Goal: Task Accomplishment & Management: Complete application form

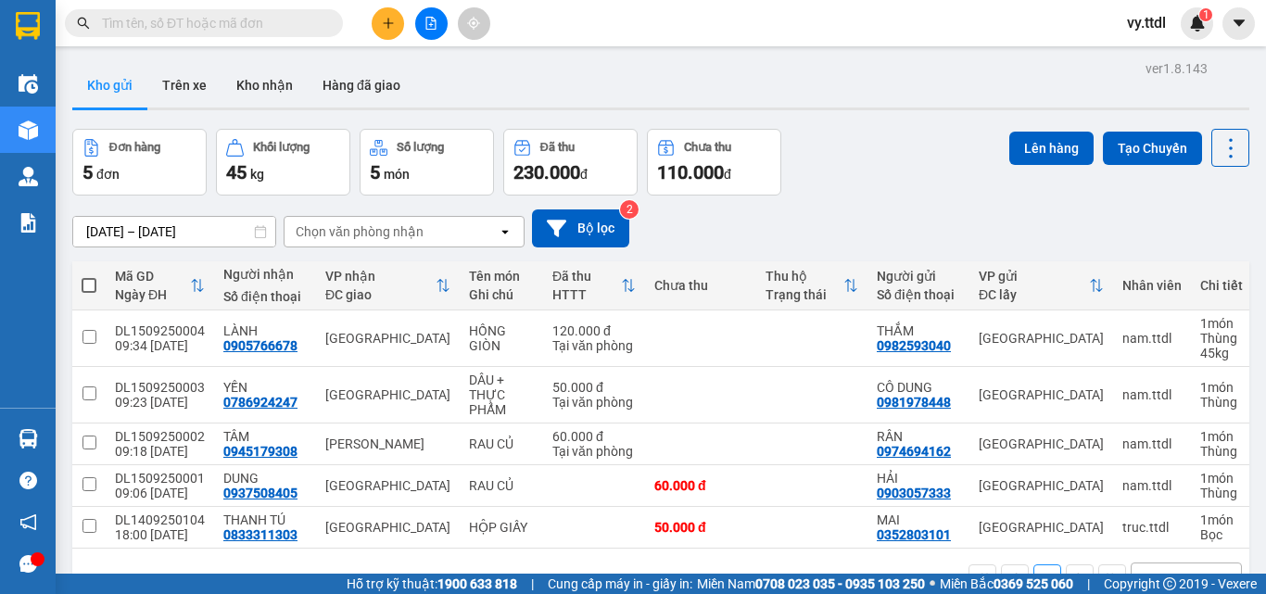
click at [422, 29] on button at bounding box center [431, 23] width 32 height 32
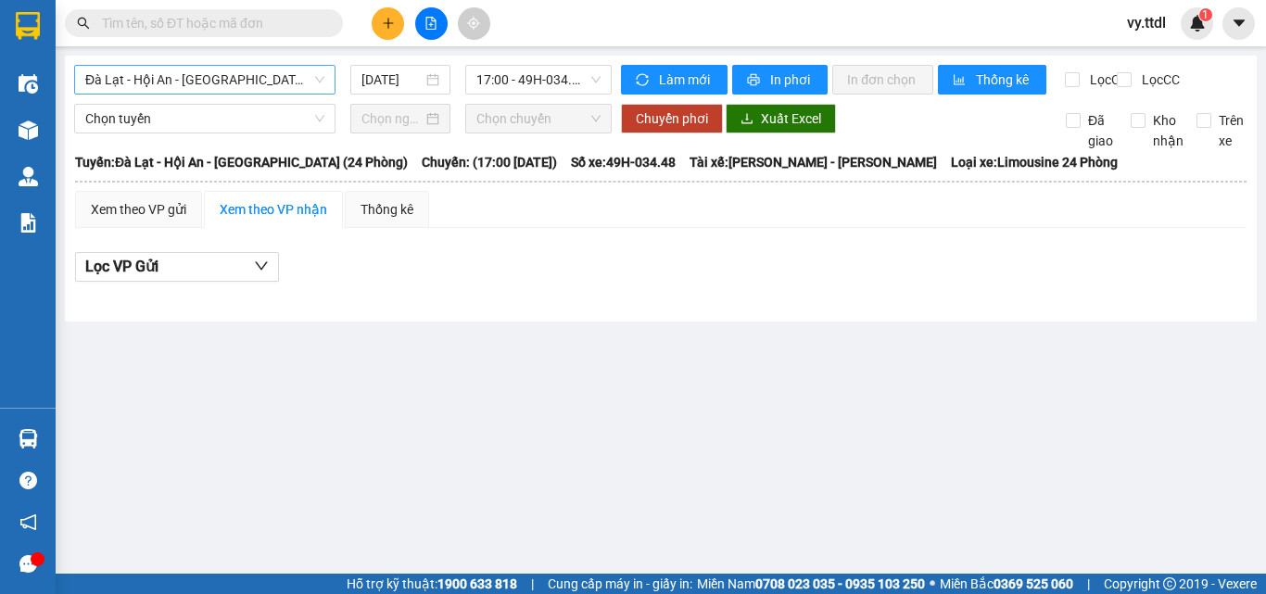
click at [256, 86] on span "Đà Lạt - Hội An - [GEOGRAPHIC_DATA] (24 Phòng)" at bounding box center [204, 80] width 239 height 28
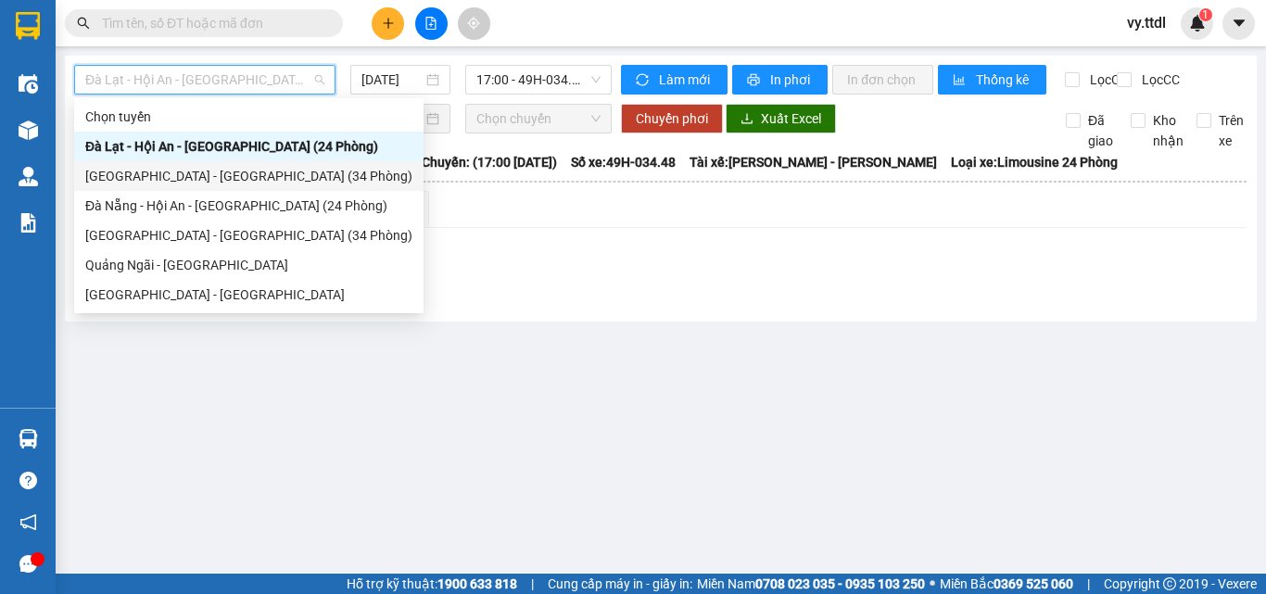
click at [211, 184] on div "[GEOGRAPHIC_DATA] - [GEOGRAPHIC_DATA] (34 Phòng)" at bounding box center [248, 176] width 327 height 20
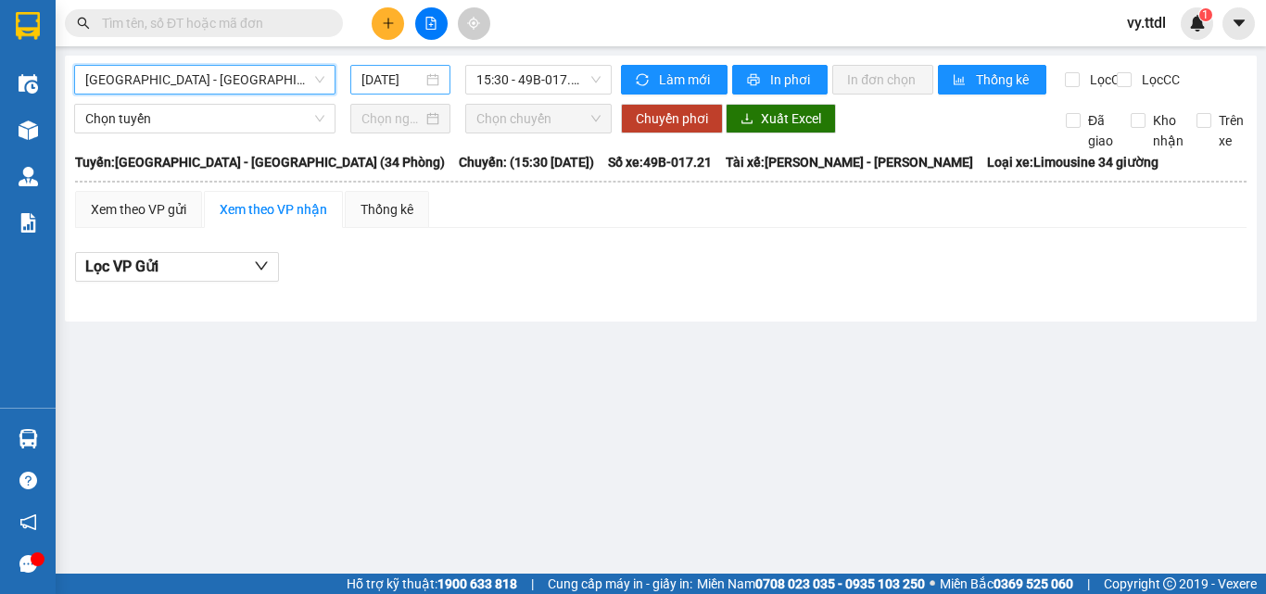
click at [387, 75] on input "[DATE]" at bounding box center [391, 79] width 61 height 20
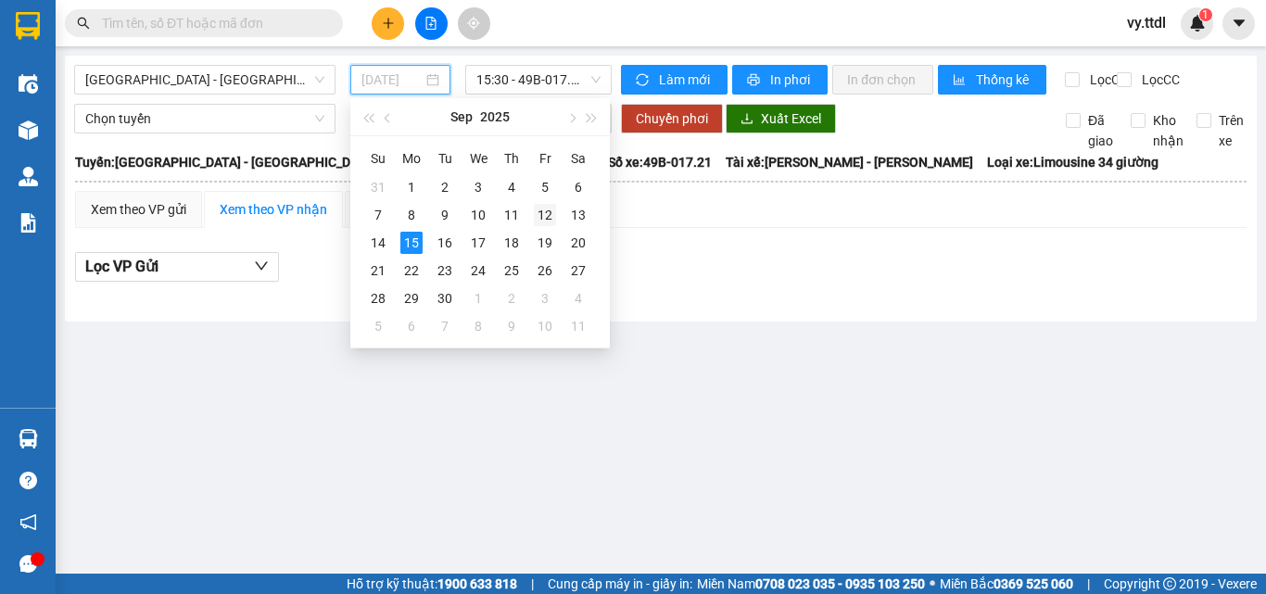
click at [541, 216] on div "12" at bounding box center [545, 215] width 22 height 22
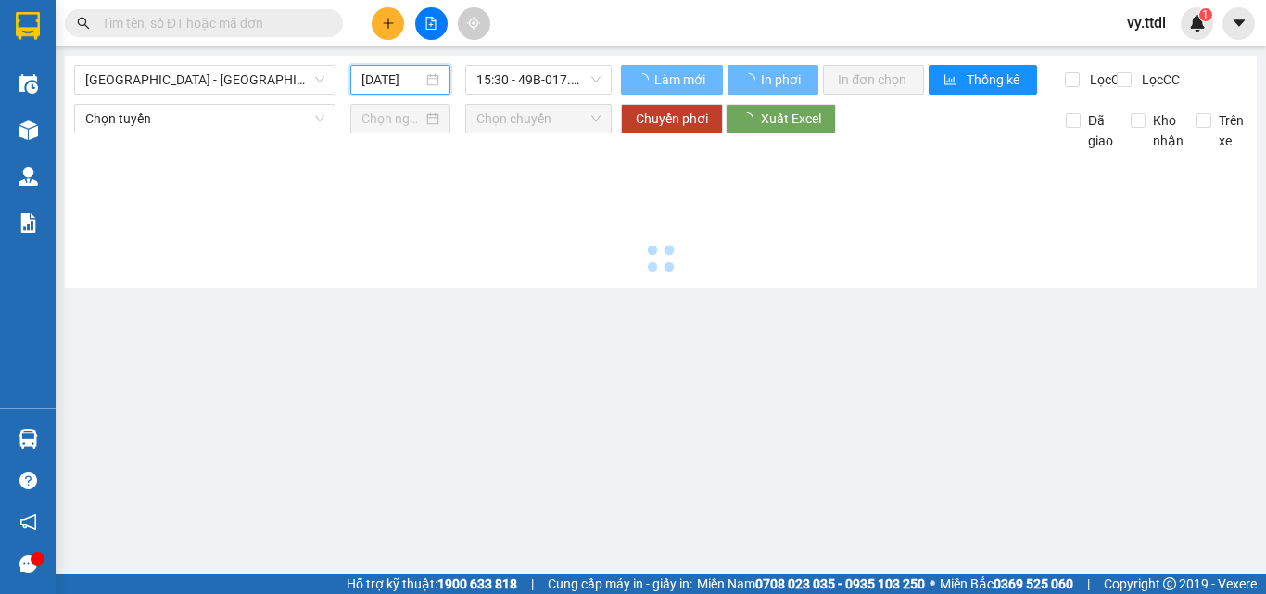
type input "[DATE]"
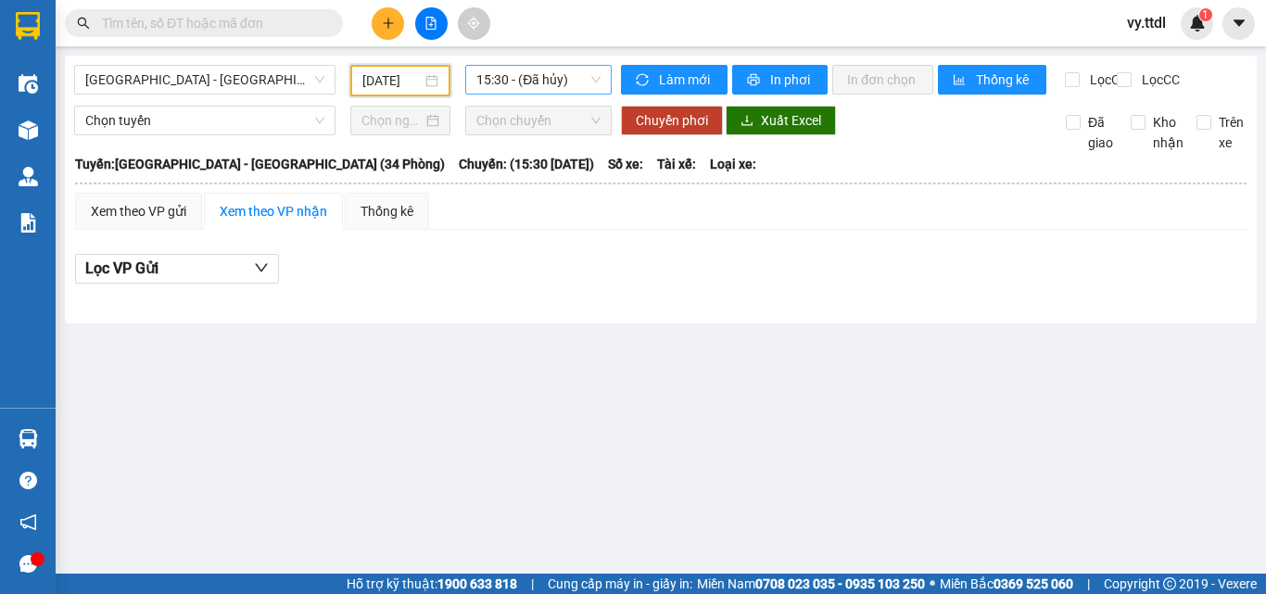
click at [572, 80] on span "15:30 - (Đã hủy)" at bounding box center [538, 80] width 124 height 28
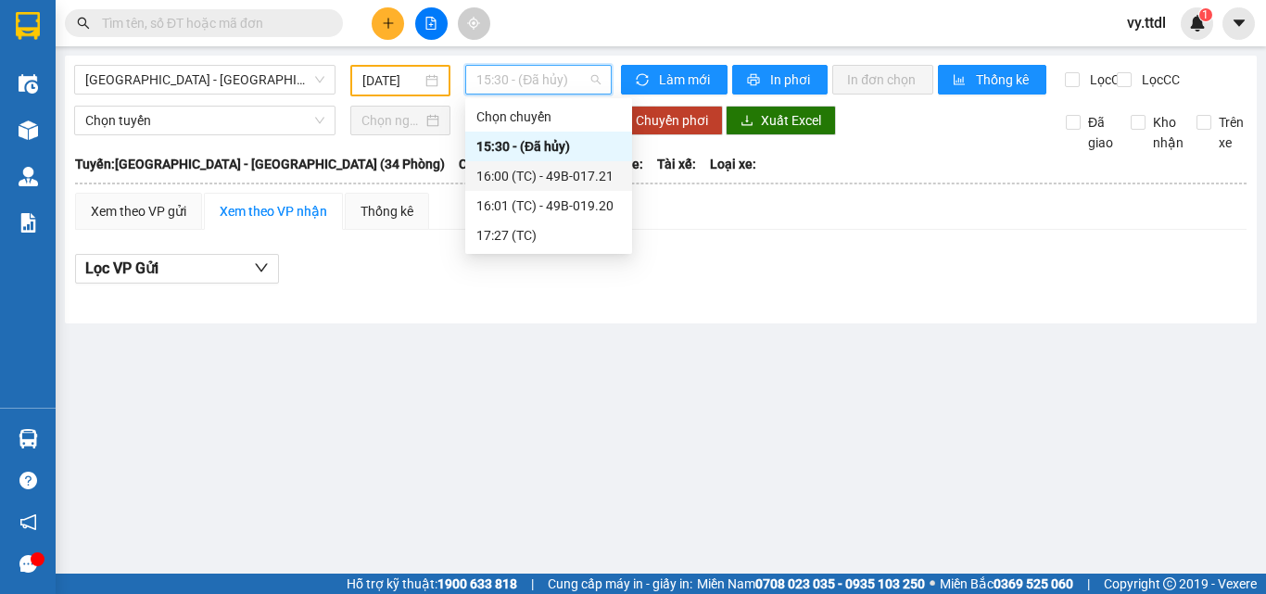
click at [552, 173] on div "16:00 (TC) - 49B-017.21" at bounding box center [548, 176] width 145 height 20
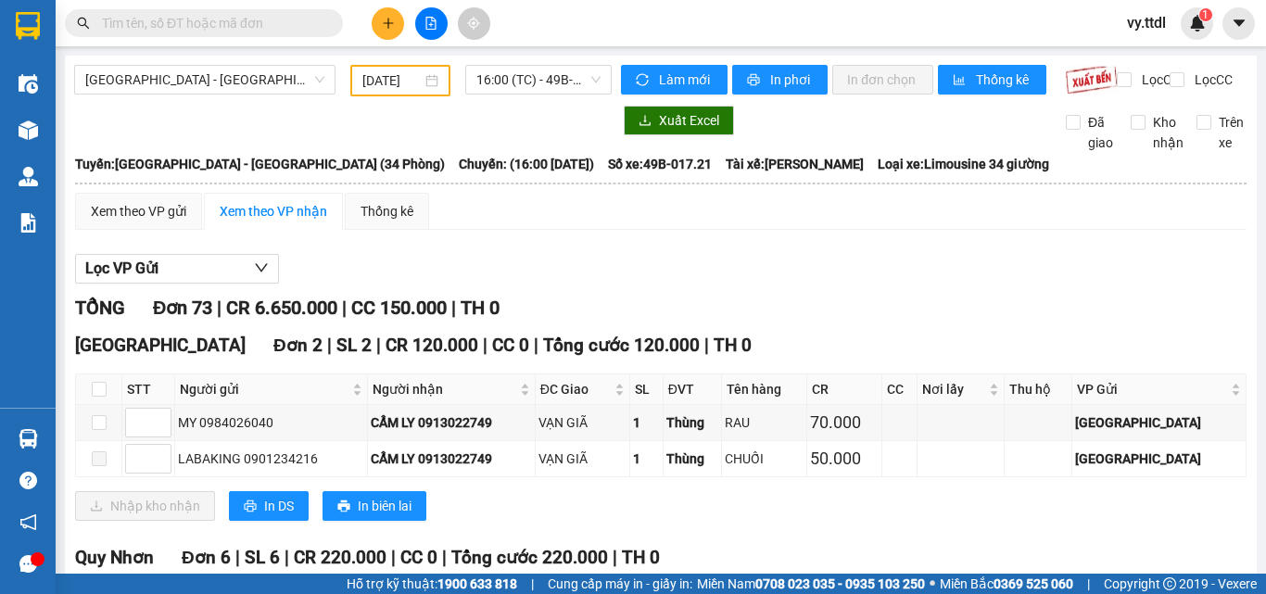
scroll to position [93, 0]
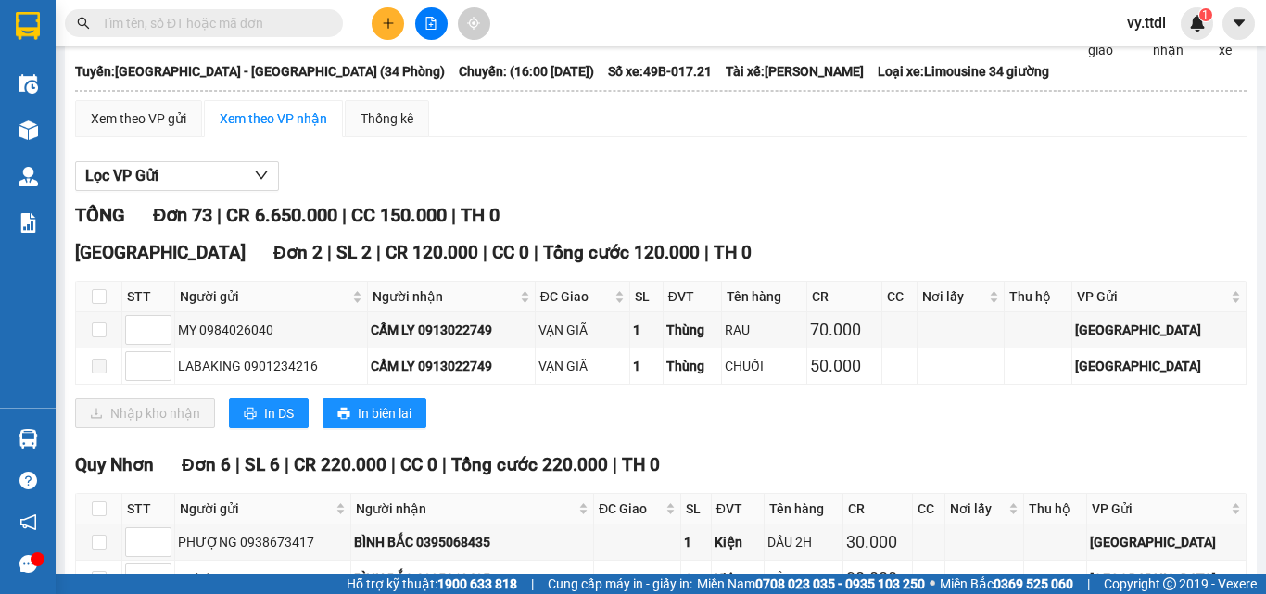
click at [505, 137] on div "Xem theo VP gửi Xem theo VP nhận Thống kê" at bounding box center [660, 118] width 1171 height 37
click at [799, 130] on div "Xem theo VP gửi Xem theo VP nhận Thống kê" at bounding box center [660, 118] width 1171 height 37
click at [387, 22] on icon "plus" at bounding box center [388, 23] width 13 height 13
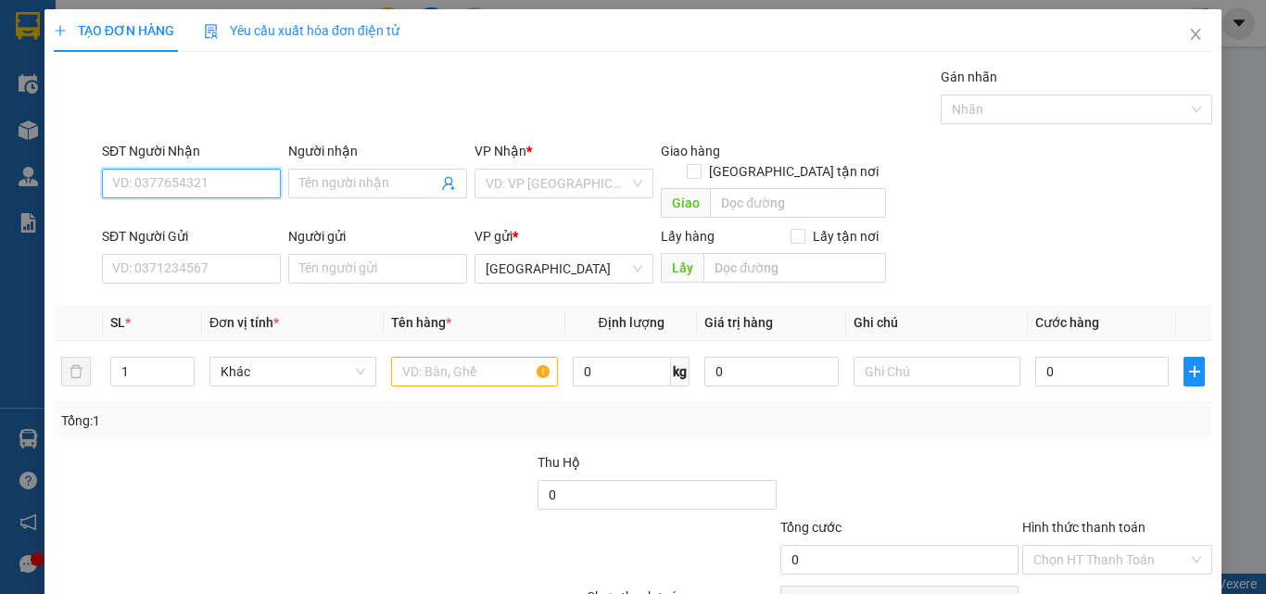
click at [249, 174] on input "SĐT Người Nhận" at bounding box center [191, 184] width 179 height 30
type input "0905553523"
click at [212, 221] on div "0905553523 - PHƯƠNG" at bounding box center [189, 220] width 155 height 20
type input "PHƯƠNG"
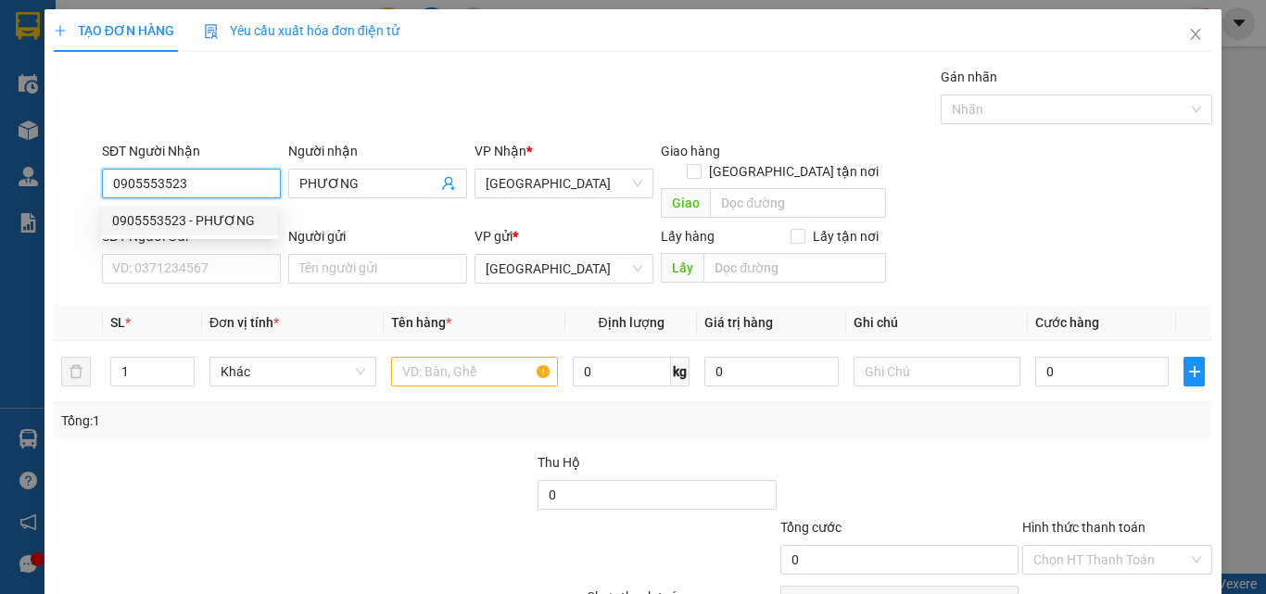
type input "0905553523"
click at [226, 267] on div "SĐT Người Gửi VD: 0371234567" at bounding box center [191, 258] width 179 height 65
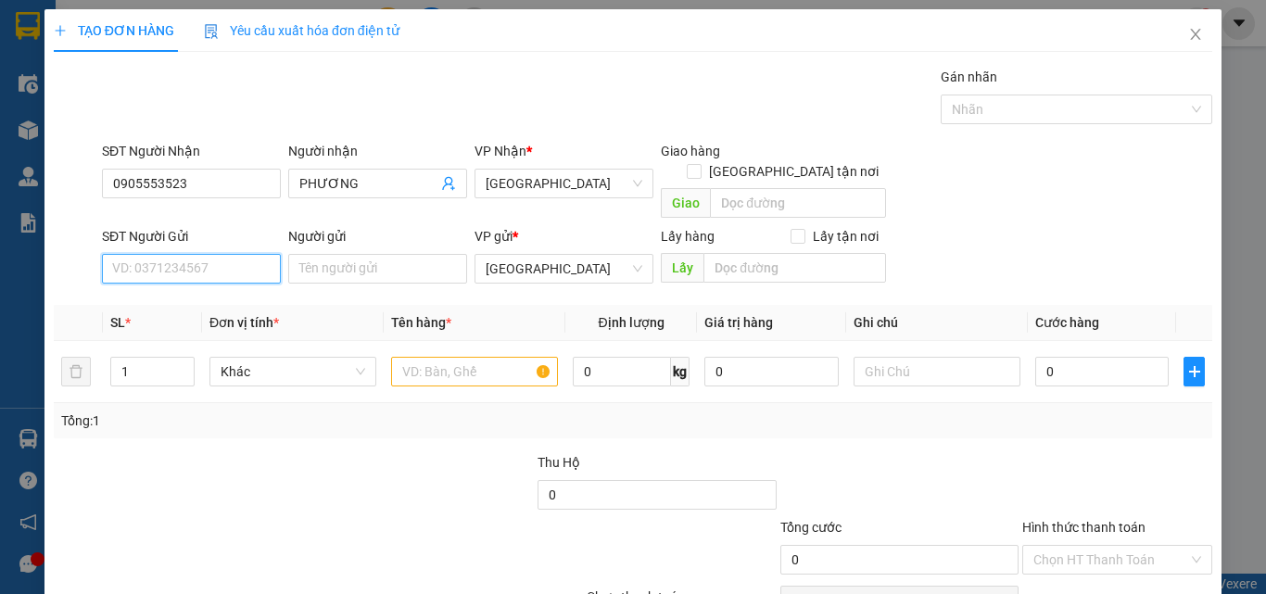
click at [233, 254] on input "SĐT Người Gửi" at bounding box center [191, 269] width 179 height 30
click at [239, 279] on div "0935079861 - HẢI" at bounding box center [189, 285] width 155 height 20
type input "0935079861"
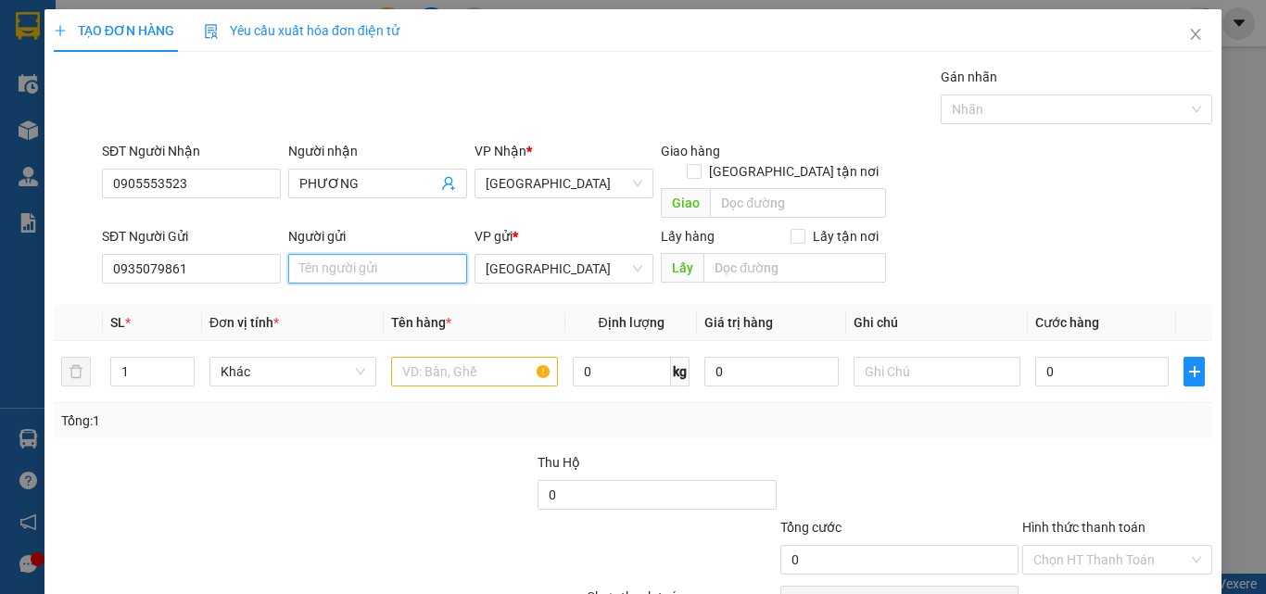
click at [351, 254] on input "Người gửi" at bounding box center [377, 269] width 179 height 30
type input "HẢI"
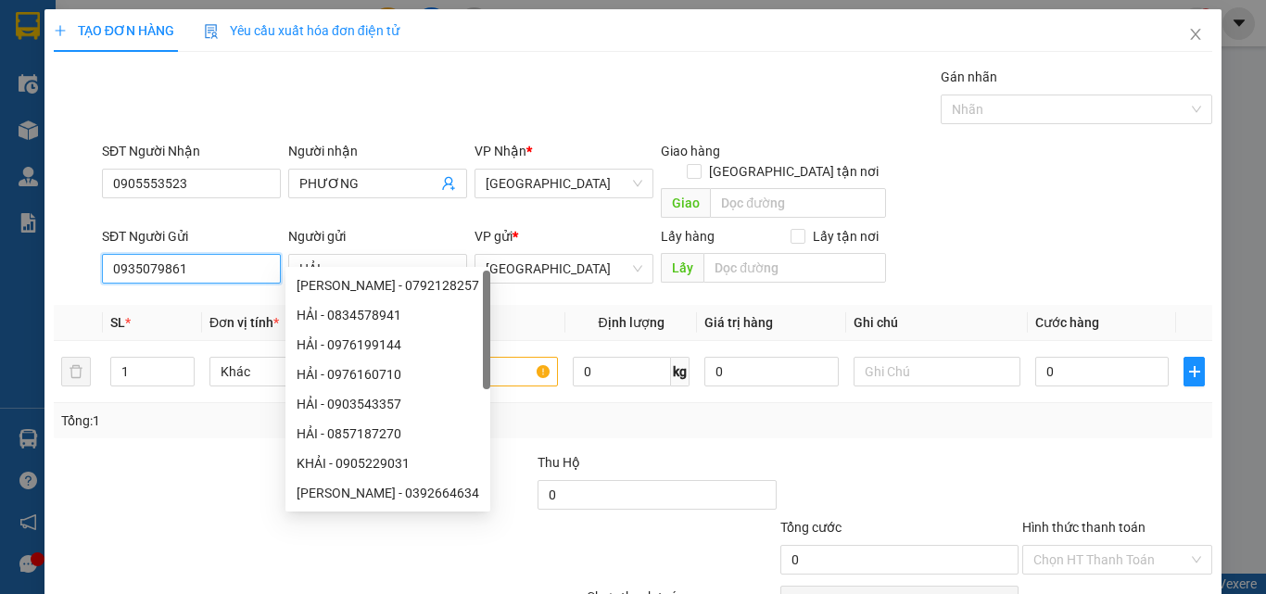
drag, startPoint x: 222, startPoint y: 234, endPoint x: 0, endPoint y: 200, distance: 225.0
click at [0, 203] on div "TẠO ĐƠN HÀNG Yêu cầu xuất hóa đơn điện tử Transit Pickup Surcharge Ids Transit …" at bounding box center [633, 297] width 1266 height 594
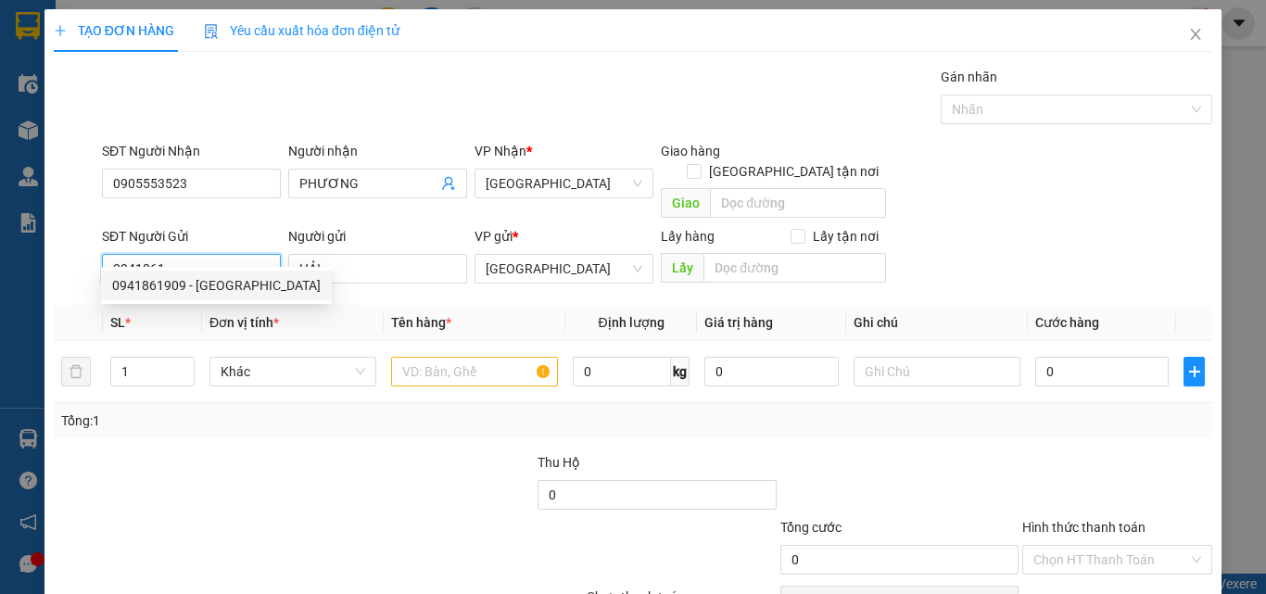
click at [260, 290] on div "0941861909 - [GEOGRAPHIC_DATA]" at bounding box center [216, 285] width 208 height 20
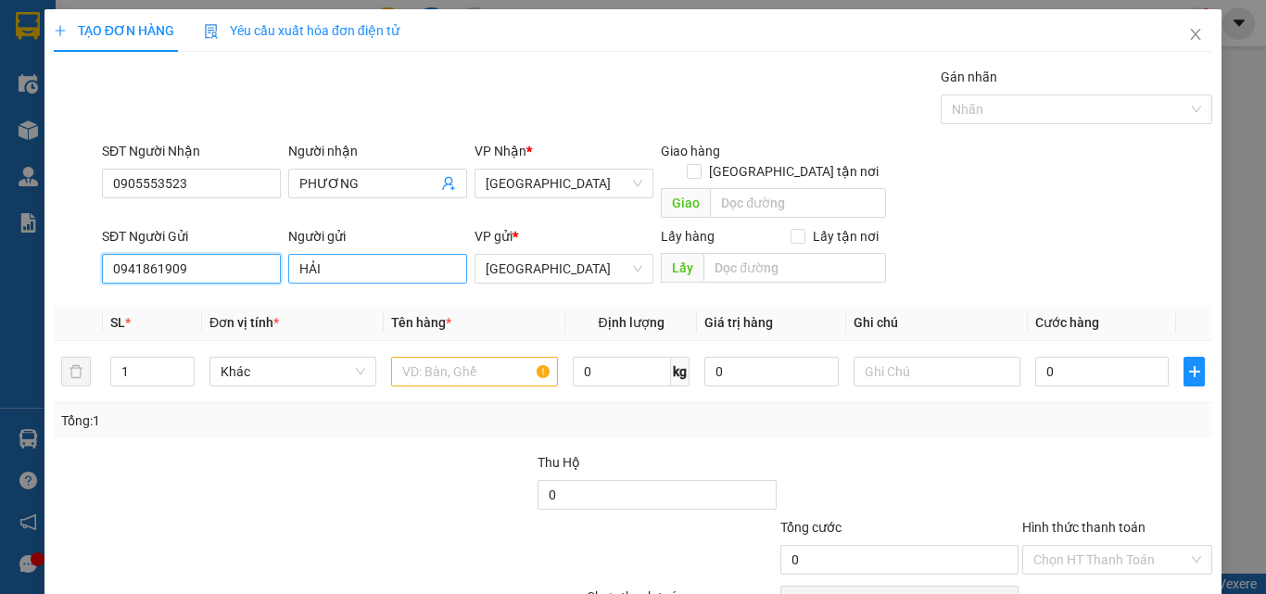
type input "0941861909"
drag, startPoint x: 365, startPoint y: 244, endPoint x: 83, endPoint y: 203, distance: 284.6
click at [157, 246] on div "SĐT Người Gửi 0941861909 Người gửi HẢI HẢI VP gửi * [GEOGRAPHIC_DATA] Lấy hàng …" at bounding box center [656, 258] width 1117 height 65
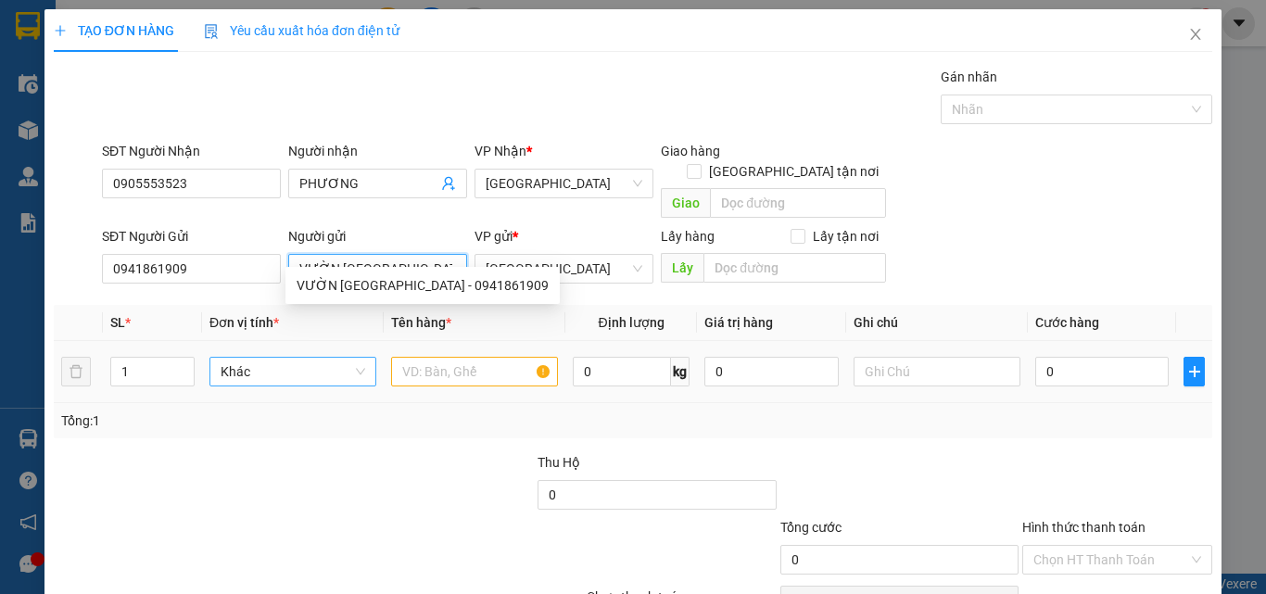
click at [307, 358] on span "Khác" at bounding box center [293, 372] width 145 height 28
type input "VƯỜN [GEOGRAPHIC_DATA]"
type input "T"
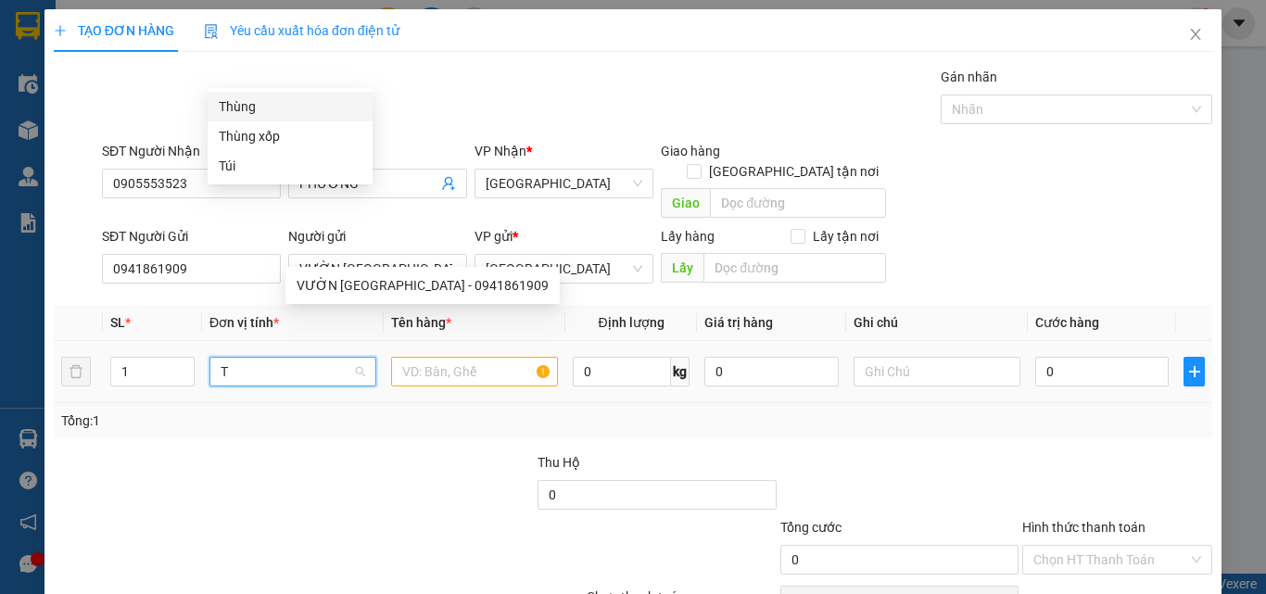
scroll to position [0, 0]
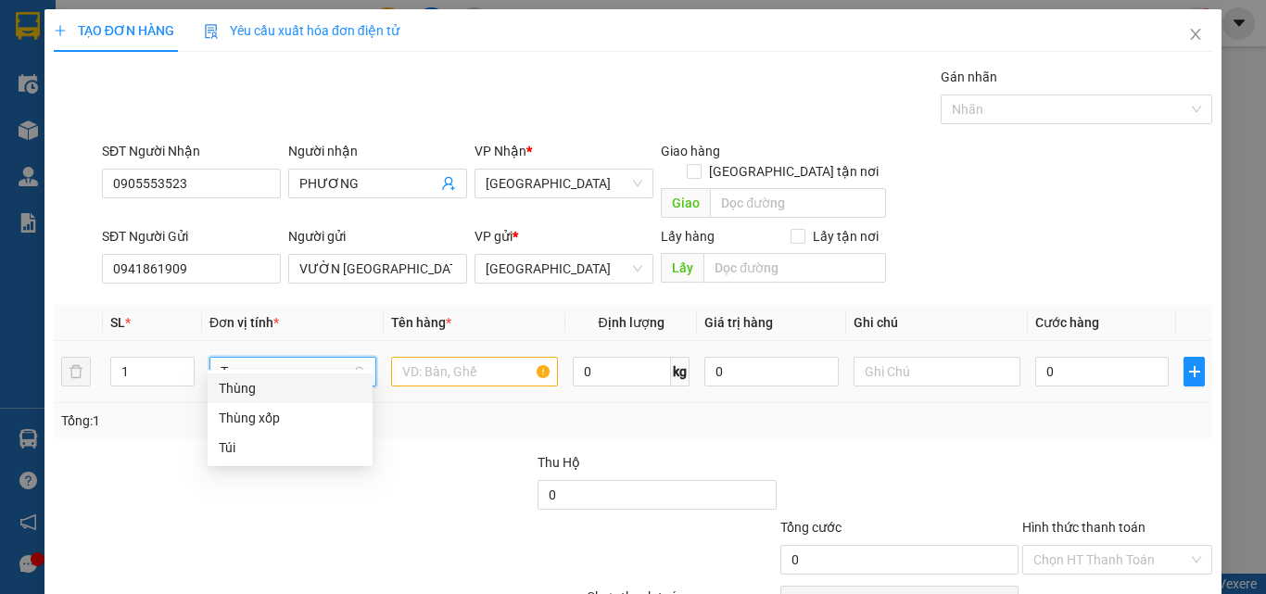
click at [296, 385] on div "Thùng" at bounding box center [290, 388] width 143 height 20
click at [410, 357] on input "text" at bounding box center [474, 372] width 167 height 30
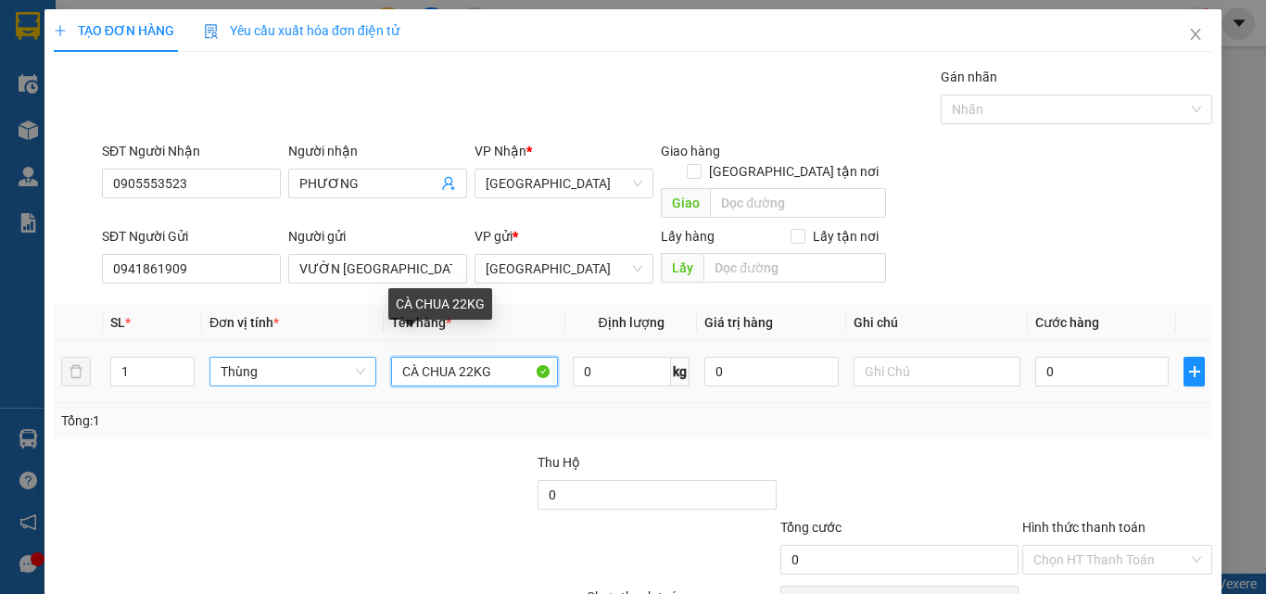
drag, startPoint x: 449, startPoint y: 356, endPoint x: 419, endPoint y: 347, distance: 31.9
click at [419, 357] on input "CÀ CHUA 22KG" at bounding box center [474, 372] width 167 height 30
type input "CÀ + ỚT 22KG"
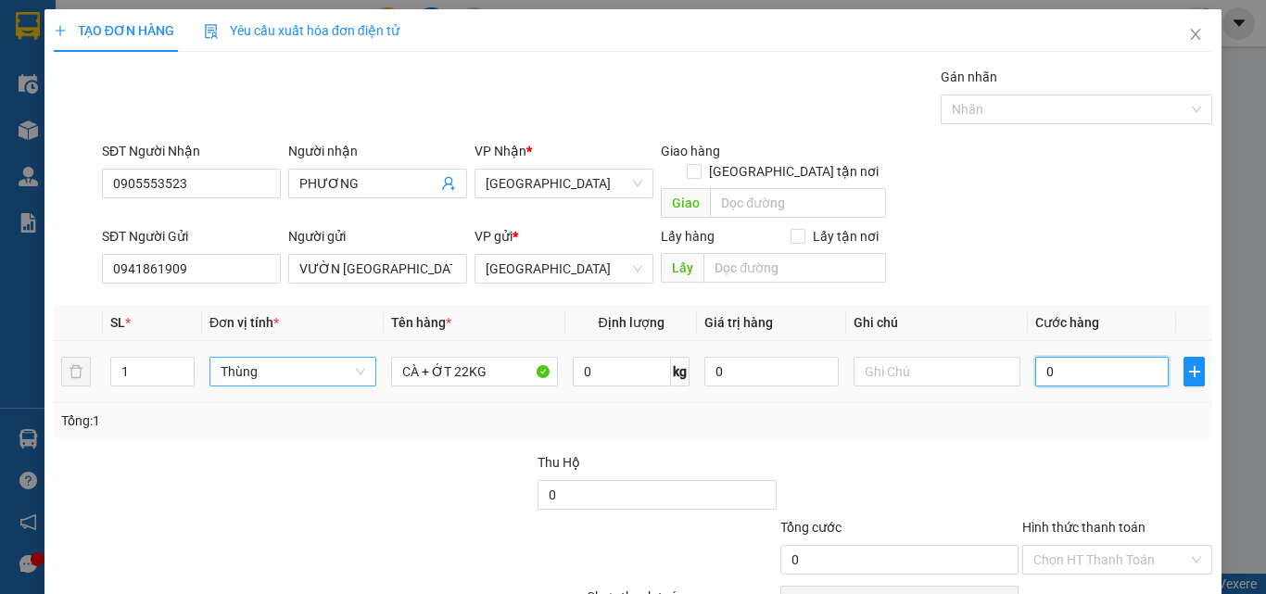
click at [1087, 357] on input "0" at bounding box center [1101, 372] width 133 height 30
type input "6"
type input "60"
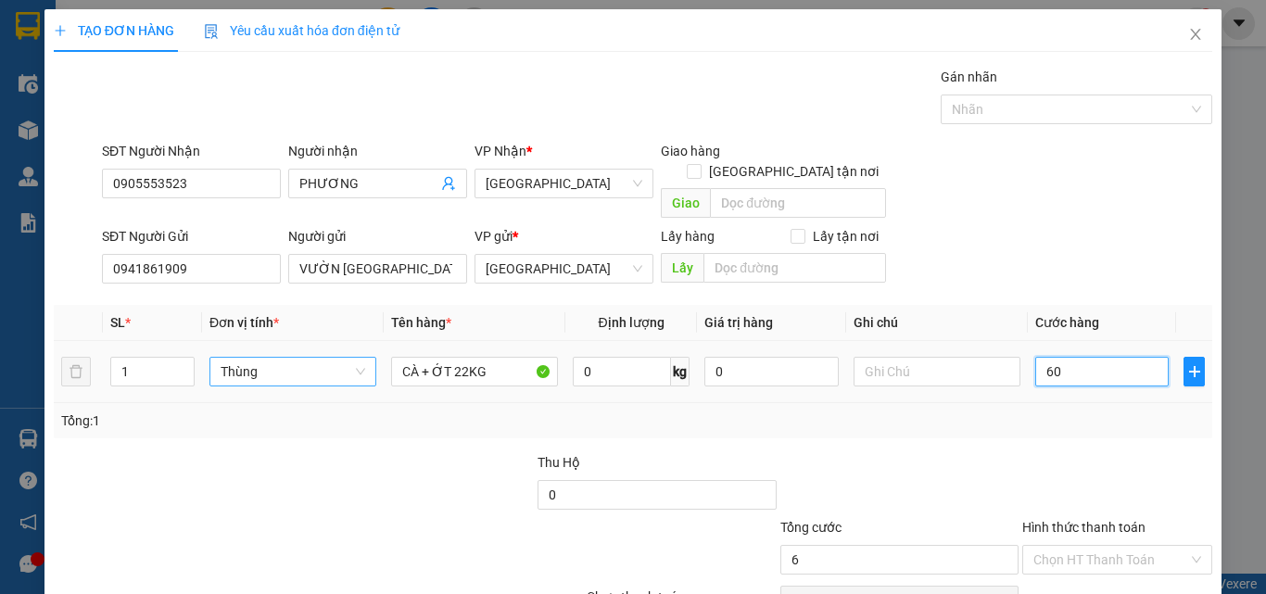
type input "60"
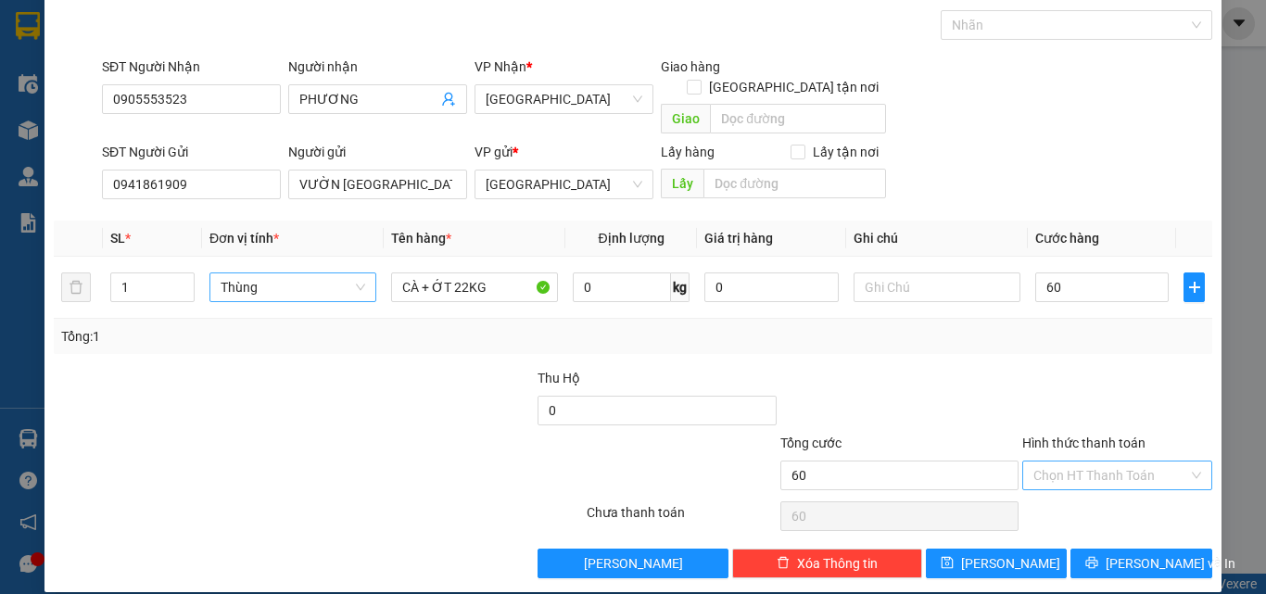
type input "60.000"
click at [1107, 461] on input "Hình thức thanh toán" at bounding box center [1110, 475] width 155 height 28
click at [1118, 491] on div "Tại văn phòng" at bounding box center [1106, 492] width 166 height 20
type input "0"
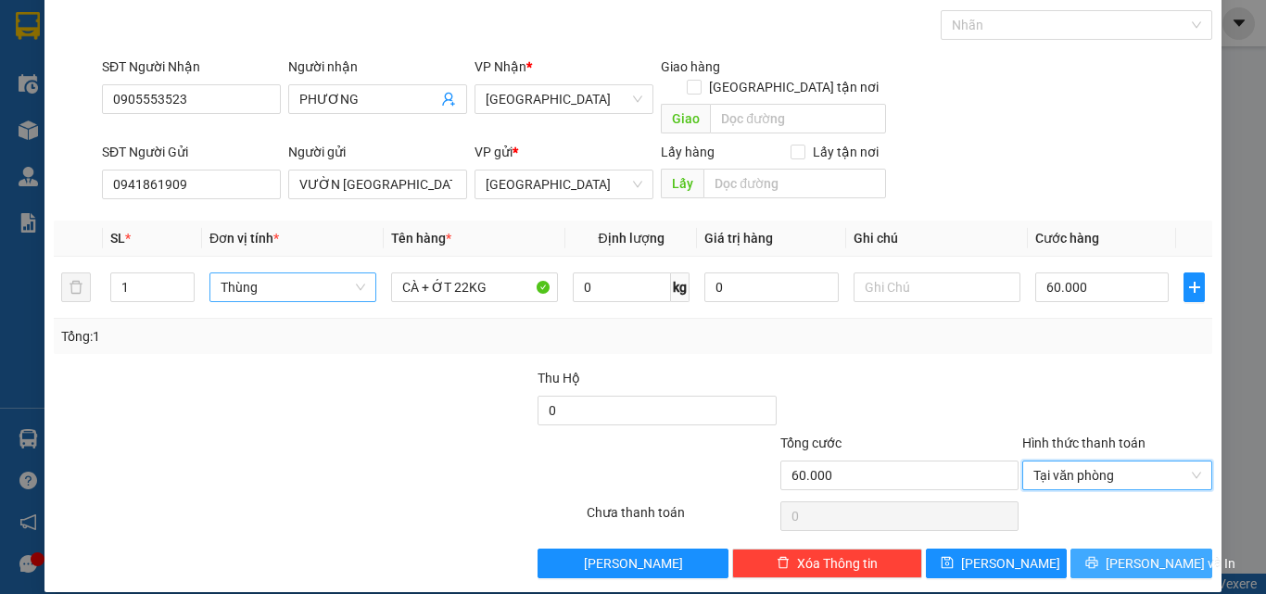
click at [1118, 553] on span "[PERSON_NAME] và In" at bounding box center [1170, 563] width 130 height 20
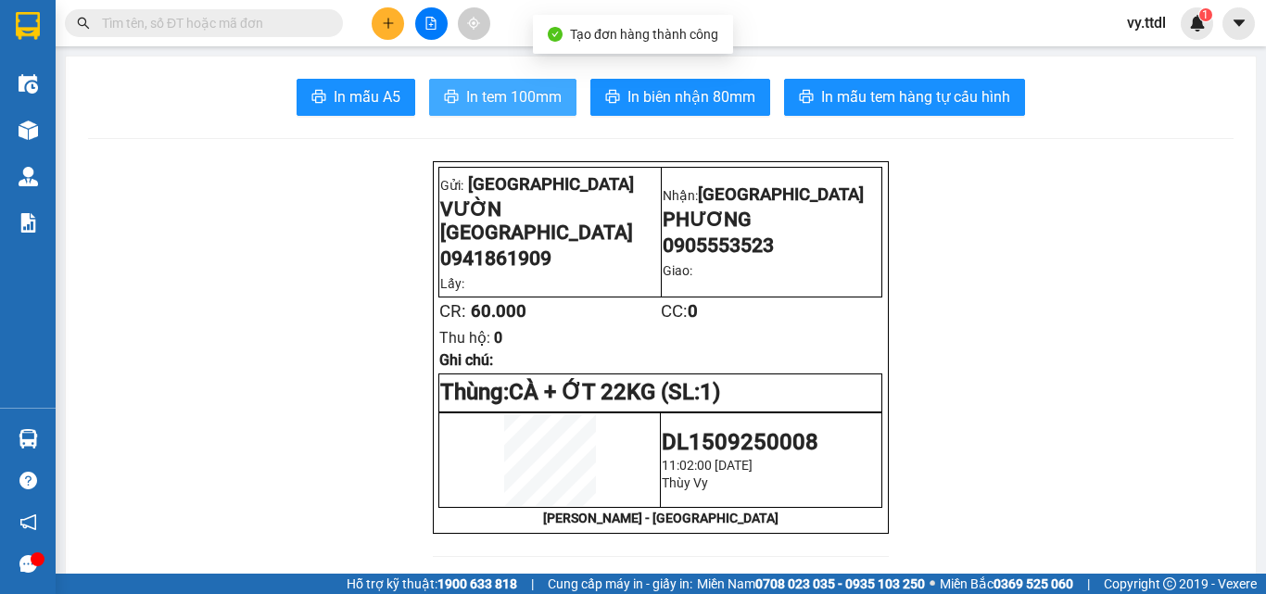
click at [457, 98] on button "In tem 100mm" at bounding box center [502, 97] width 147 height 37
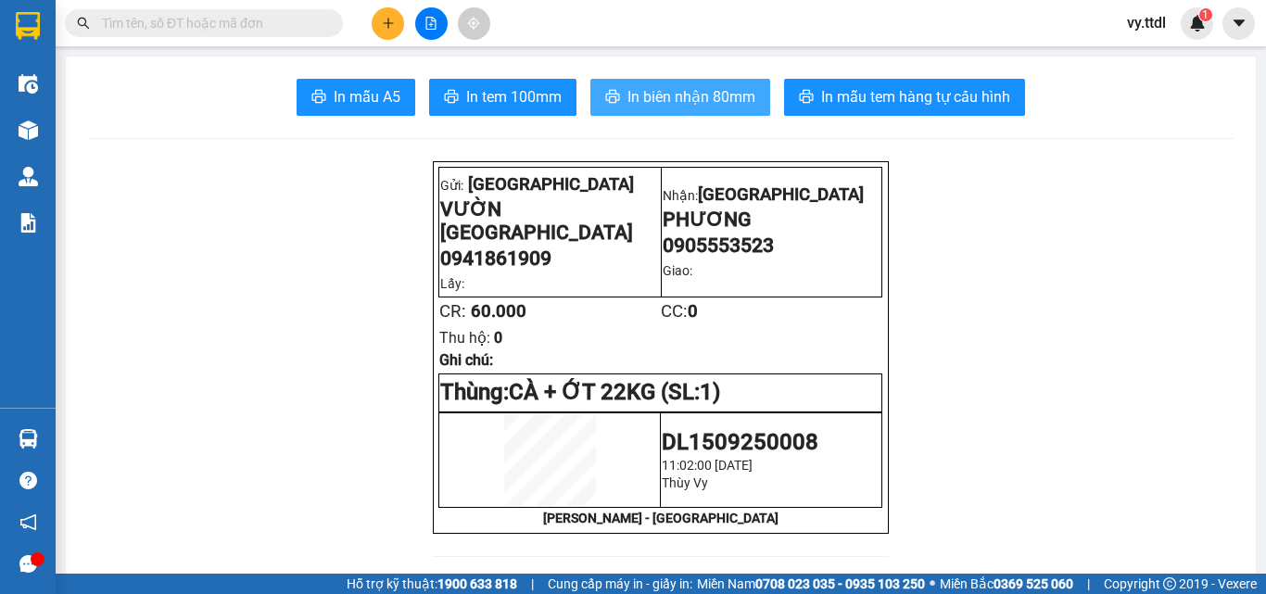
click at [707, 89] on span "In biên nhận 80mm" at bounding box center [691, 96] width 128 height 23
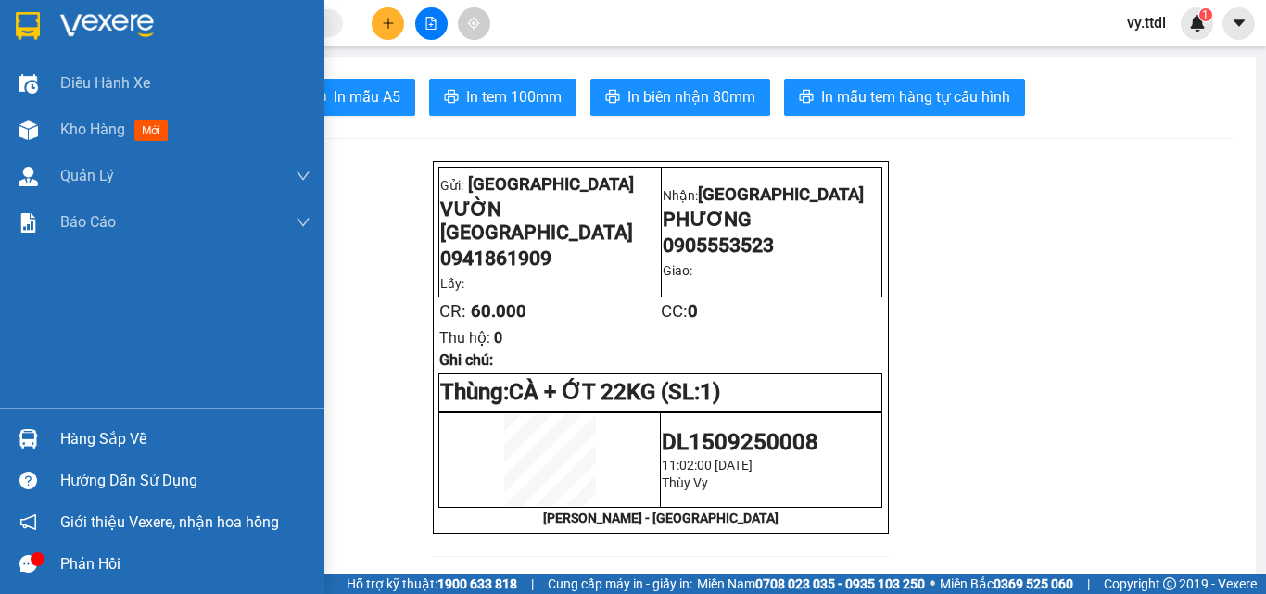
click at [31, 18] on img at bounding box center [28, 26] width 24 height 28
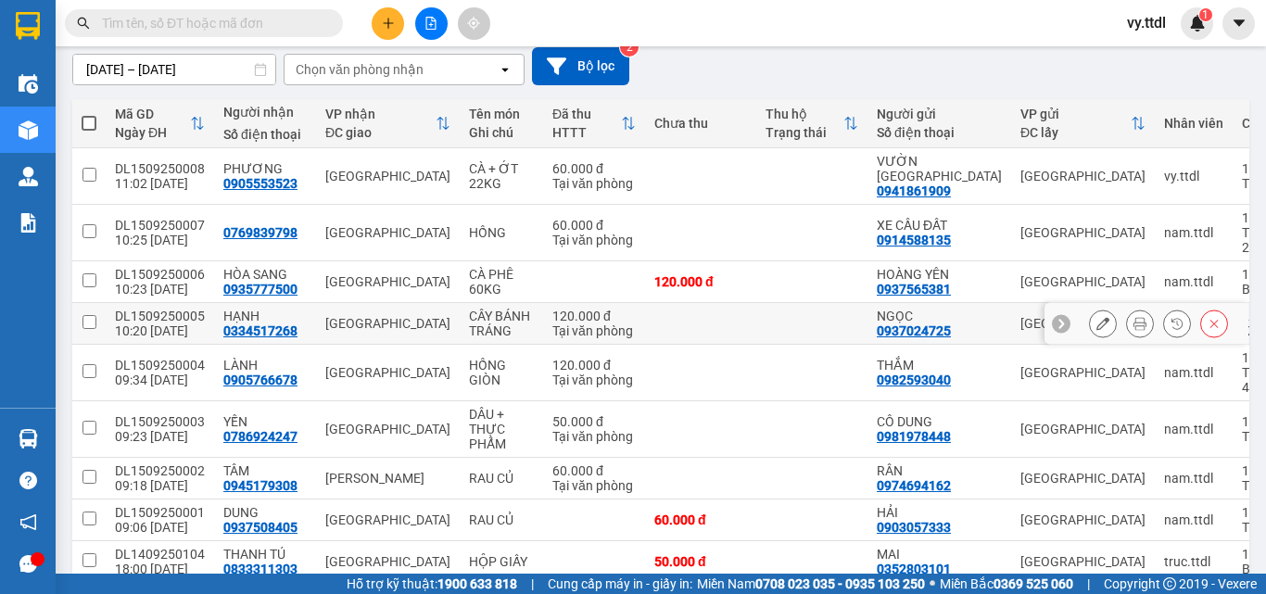
scroll to position [69, 0]
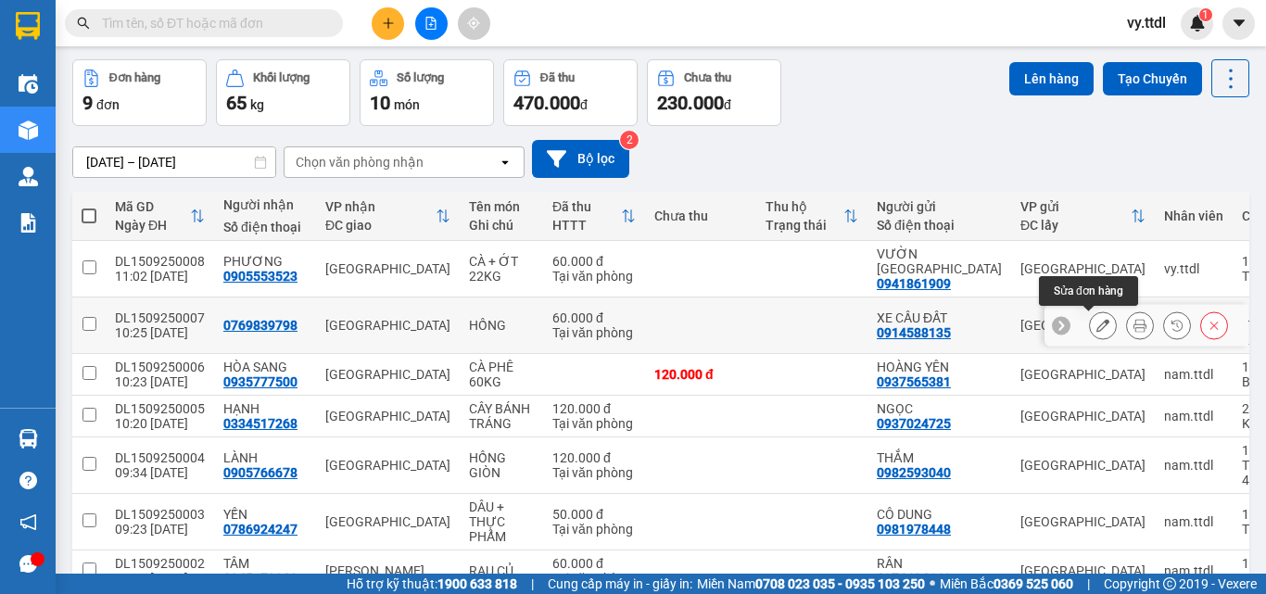
click at [1096, 324] on icon at bounding box center [1102, 325] width 13 height 13
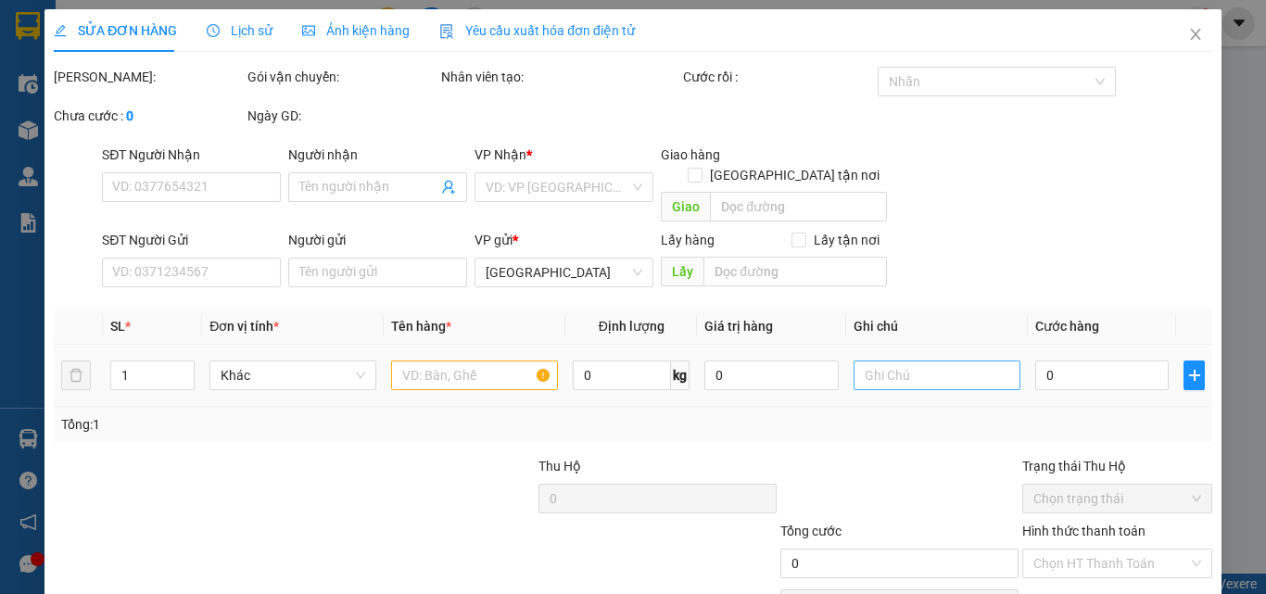
type input "0769839798"
type input "0914588135"
type input "XE CẦU ĐẤT"
type input "60.000"
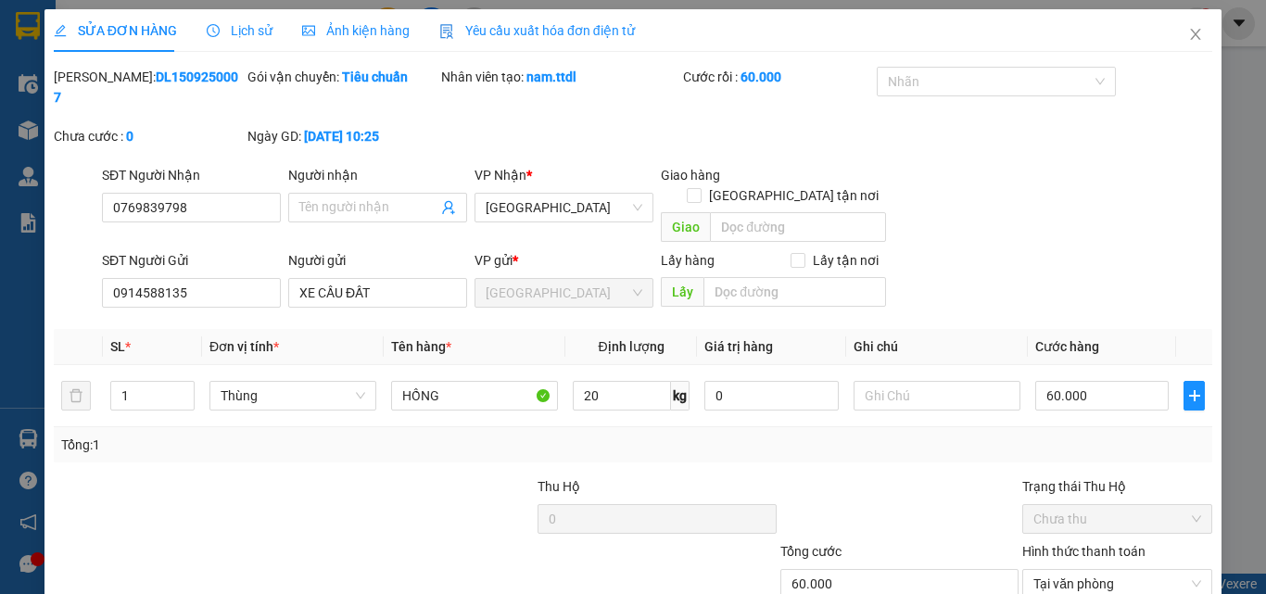
click at [1017, 144] on div "Mã ĐH: DL1509250007 Gói vận chuyển: Tiêu chuẩn Nhân viên tạo: nam.ttdl Cước rồi…" at bounding box center [633, 116] width 1162 height 98
click at [603, 110] on div "Mã ĐH: DL1509250007 Gói vận chuyển: Tiêu chuẩn Nhân viên tạo: nam.ttdl Cước rồi…" at bounding box center [633, 116] width 1162 height 98
drag, startPoint x: 963, startPoint y: 138, endPoint x: 66, endPoint y: 106, distance: 897.4
click at [66, 106] on div "Mã ĐH: DL1509250007 Gói vận chuyển: Tiêu chuẩn Nhân viên tạo: nam.ttdl Cước rồi…" at bounding box center [633, 116] width 1162 height 98
click at [517, 98] on div "Nhân viên tạo: nam.ttdl" at bounding box center [560, 96] width 242 height 59
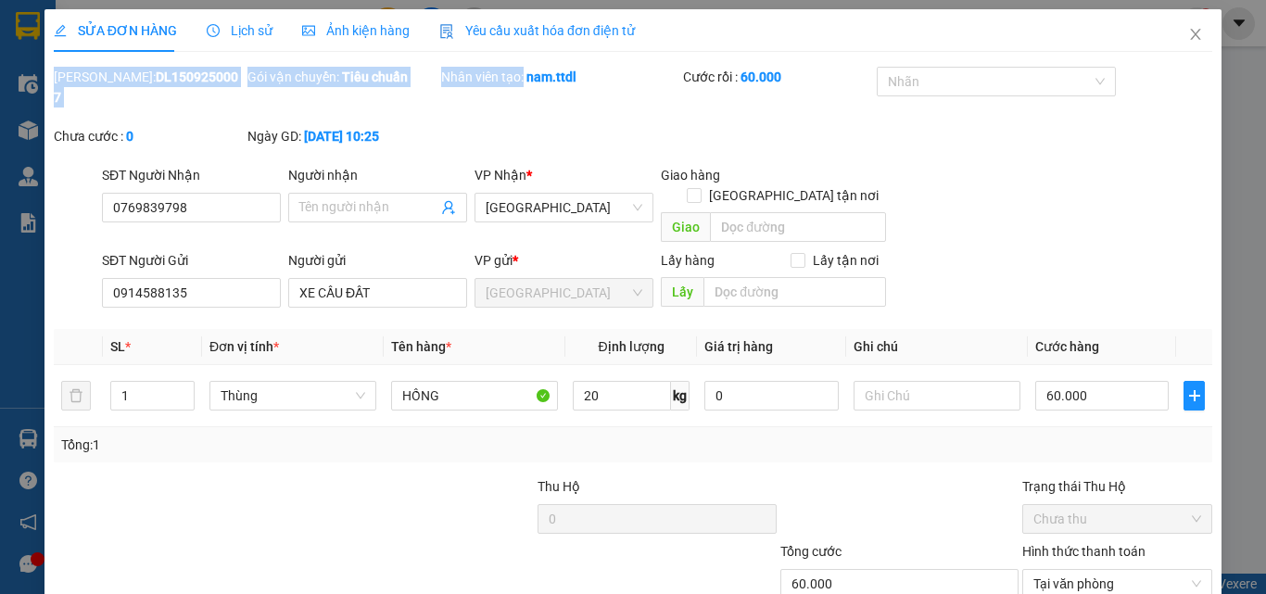
drag, startPoint x: 518, startPoint y: 109, endPoint x: 53, endPoint y: 85, distance: 465.7
click at [53, 85] on div "Mã ĐH: DL1509250007 Gói vận chuyển: Tiêu chuẩn Nhân viên tạo: nam.ttdl Cước rồi…" at bounding box center [633, 116] width 1162 height 98
click at [1104, 250] on div "SĐT Người Gửi 0914588135 Người gửi XE CẦU ĐẤT VP gửi * [GEOGRAPHIC_DATA] Lấy hà…" at bounding box center [656, 282] width 1117 height 65
click at [1190, 37] on span "Close" at bounding box center [1195, 35] width 52 height 52
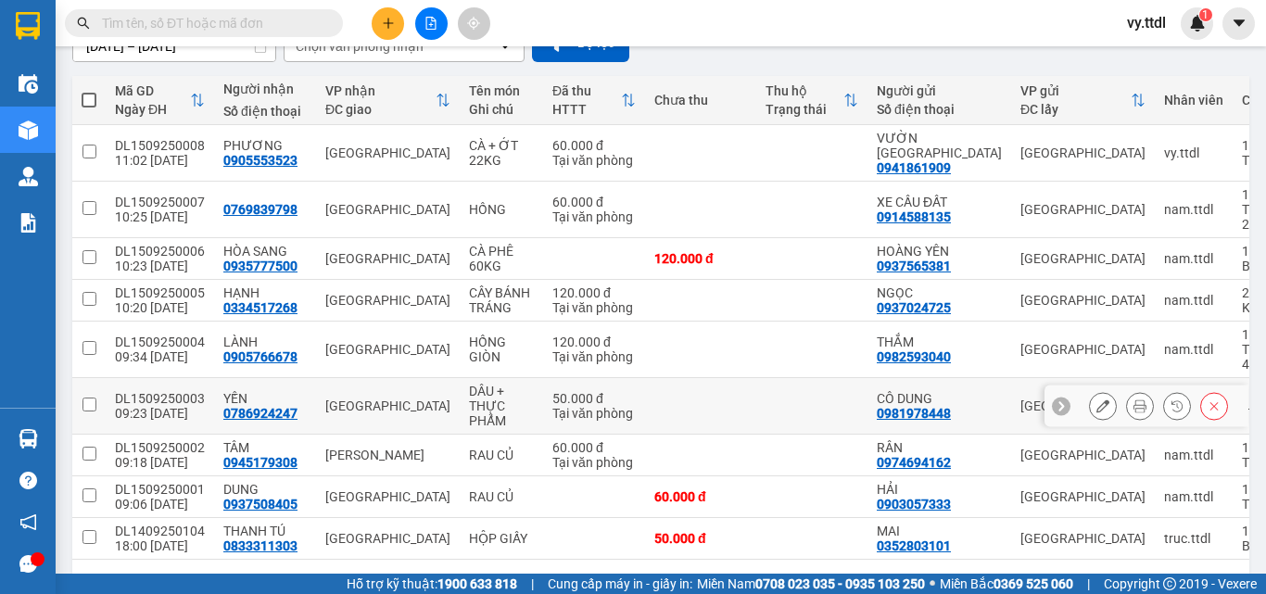
scroll to position [255, 0]
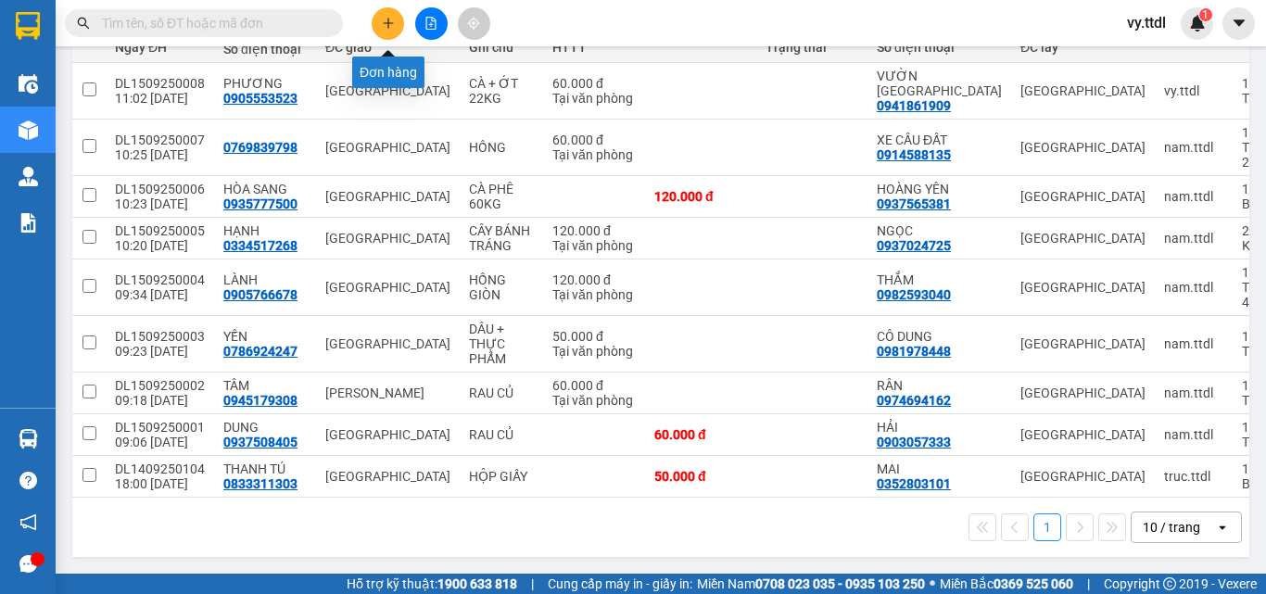
click at [382, 19] on icon "plus" at bounding box center [388, 23] width 13 height 13
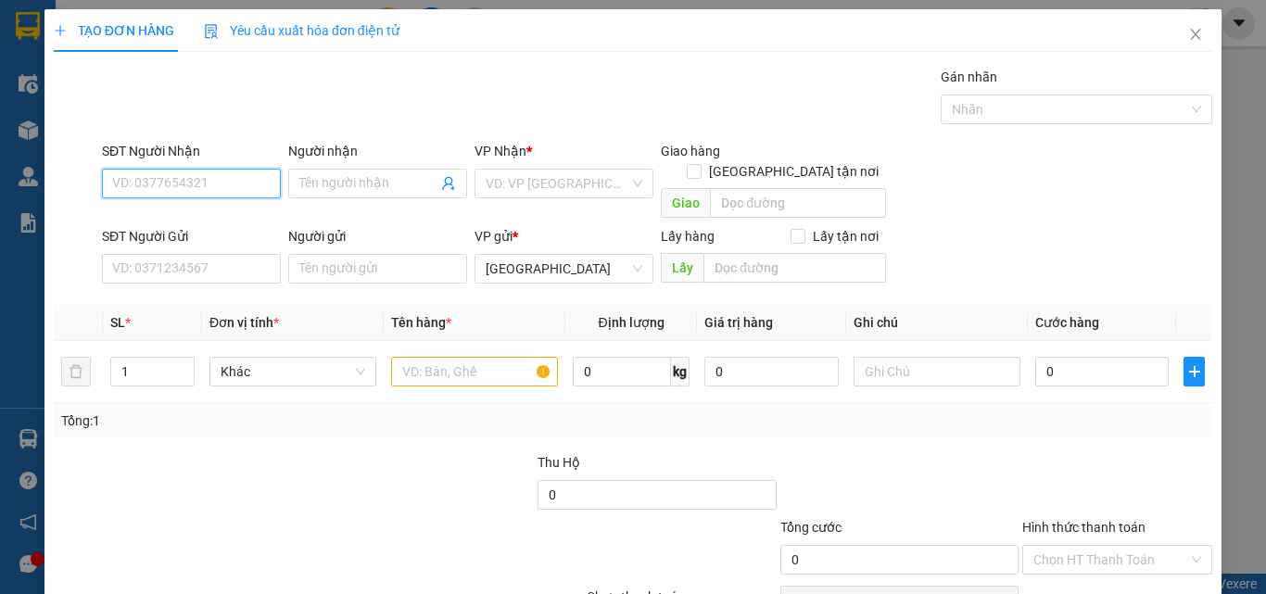
click at [246, 173] on input "SĐT Người Nhận" at bounding box center [191, 184] width 179 height 30
type input "0901915091"
drag, startPoint x: 361, startPoint y: 180, endPoint x: 381, endPoint y: 179, distance: 19.5
click at [375, 179] on input "Người nhận" at bounding box center [368, 183] width 138 height 20
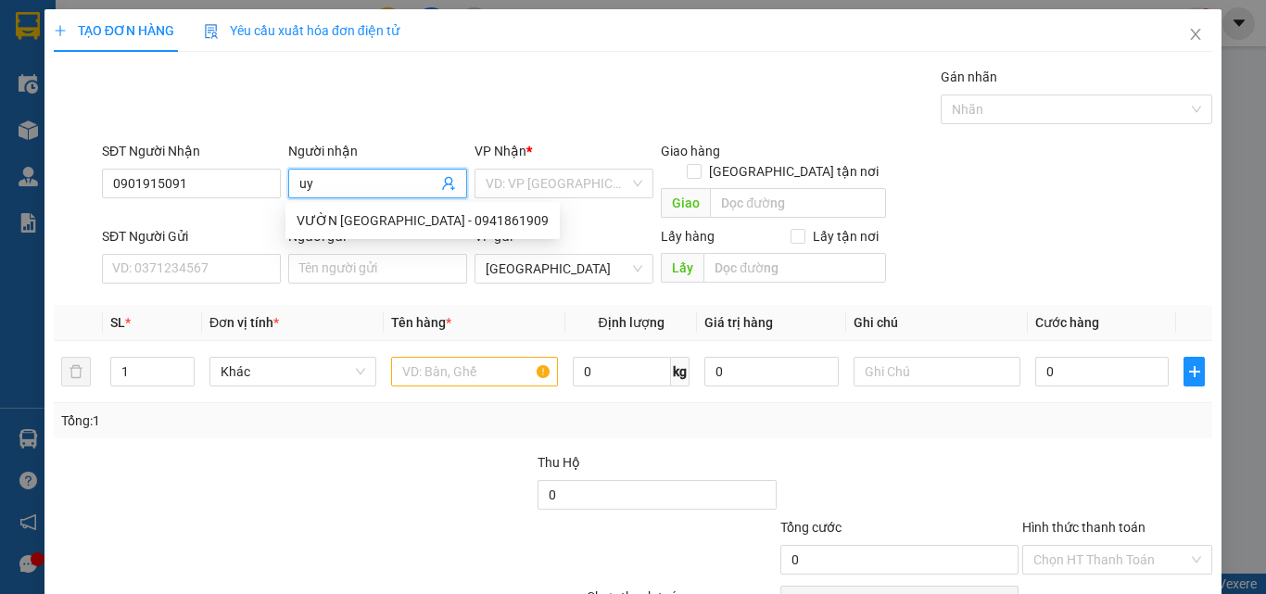
type input "u"
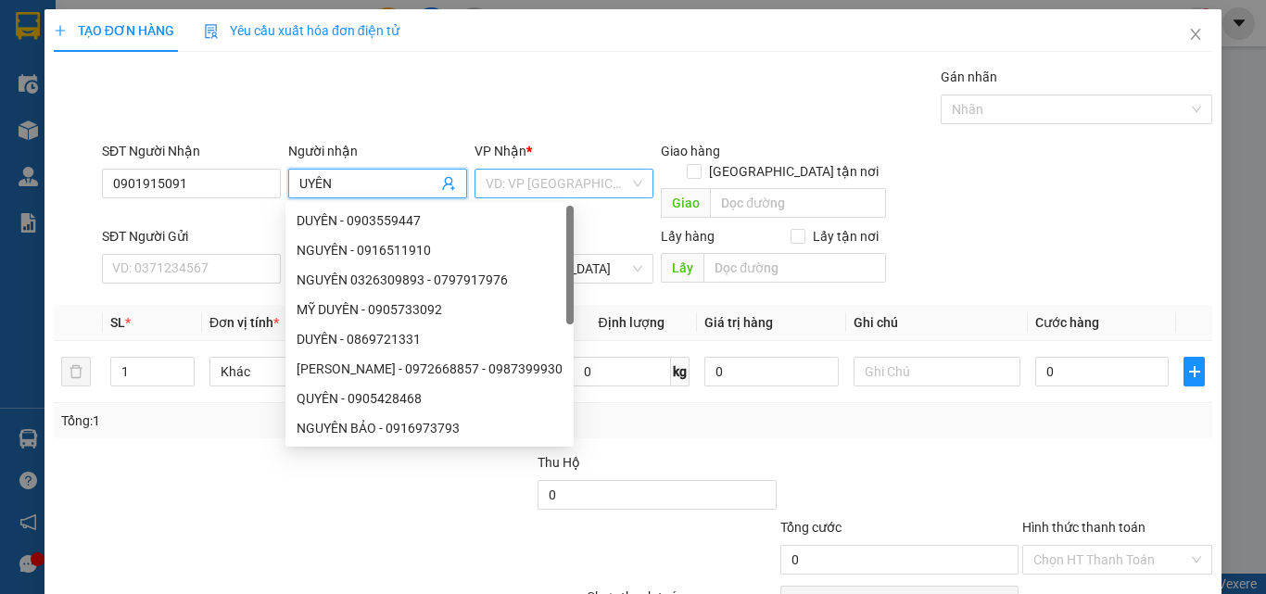
type input "UYÊN"
click at [511, 170] on input "search" at bounding box center [557, 184] width 144 height 28
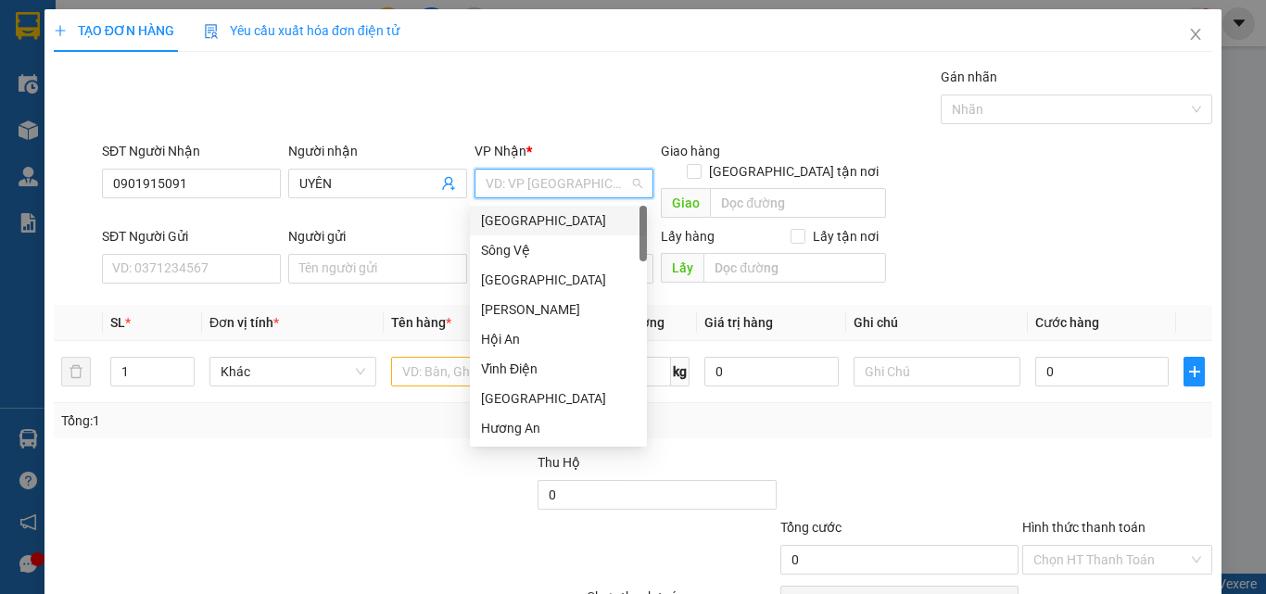
type input "V"
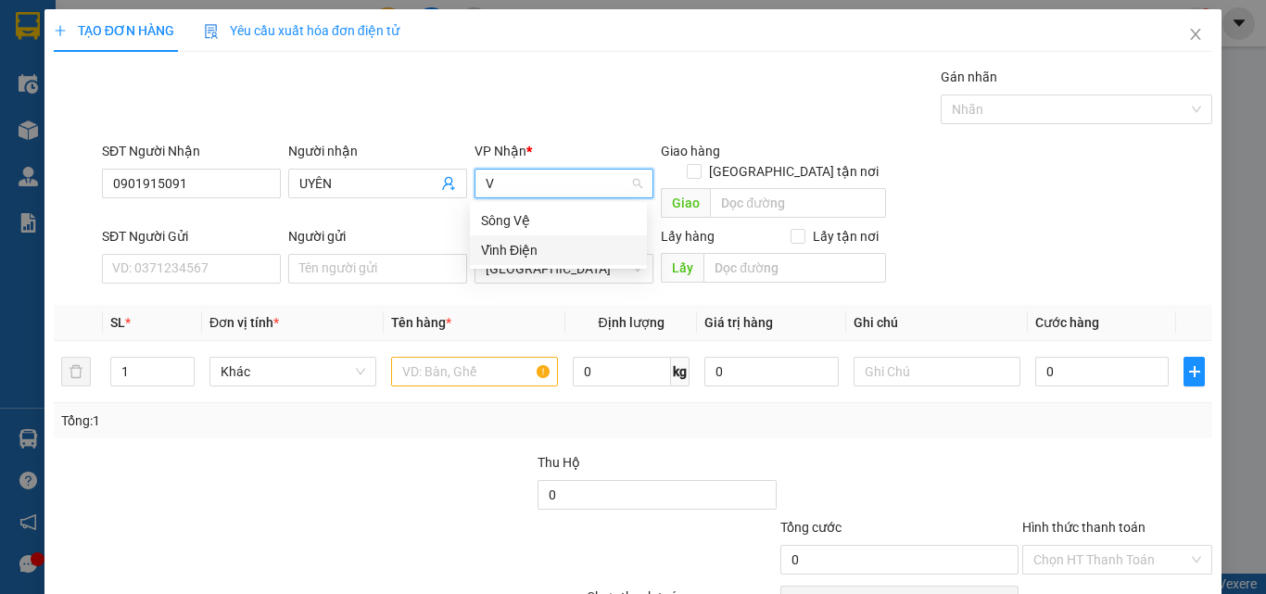
click at [508, 245] on div "Vĩnh Điện" at bounding box center [558, 250] width 155 height 20
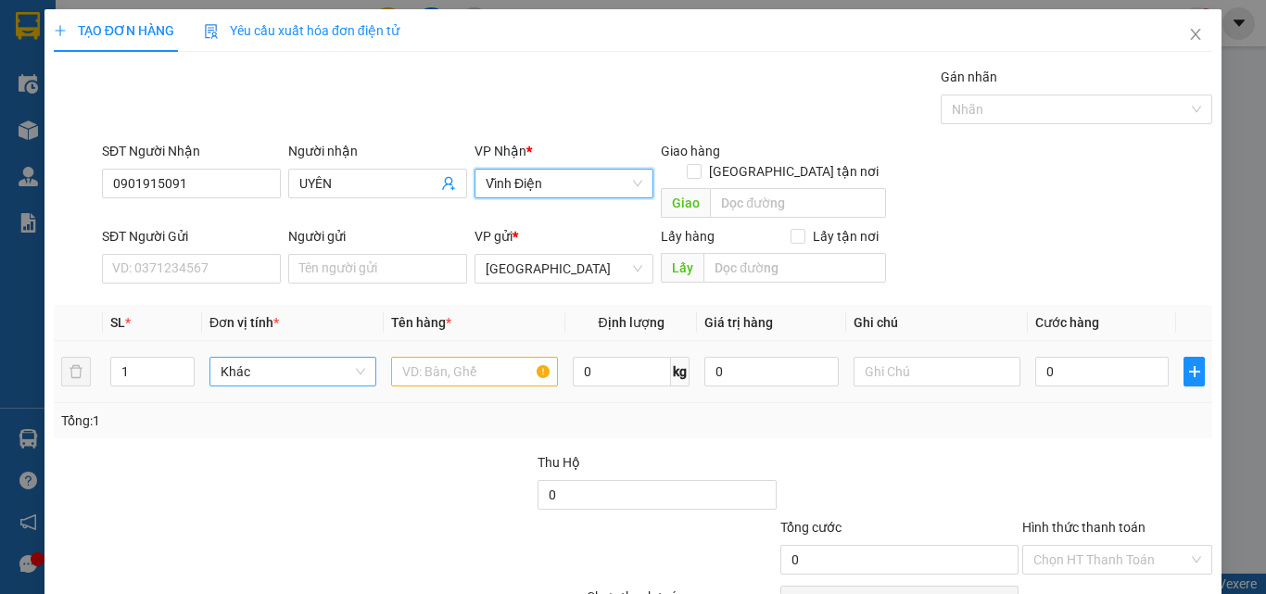
click at [240, 358] on span "Khác" at bounding box center [293, 372] width 145 height 28
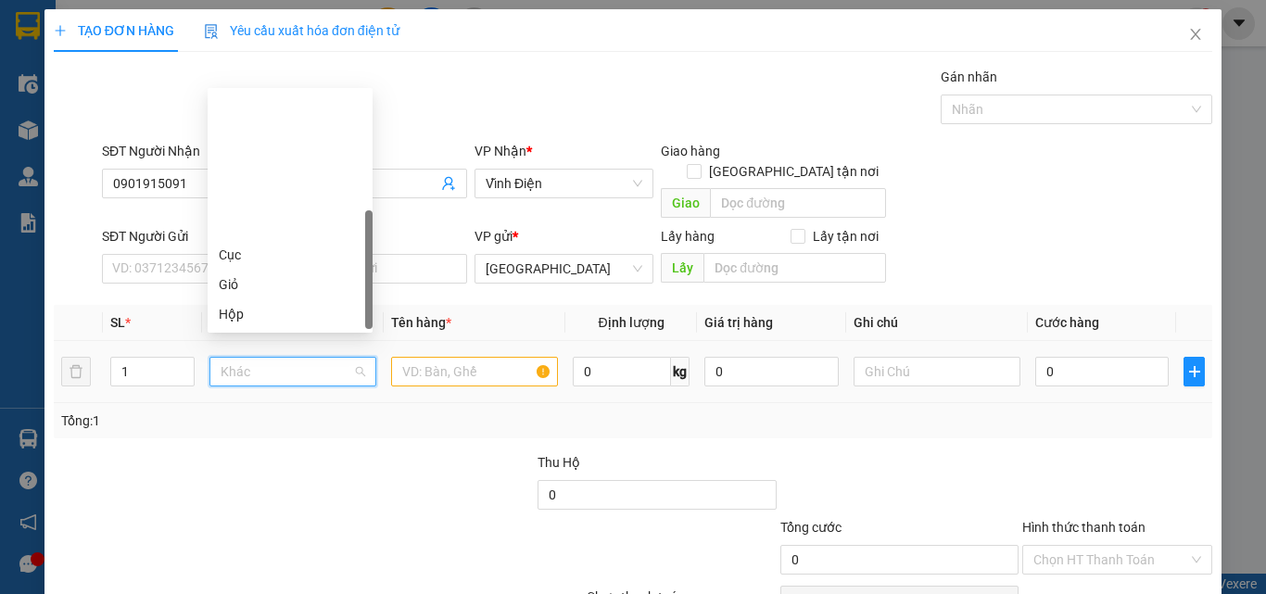
scroll to position [178, 0]
type input "X"
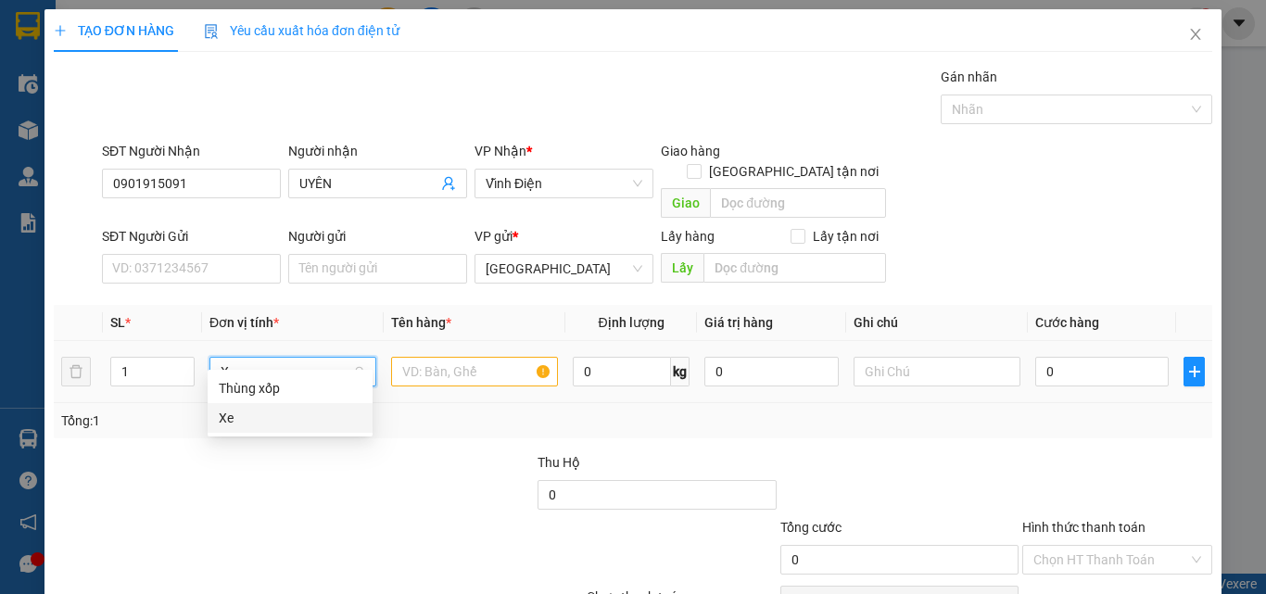
drag, startPoint x: 252, startPoint y: 421, endPoint x: 297, endPoint y: 401, distance: 49.4
click at [262, 418] on div "Xe" at bounding box center [290, 418] width 143 height 20
click at [398, 361] on input "text" at bounding box center [474, 372] width 167 height 30
click at [468, 357] on input "text" at bounding box center [474, 372] width 167 height 30
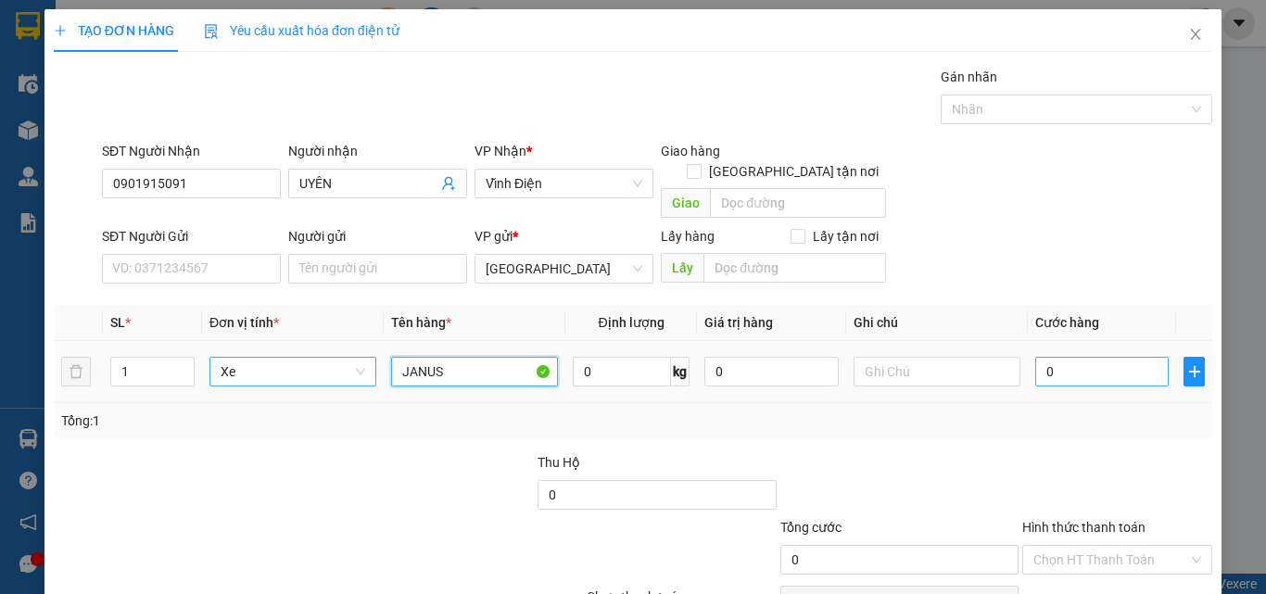
type input "JANUS"
click at [1119, 359] on input "0" at bounding box center [1101, 372] width 133 height 30
type input "8"
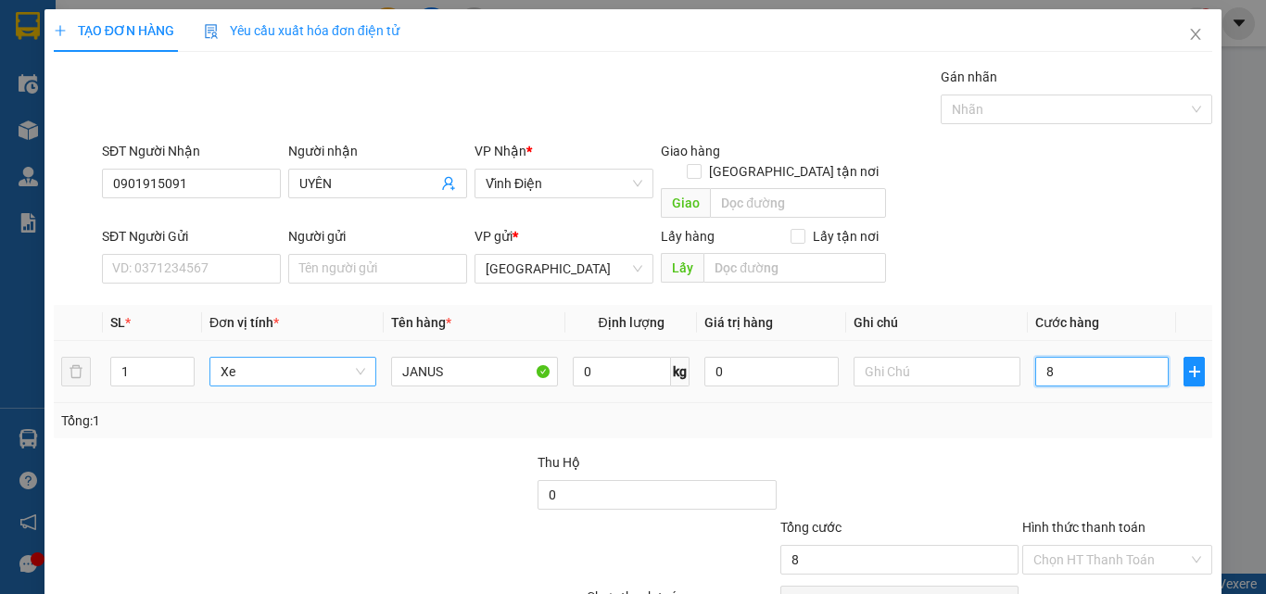
type input "80"
type input "800"
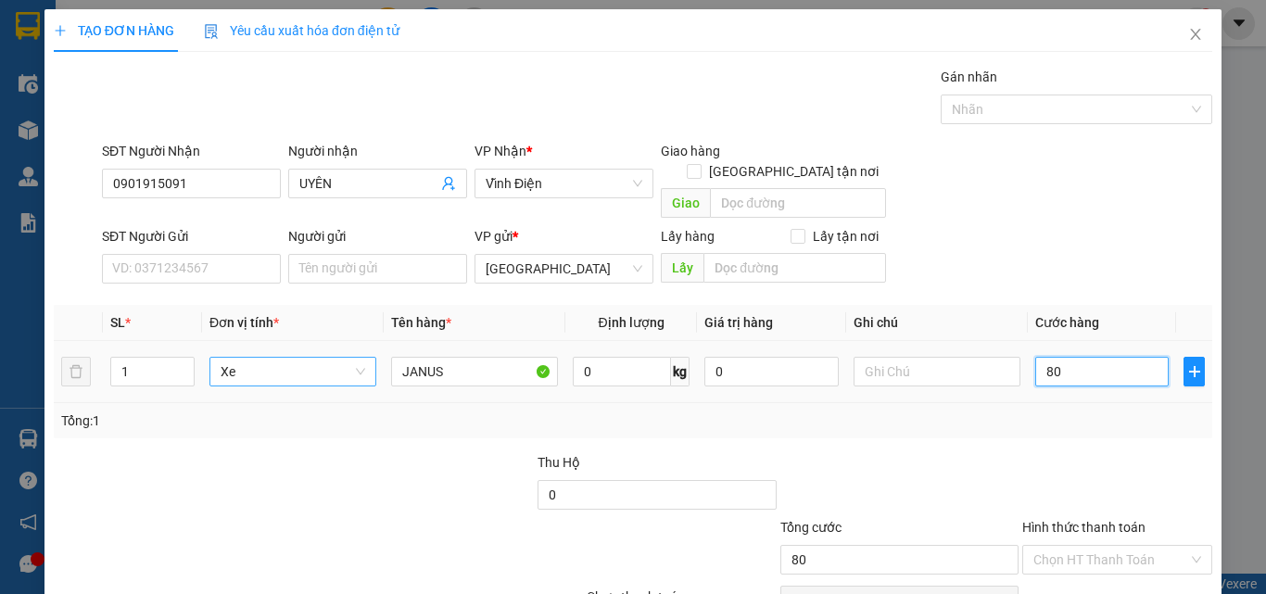
type input "800"
type input "800.000"
click at [1187, 364] on icon "plus" at bounding box center [1194, 371] width 15 height 15
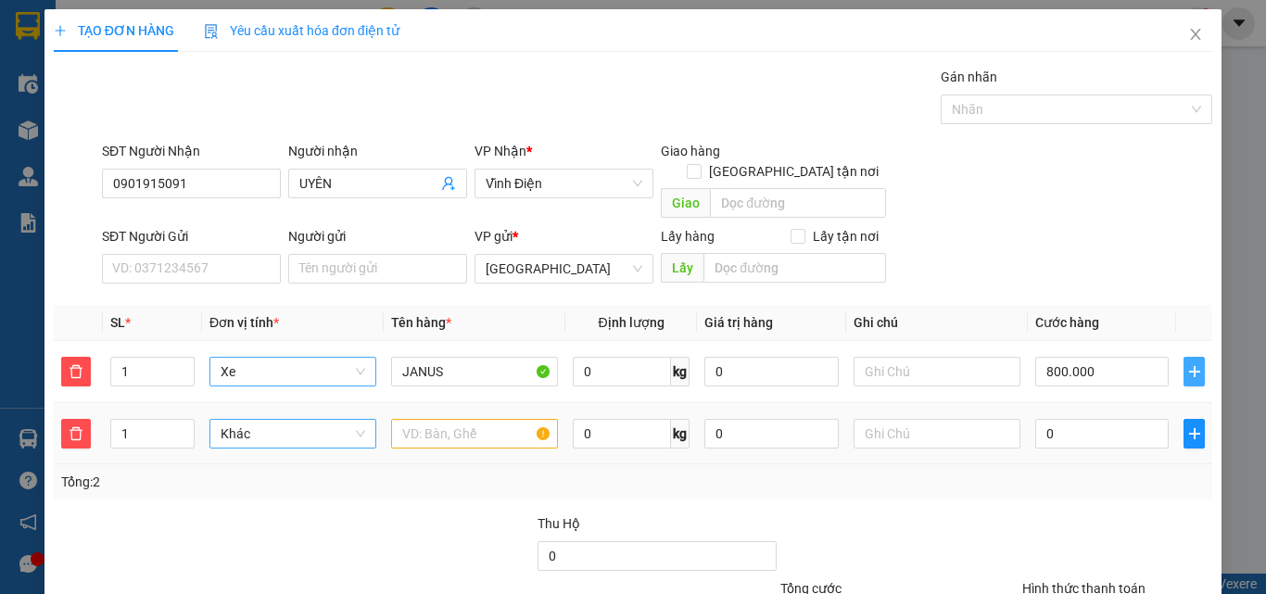
click at [293, 427] on div "Khác" at bounding box center [292, 434] width 167 height 30
type input "T"
drag, startPoint x: 301, startPoint y: 448, endPoint x: 444, endPoint y: 429, distance: 144.0
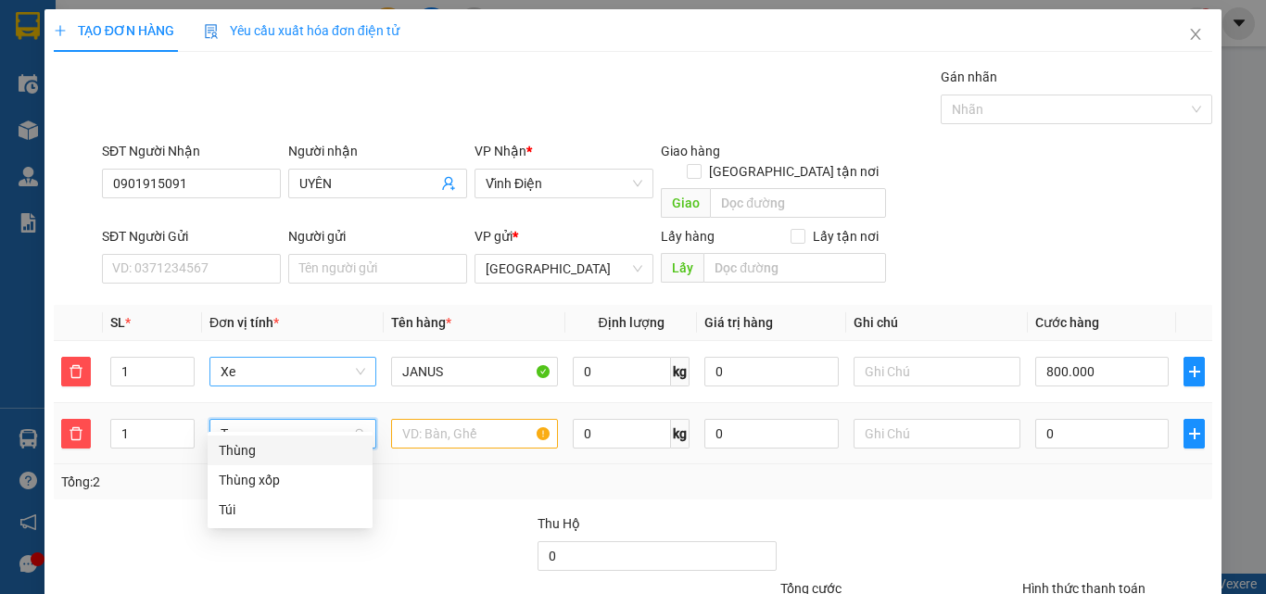
click at [306, 449] on div "Thùng" at bounding box center [290, 450] width 143 height 20
click at [460, 422] on input "text" at bounding box center [474, 434] width 167 height 30
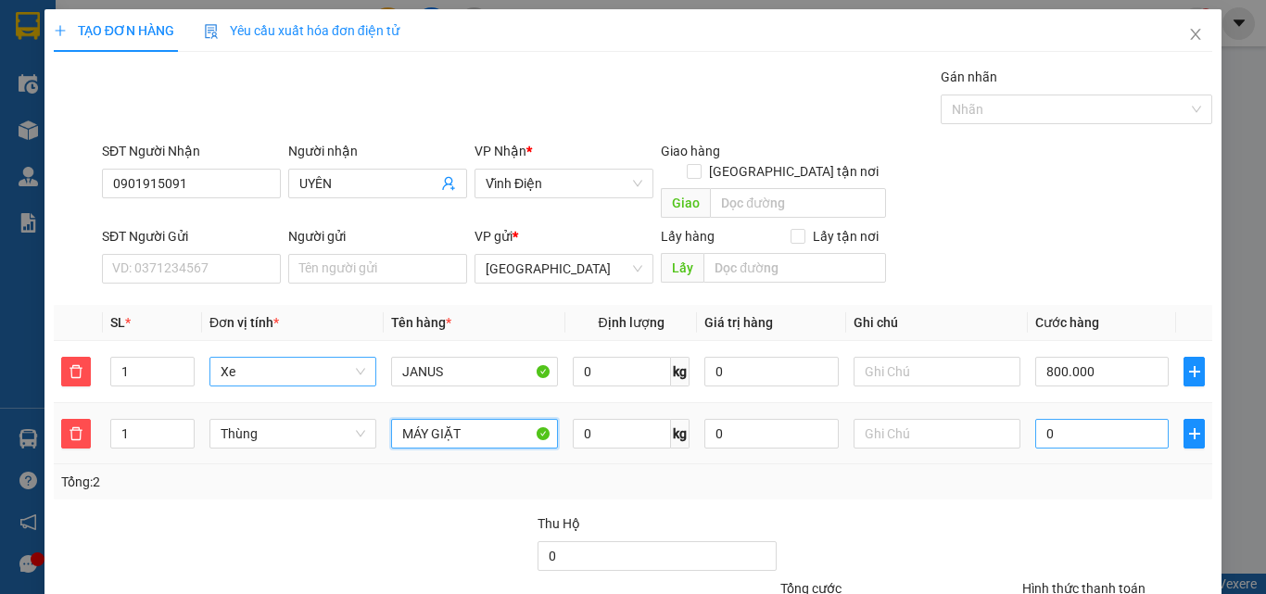
type input "MÁY GIẶT"
click at [1075, 419] on input "0" at bounding box center [1101, 434] width 133 height 30
type input "800.005"
type input "50"
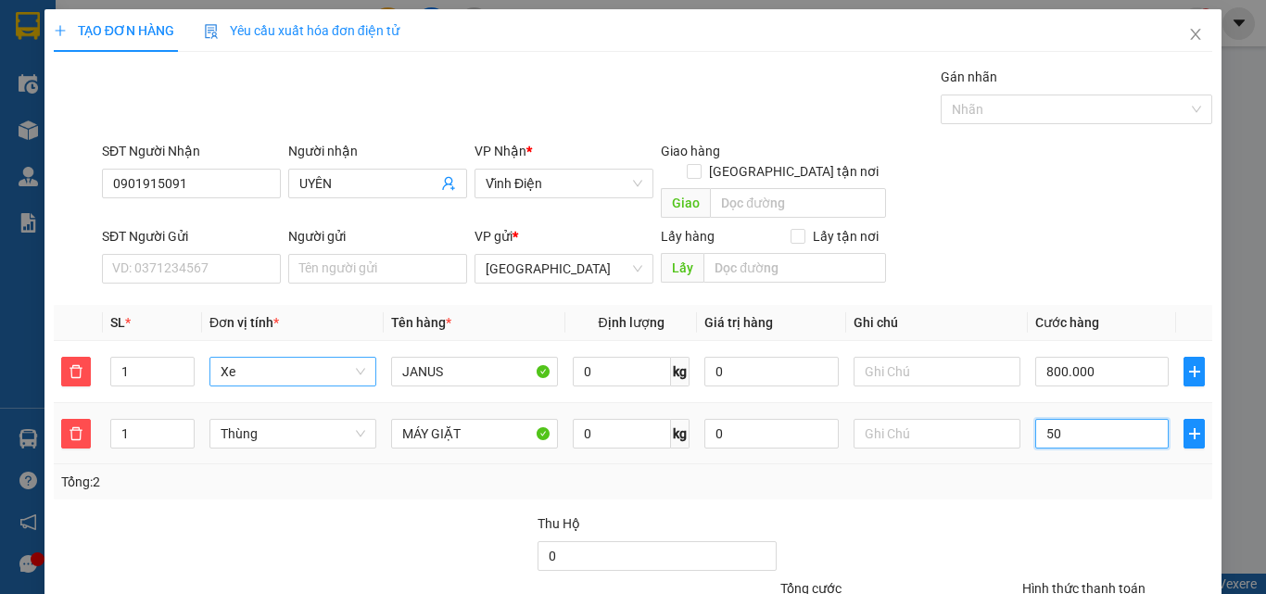
type input "800.050"
type input "500"
type input "800.500"
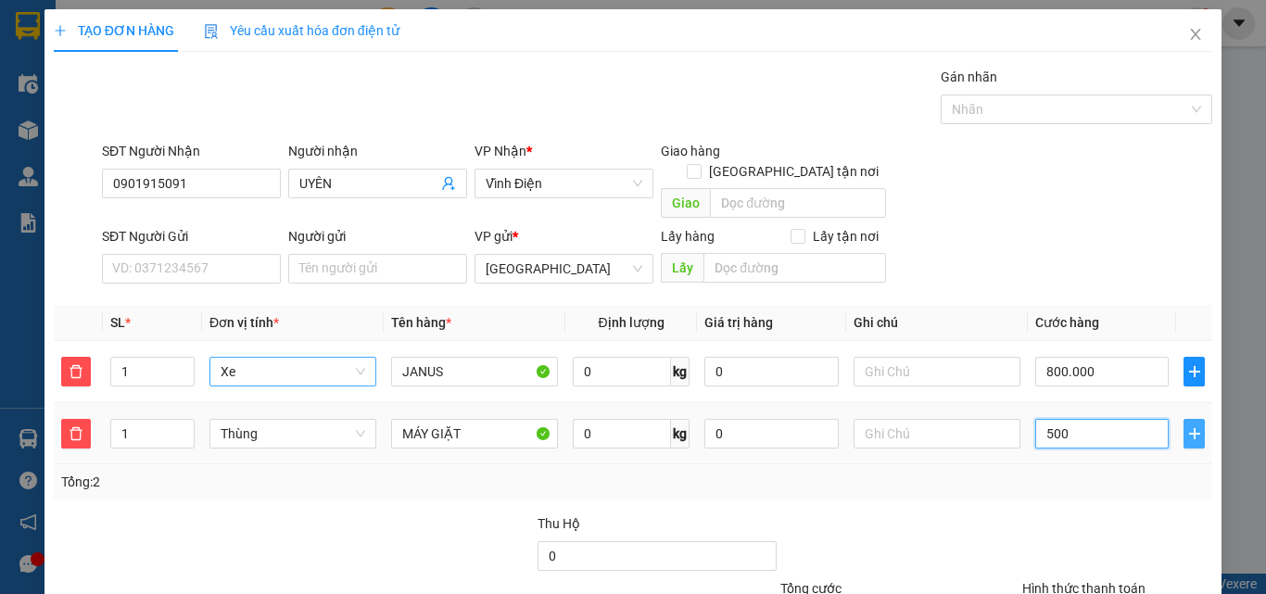
type input "500"
type input "1.300.000"
type input "500.000"
click at [1187, 426] on icon "plus" at bounding box center [1194, 433] width 15 height 15
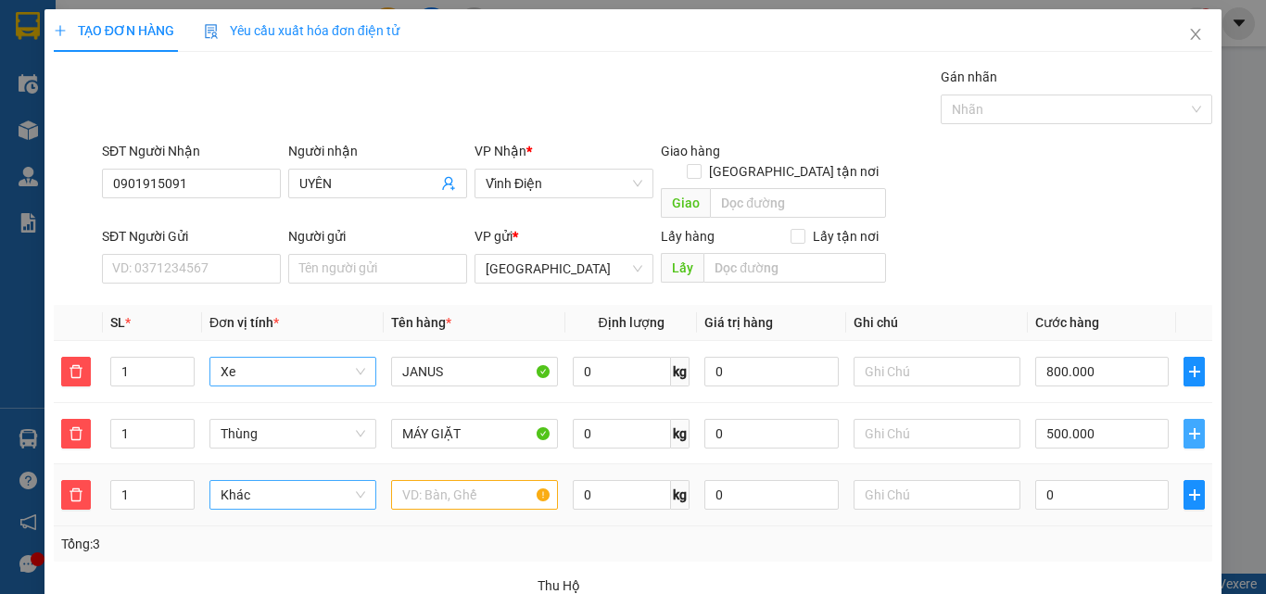
click at [288, 481] on span "Khác" at bounding box center [293, 495] width 145 height 28
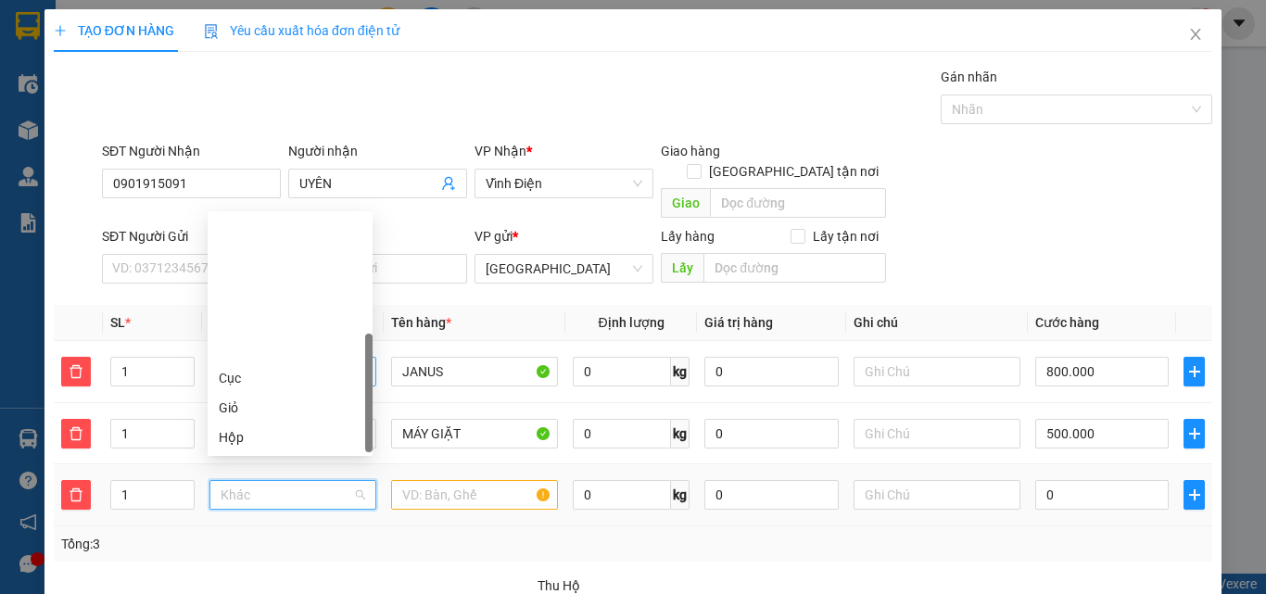
type input "T"
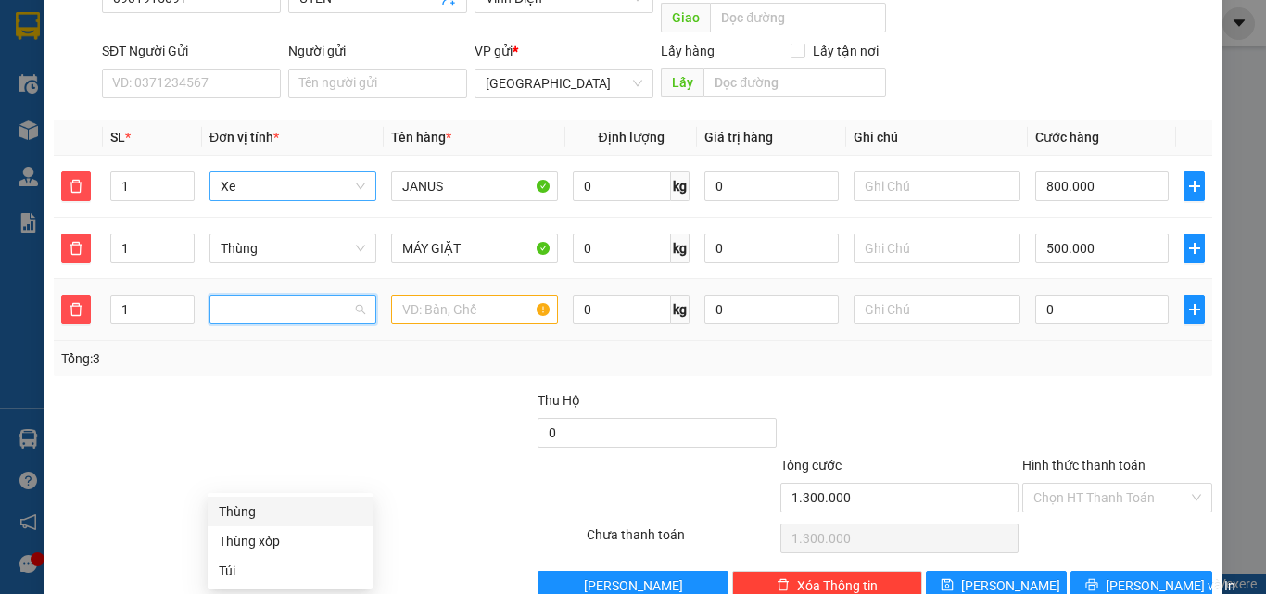
scroll to position [178, 0]
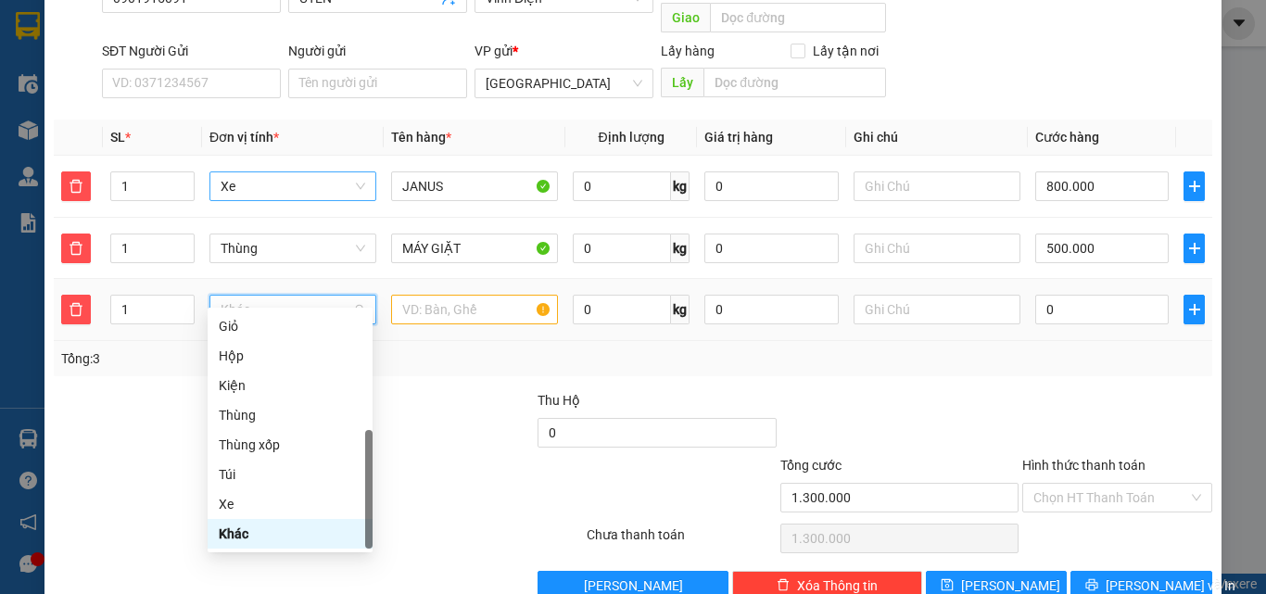
type input "K"
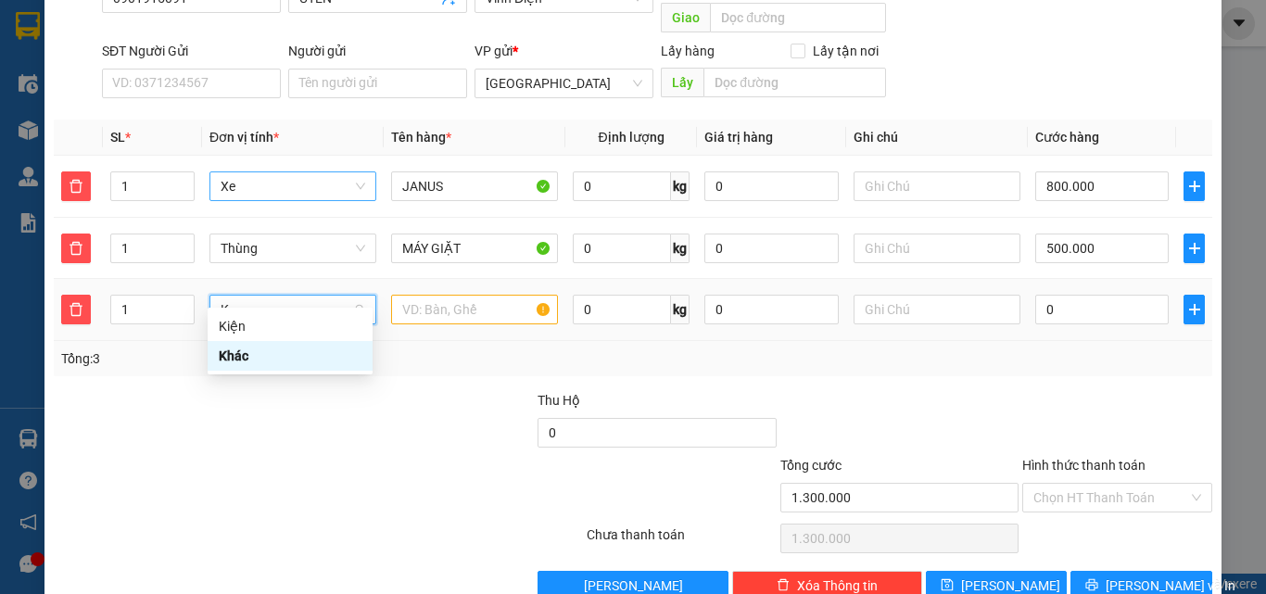
click at [272, 359] on div "Khác" at bounding box center [290, 356] width 143 height 20
click at [430, 295] on input "text" at bounding box center [474, 310] width 167 height 30
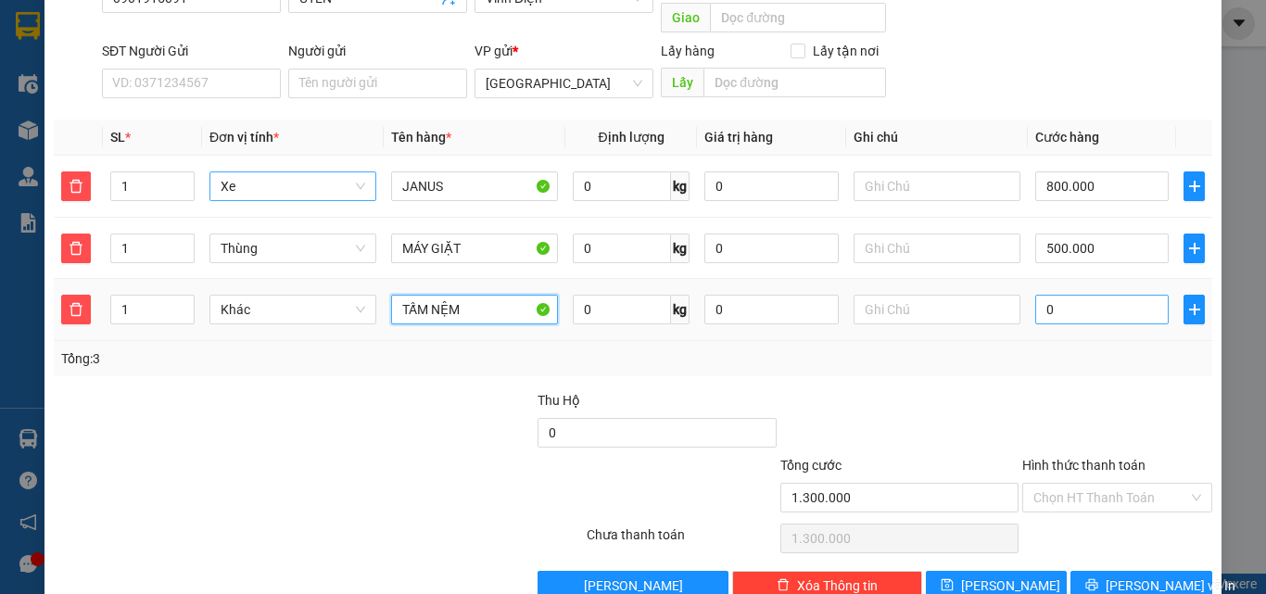
type input "TẤM NỆM"
click at [1100, 296] on input "0" at bounding box center [1101, 310] width 133 height 30
type input "1.300.002"
type input "20"
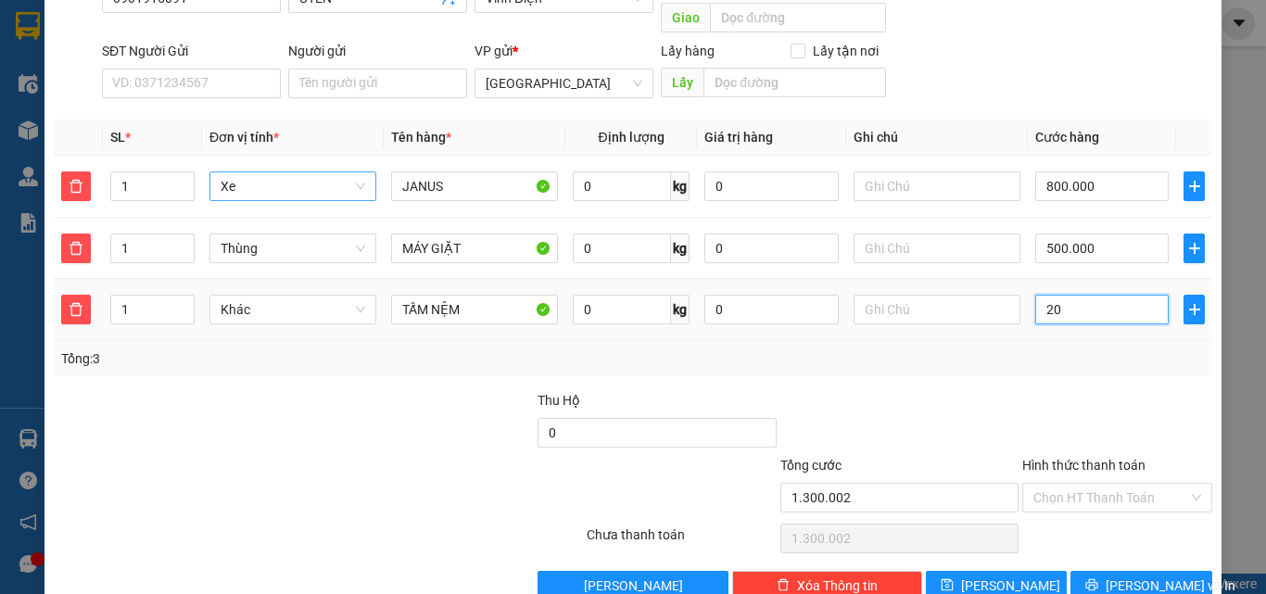
type input "1.300.020"
type input "200"
type input "1.300.200"
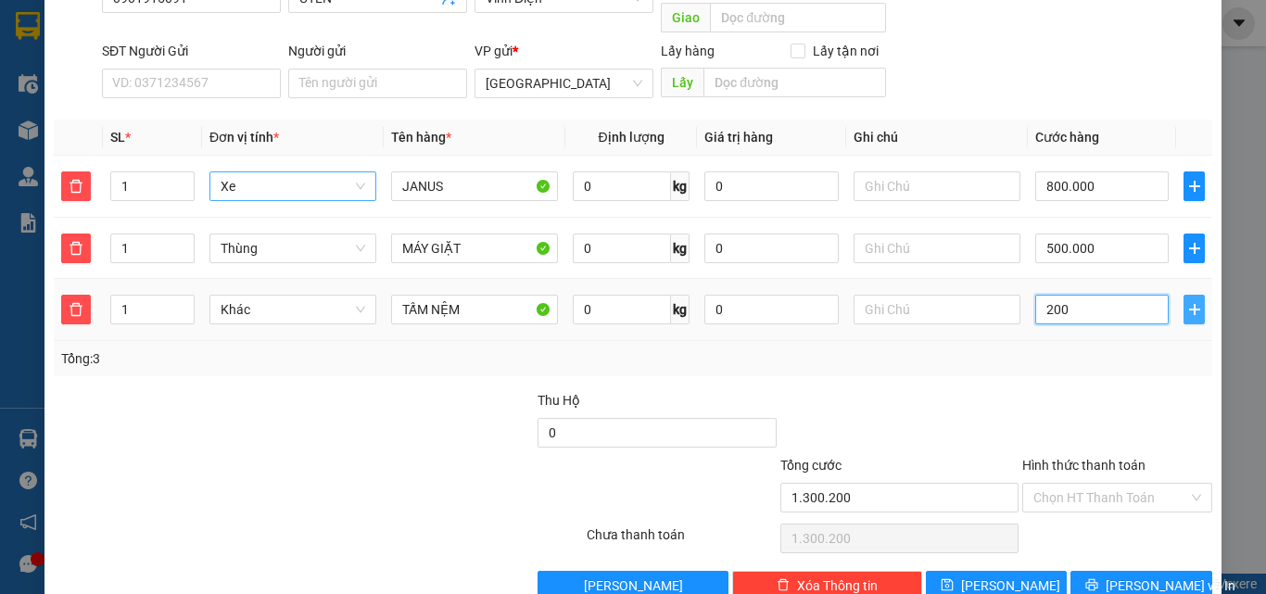
type input "200"
type input "1.500.000"
type input "200.000"
click at [1188, 302] on icon "plus" at bounding box center [1194, 309] width 15 height 15
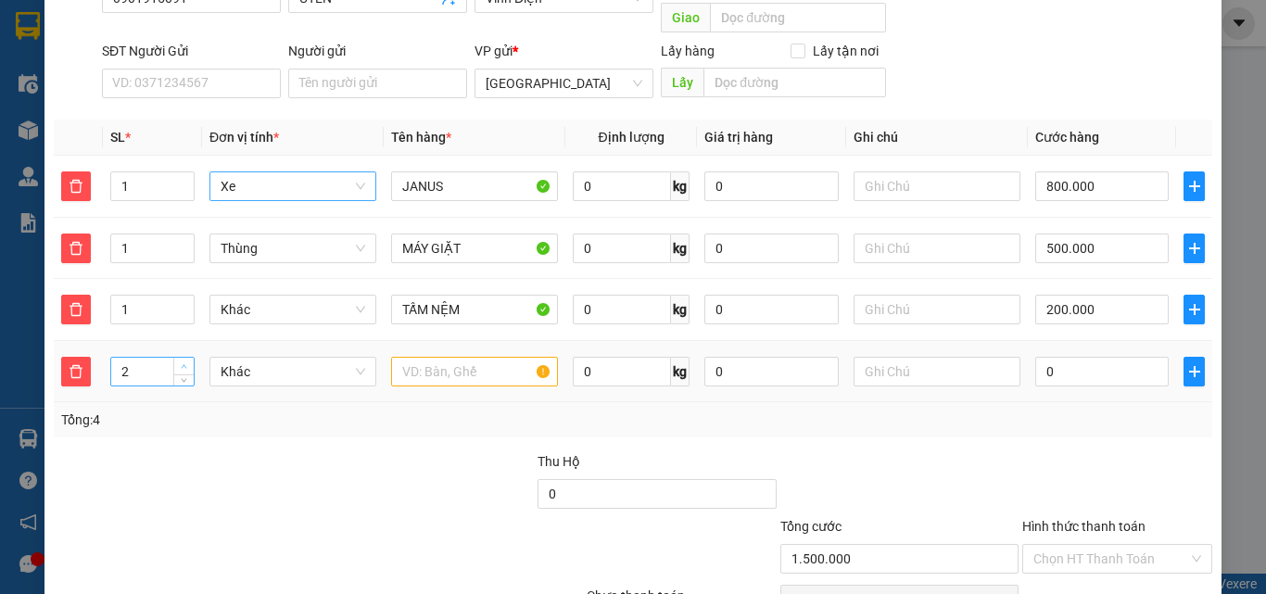
click at [187, 358] on span "Increase Value" at bounding box center [183, 366] width 20 height 17
type input "5"
click at [187, 358] on span "Increase Value" at bounding box center [183, 366] width 20 height 17
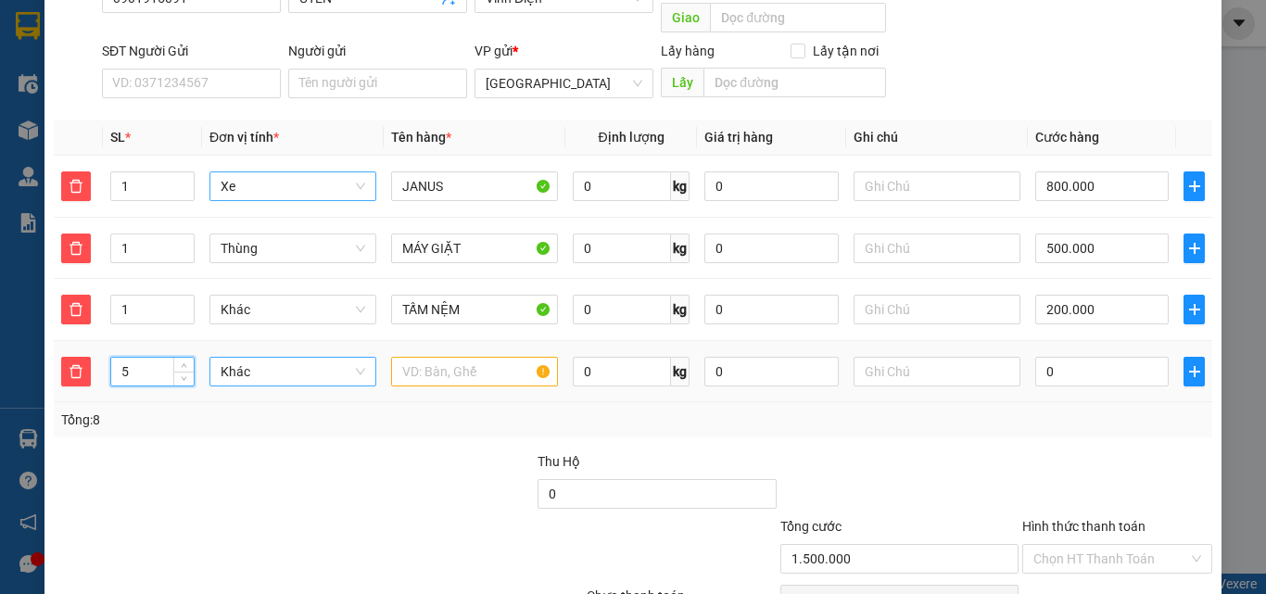
click at [271, 358] on span "Khác" at bounding box center [293, 372] width 145 height 28
type input "T"
drag, startPoint x: 270, startPoint y: 383, endPoint x: 422, endPoint y: 340, distance: 157.8
click at [299, 375] on div "Thùng" at bounding box center [290, 388] width 165 height 30
click at [426, 357] on input "text" at bounding box center [474, 372] width 167 height 30
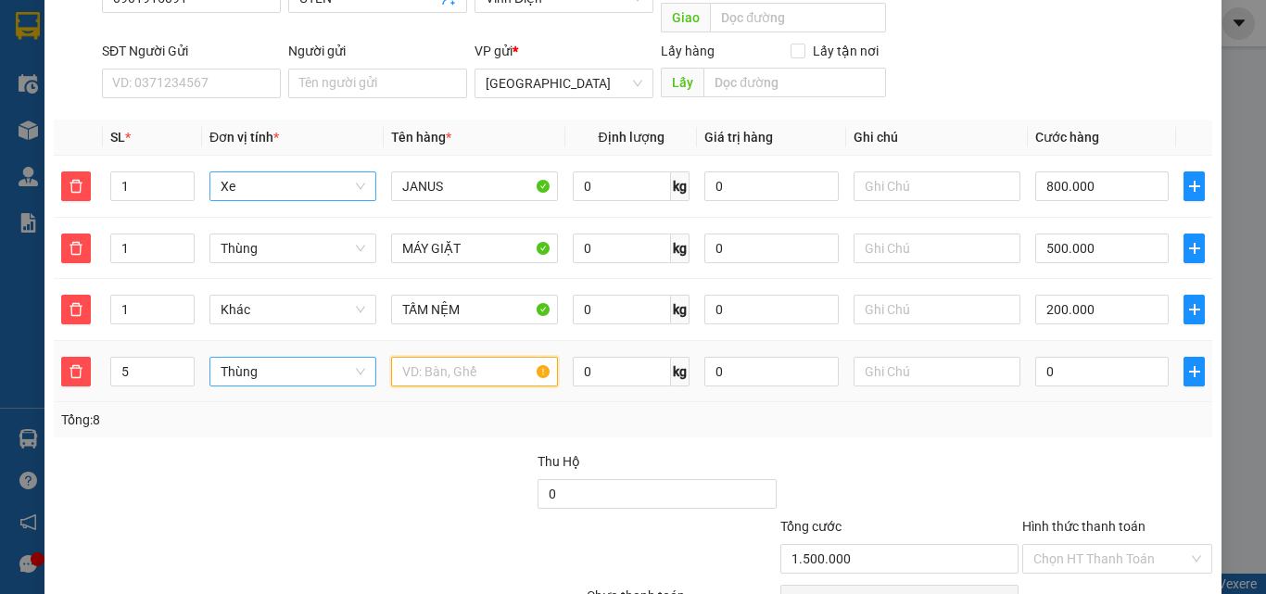
click at [437, 357] on input "text" at bounding box center [474, 372] width 167 height 30
type input "4T ĐỒ GIA DỤNG + 1VALY"
click at [426, 410] on div "Tổng: 8" at bounding box center [275, 420] width 429 height 20
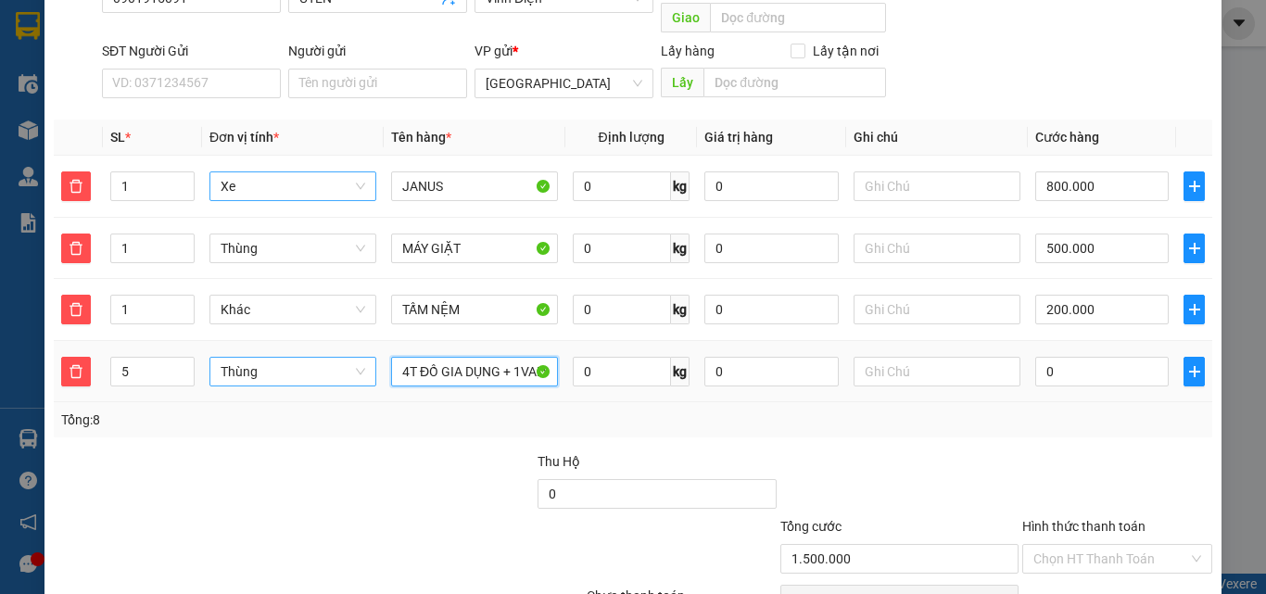
click at [468, 357] on input "4T ĐỒ GIA DỤNG + 1VALY" at bounding box center [474, 372] width 167 height 30
drag, startPoint x: 466, startPoint y: 349, endPoint x: 325, endPoint y: 349, distance: 140.8
click at [325, 349] on tr "5 Thùng 4T ĐỒ GIA DỤNG + 1VALY 0 kg 0 0" at bounding box center [633, 372] width 1158 height 62
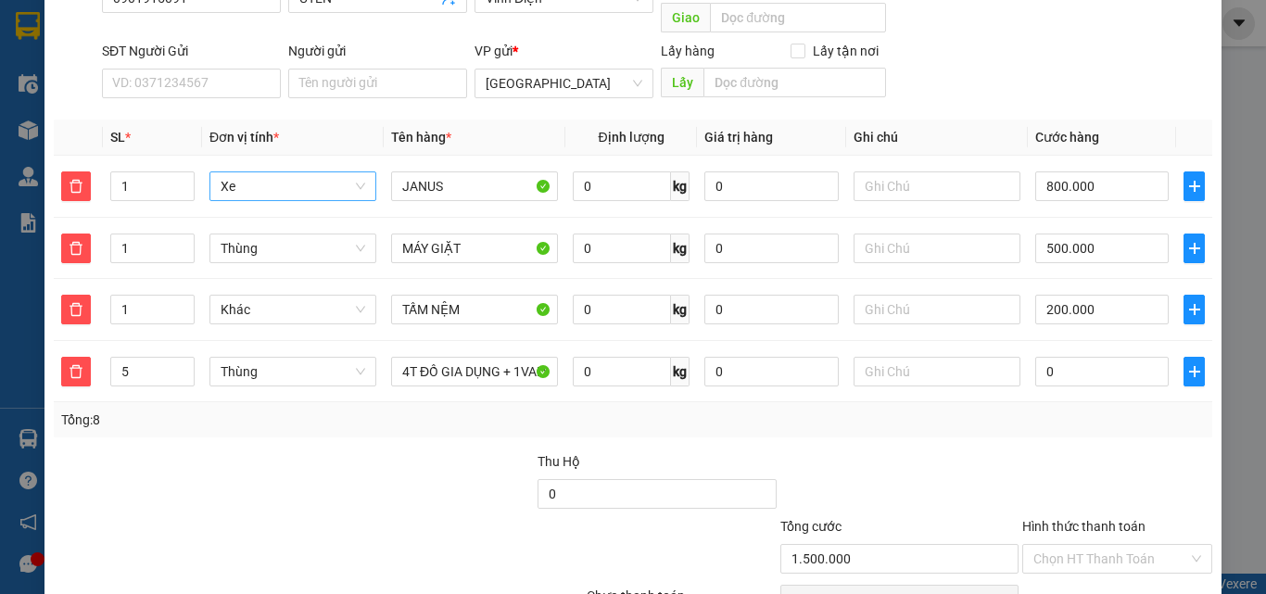
click at [332, 423] on div "Transit Pickup Surcharge Ids Transit Deliver Surcharge Ids Transit Deliver Surc…" at bounding box center [633, 271] width 1158 height 780
click at [1183, 361] on button "button" at bounding box center [1193, 372] width 21 height 30
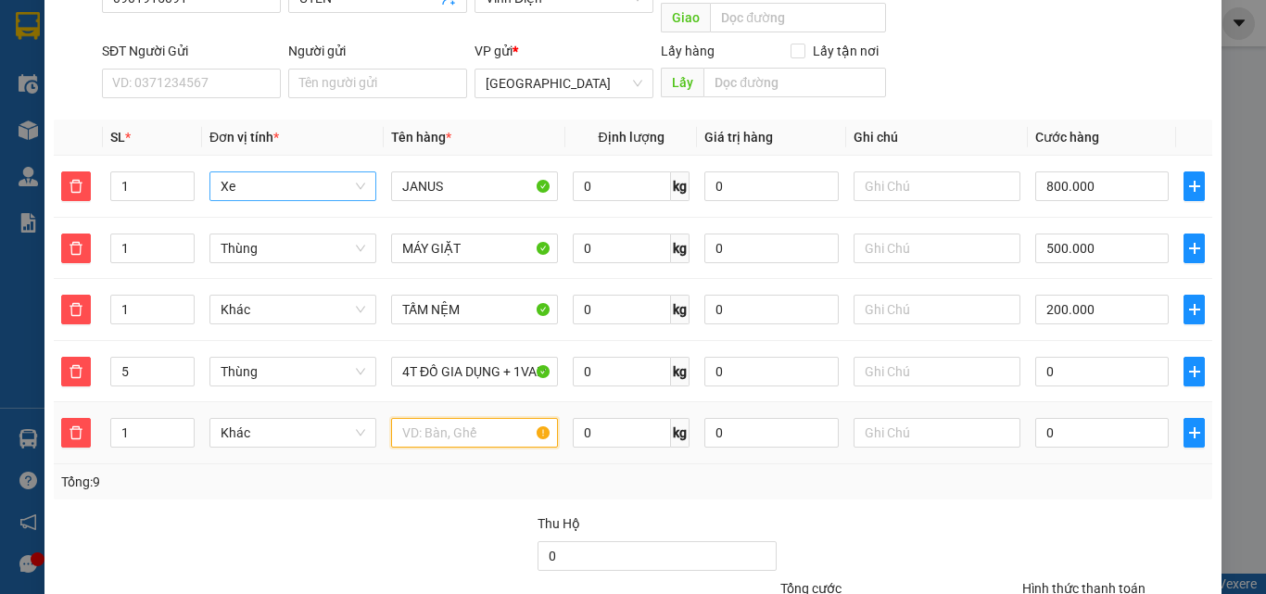
click at [440, 418] on input "text" at bounding box center [474, 433] width 167 height 30
type input "K"
click at [280, 419] on span "Khác" at bounding box center [293, 433] width 145 height 28
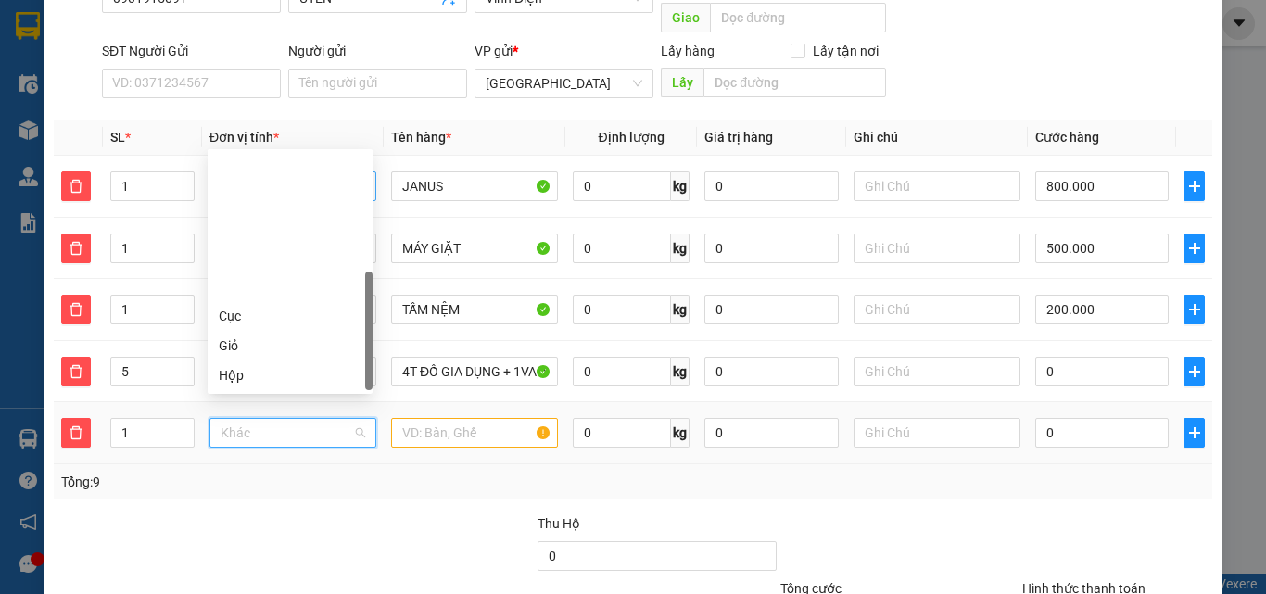
scroll to position [178, 0]
type input "K"
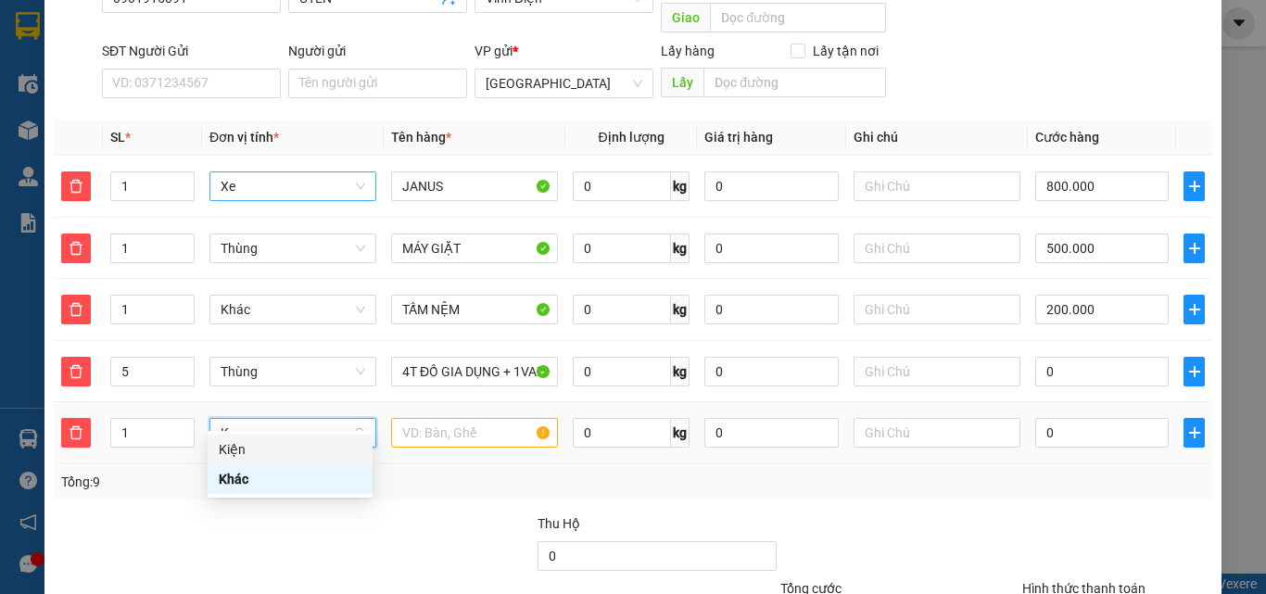
drag, startPoint x: 267, startPoint y: 449, endPoint x: 365, endPoint y: 422, distance: 101.8
click at [288, 442] on div "Kiện" at bounding box center [290, 449] width 143 height 20
click at [418, 418] on input "text" at bounding box center [474, 433] width 167 height 30
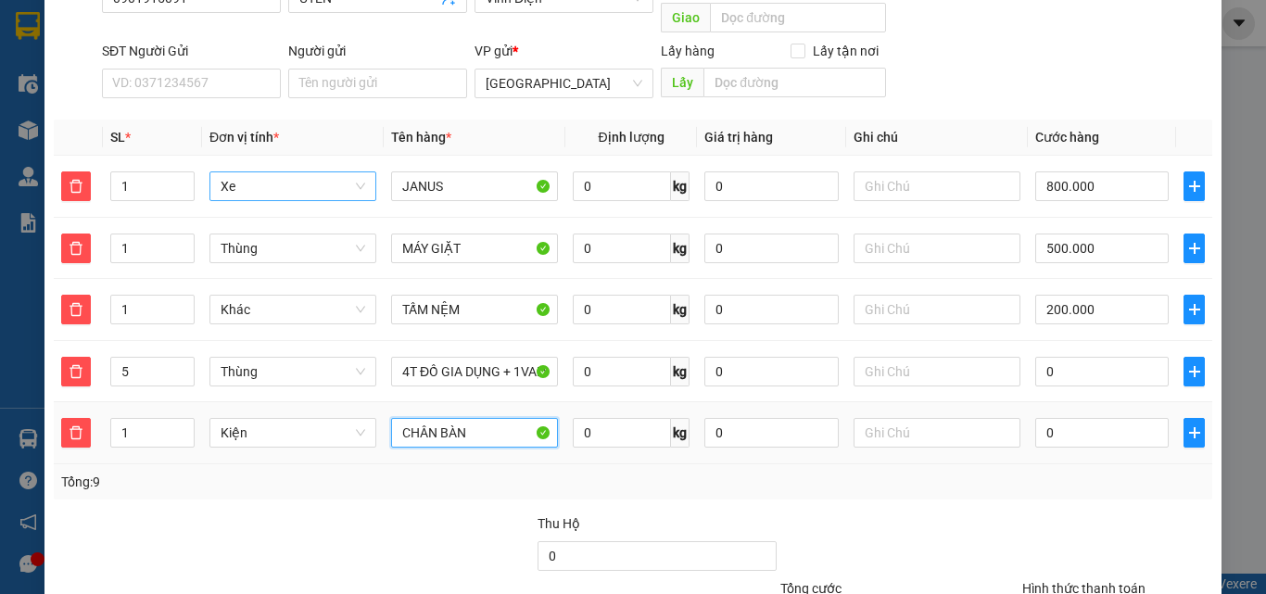
type input "CHÂN BÀN"
click at [1073, 418] on input "0" at bounding box center [1101, 433] width 133 height 30
type input "1.500.005"
type input "50"
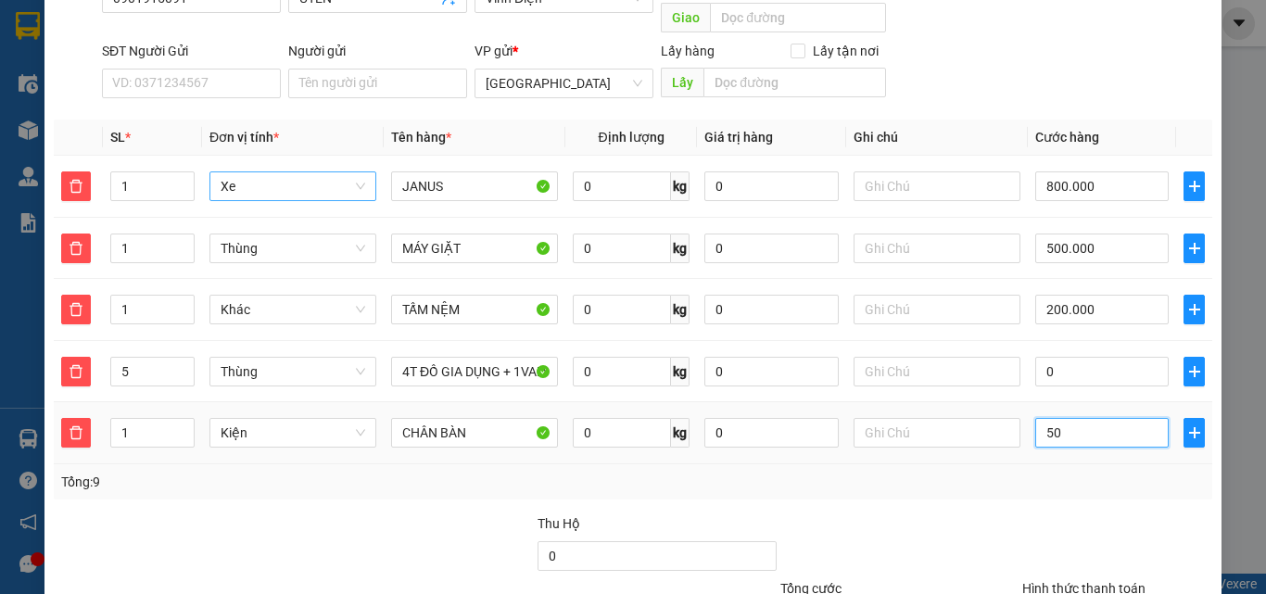
type input "1.500.050"
type input "50"
type input "1.550.000"
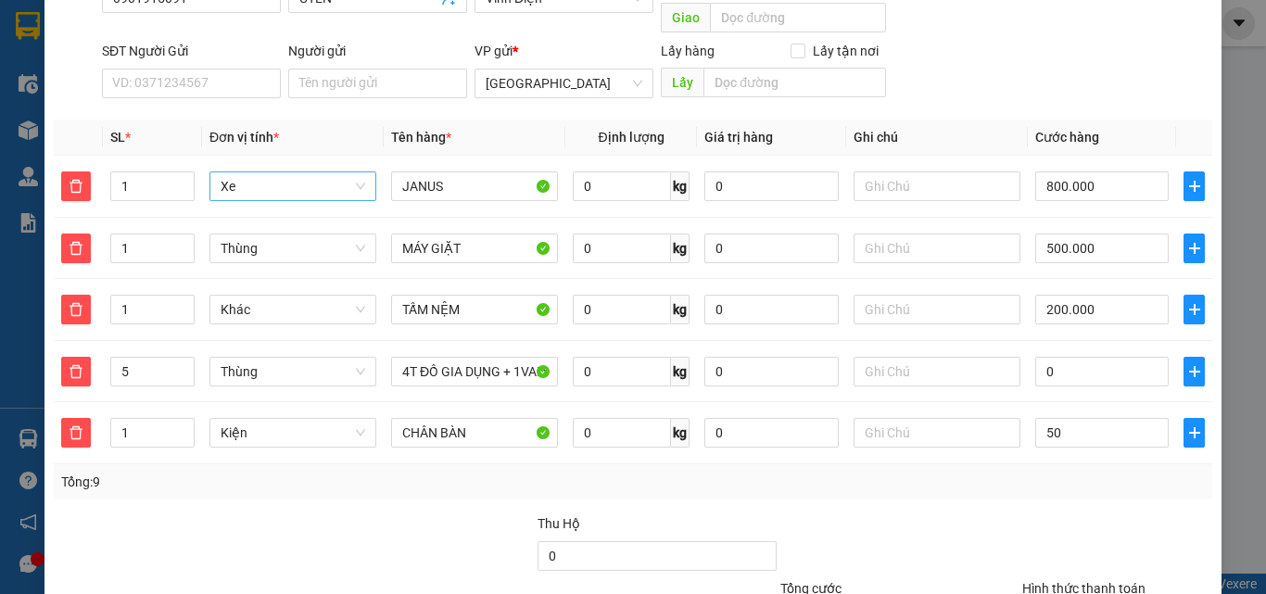
type input "50.000"
click at [969, 513] on div at bounding box center [899, 545] width 242 height 65
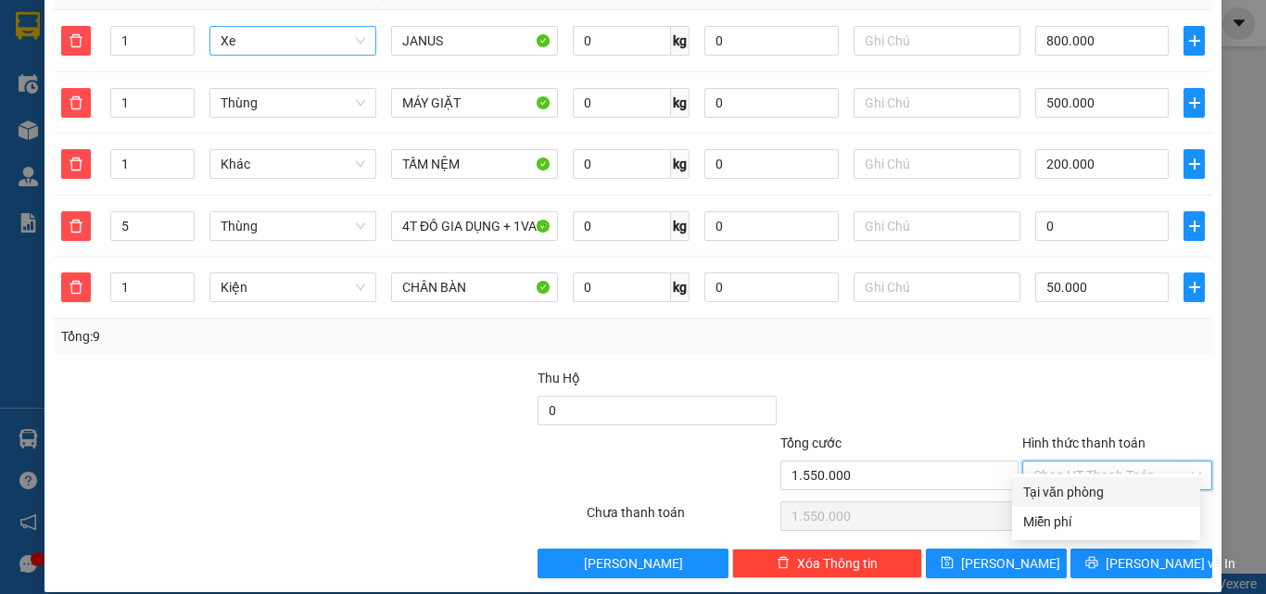
click at [1128, 461] on input "Hình thức thanh toán" at bounding box center [1110, 475] width 155 height 28
click at [1103, 485] on div "Tại văn phòng" at bounding box center [1106, 492] width 166 height 20
type input "0"
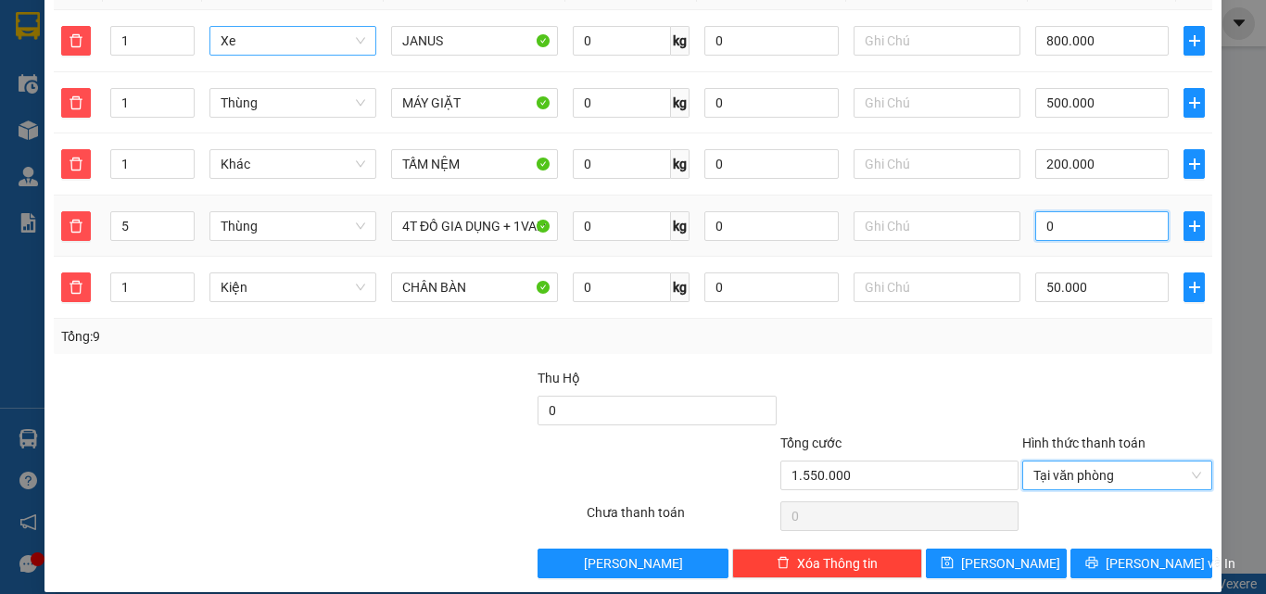
click at [1116, 211] on input "0" at bounding box center [1101, 226] width 133 height 30
type input "1.550.004"
type input "4"
type input "1.550.045"
type input "450"
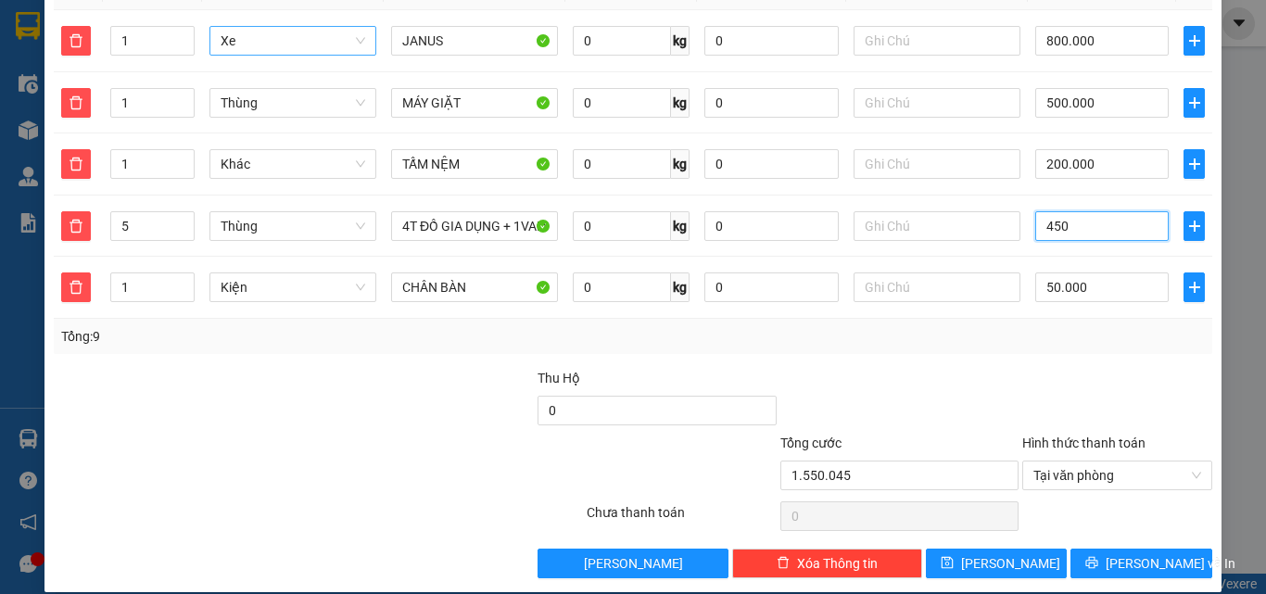
type input "1.550.450"
type input "450"
click at [1079, 333] on div "Tổng: 9" at bounding box center [633, 336] width 1158 height 35
type input "2.000.000"
type input "450.000"
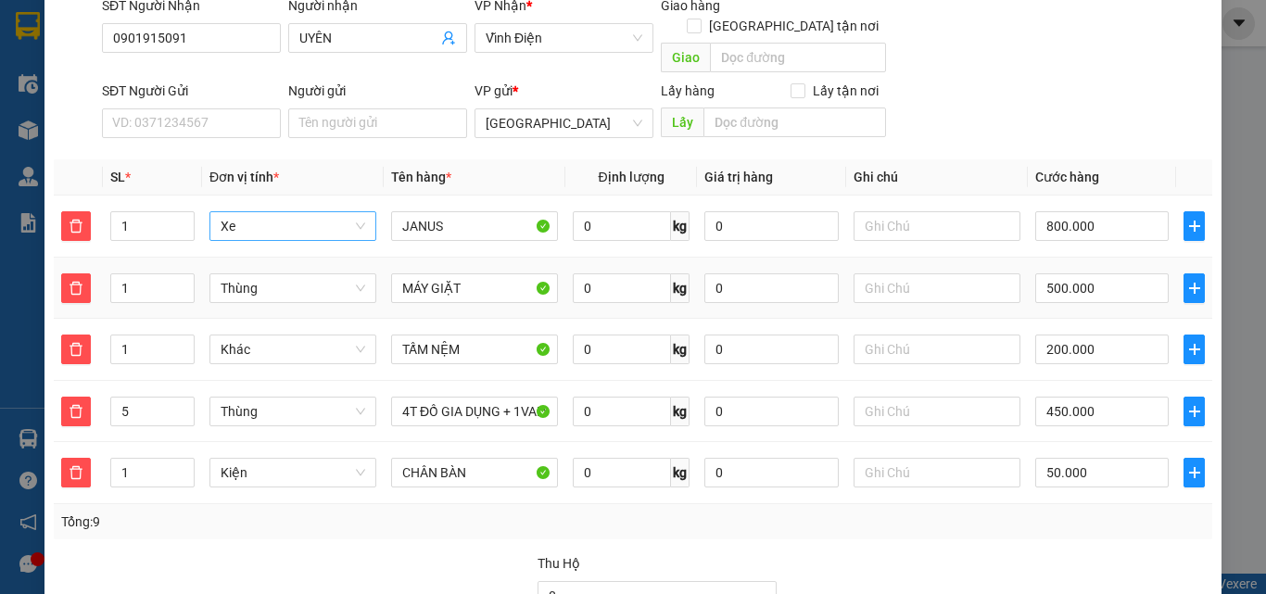
scroll to position [238, 0]
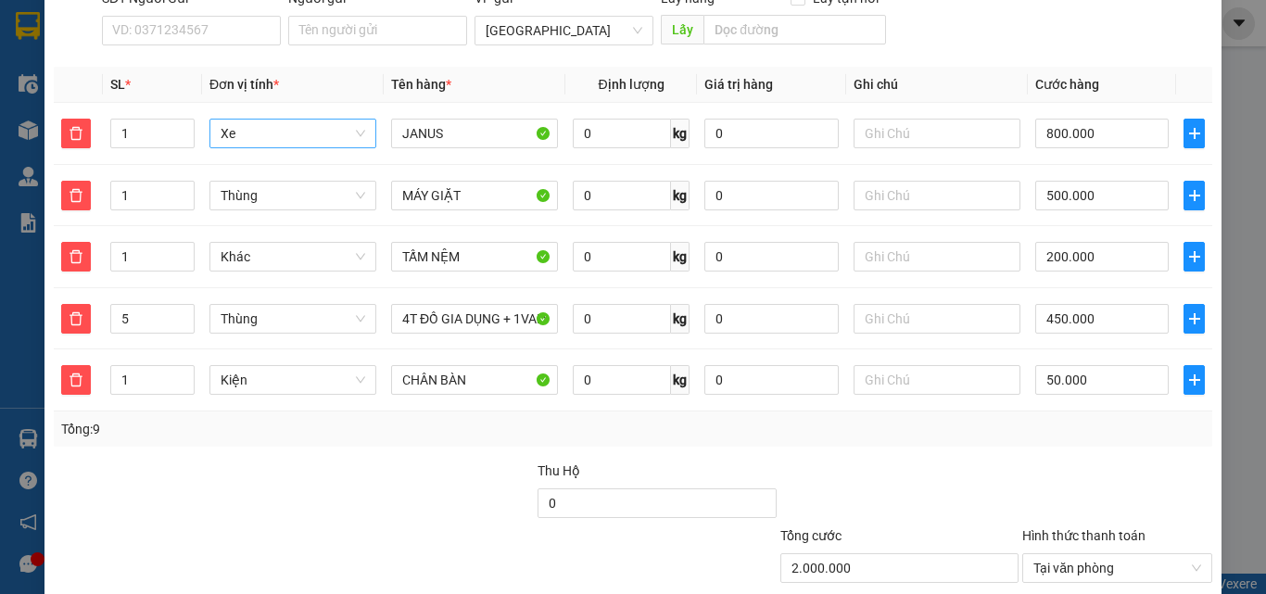
click at [981, 419] on div "Tổng: 9" at bounding box center [632, 429] width 1143 height 20
click at [1108, 181] on input "500.000" at bounding box center [1101, 196] width 133 height 30
click at [1100, 242] on input "200.000" at bounding box center [1101, 257] width 133 height 30
click at [1095, 304] on input "450.000" at bounding box center [1101, 319] width 133 height 30
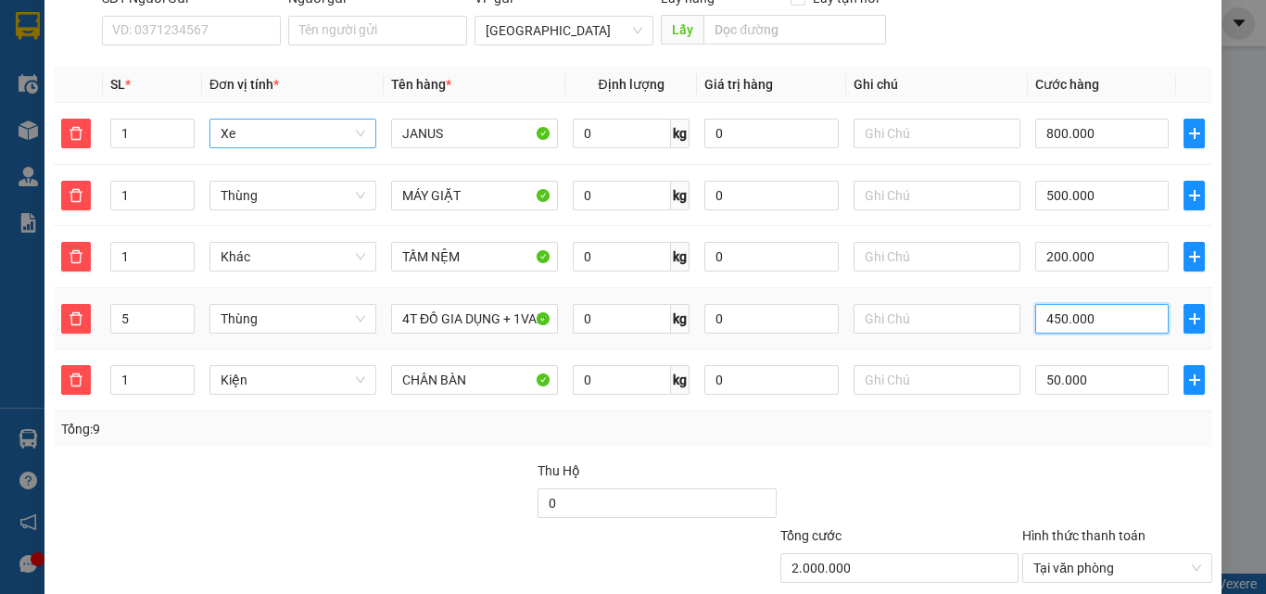
click at [1095, 304] on input "450.000" at bounding box center [1101, 319] width 133 height 30
click at [1084, 428] on div "Transit Pickup Surcharge Ids Transit Deliver Surcharge Ids Transit Deliver Surc…" at bounding box center [633, 250] width 1158 height 842
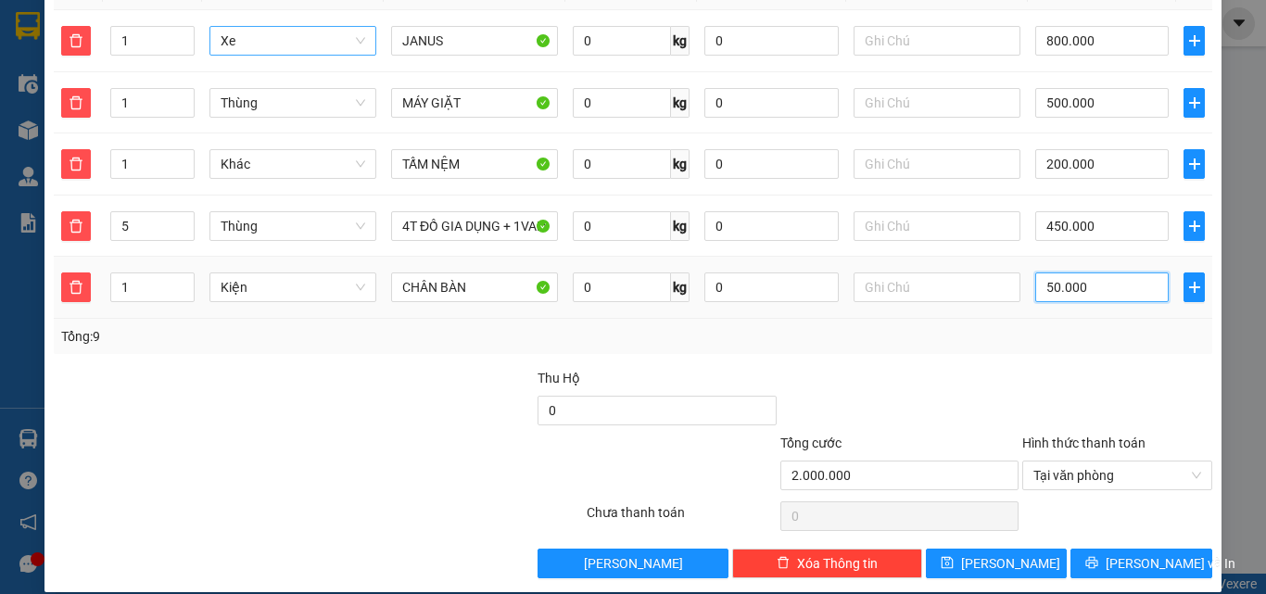
click at [1103, 272] on input "50.000" at bounding box center [1101, 287] width 133 height 30
click at [443, 368] on div at bounding box center [415, 400] width 242 height 65
click at [1047, 289] on td "50.000" at bounding box center [1101, 288] width 148 height 62
click at [1126, 276] on input "50.000" at bounding box center [1101, 287] width 133 height 30
click at [1107, 272] on input "50.000" at bounding box center [1101, 287] width 133 height 30
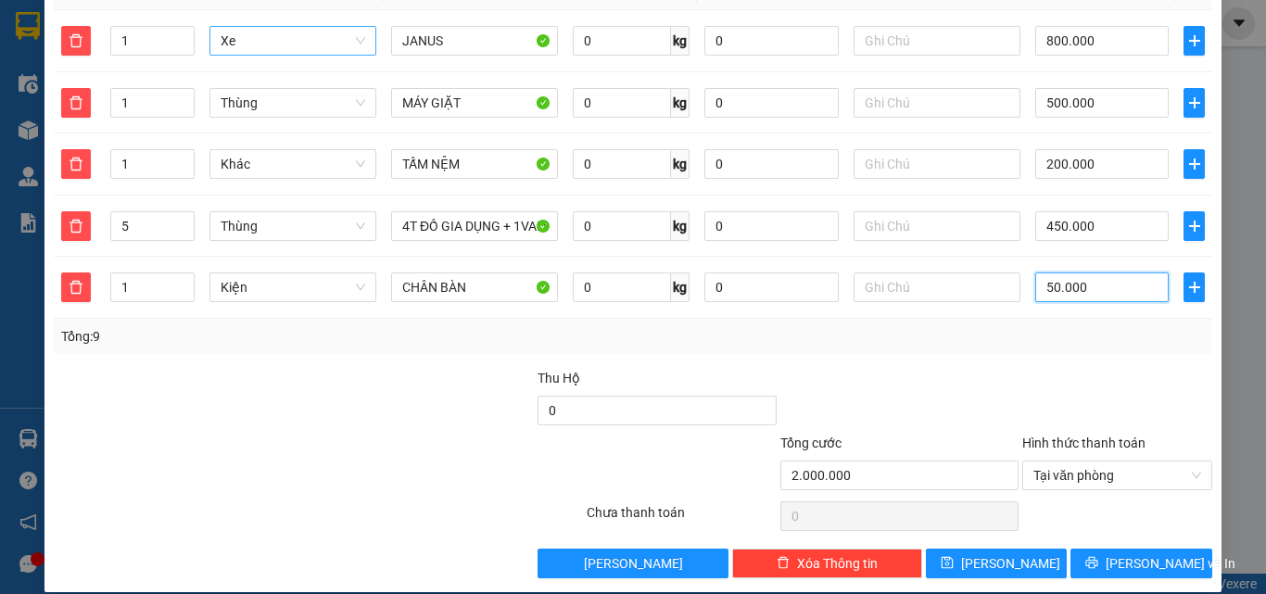
scroll to position [238, 0]
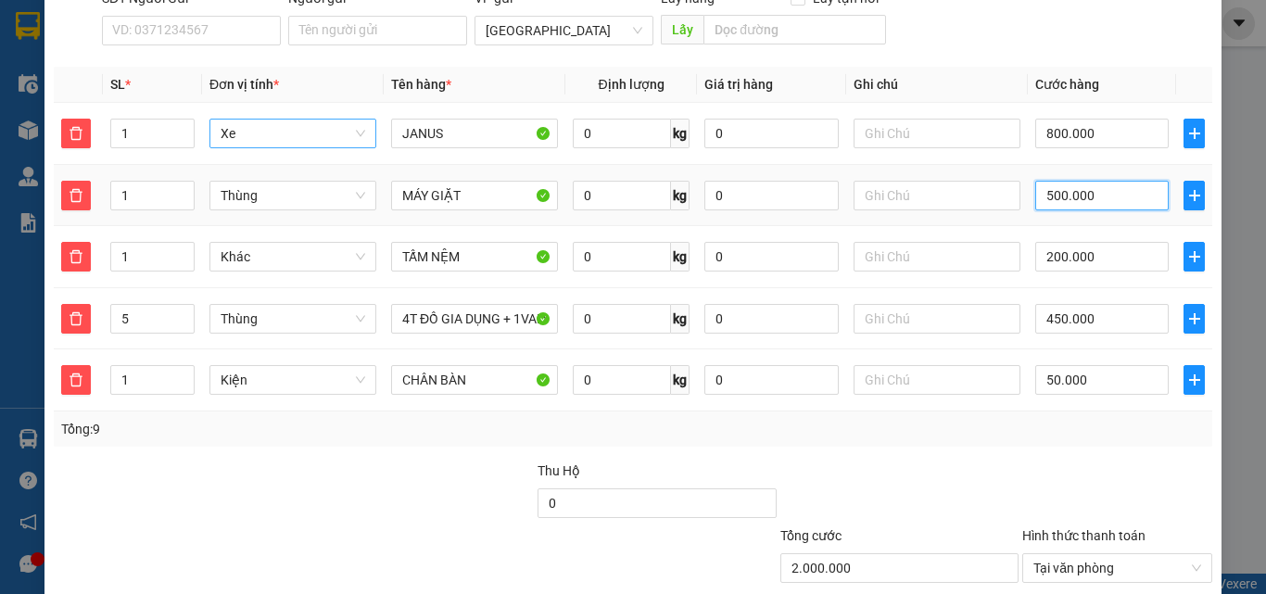
click at [1099, 181] on input "500.000" at bounding box center [1101, 196] width 133 height 30
type input "5"
type input "1.500.055"
type input "550"
type input "1.500.550"
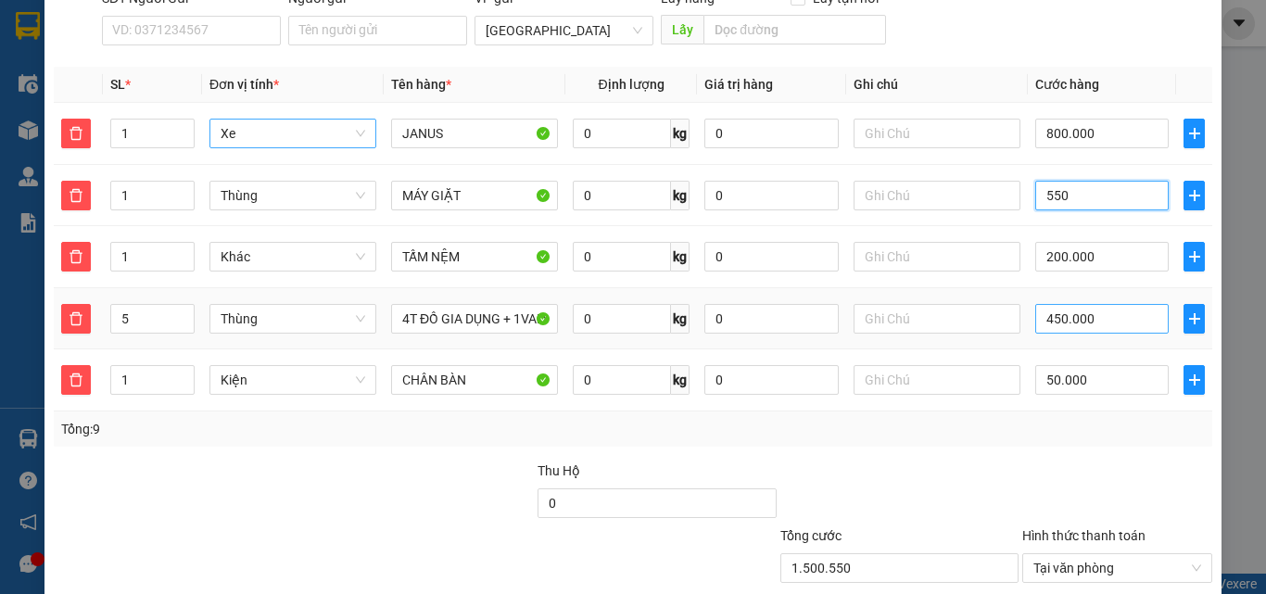
type input "550"
click at [1076, 304] on input "450.000" at bounding box center [1101, 319] width 133 height 30
type input "2.050.000"
type input "550.000"
type input "1.600.004"
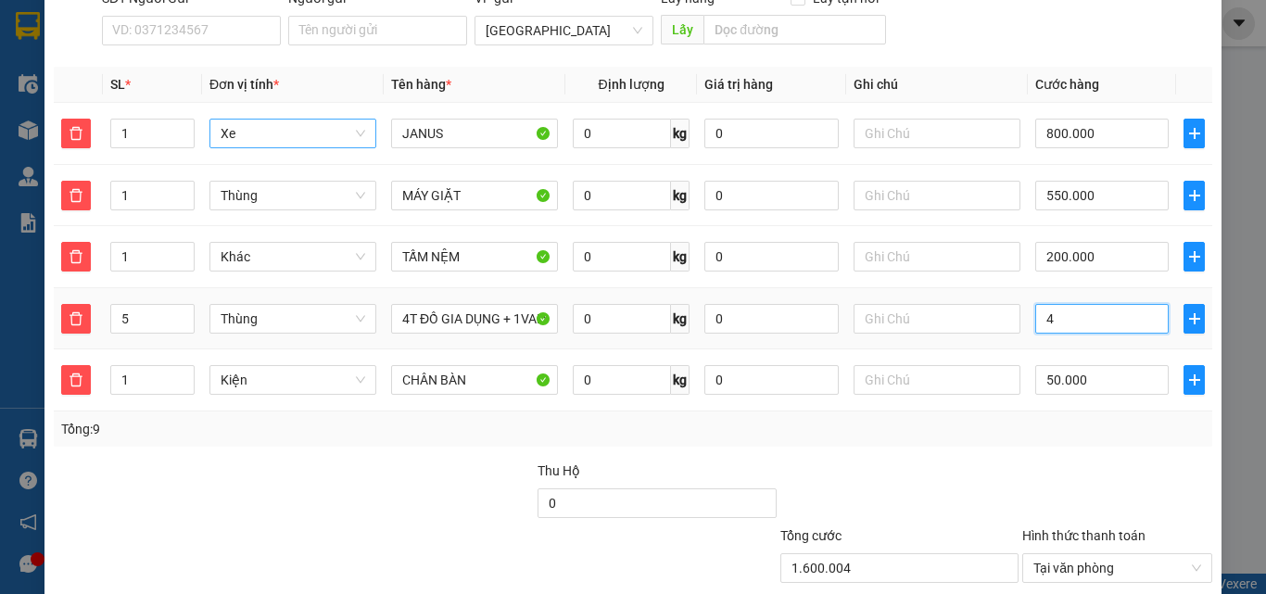
type input "40"
type input "1.600.040"
type input "400"
type input "1.600.400"
type input "400"
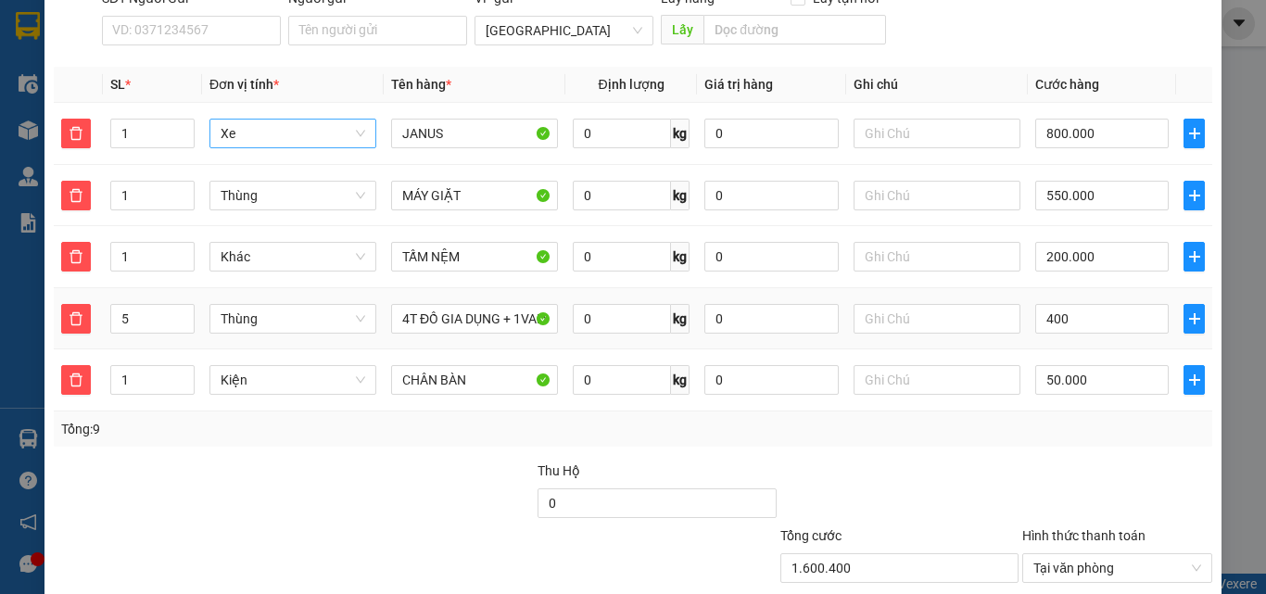
click at [1086, 432] on div "Transit Pickup Surcharge Ids Transit Deliver Surcharge Ids Transit Deliver Surc…" at bounding box center [633, 250] width 1158 height 842
type input "2.000.000"
type input "400.000"
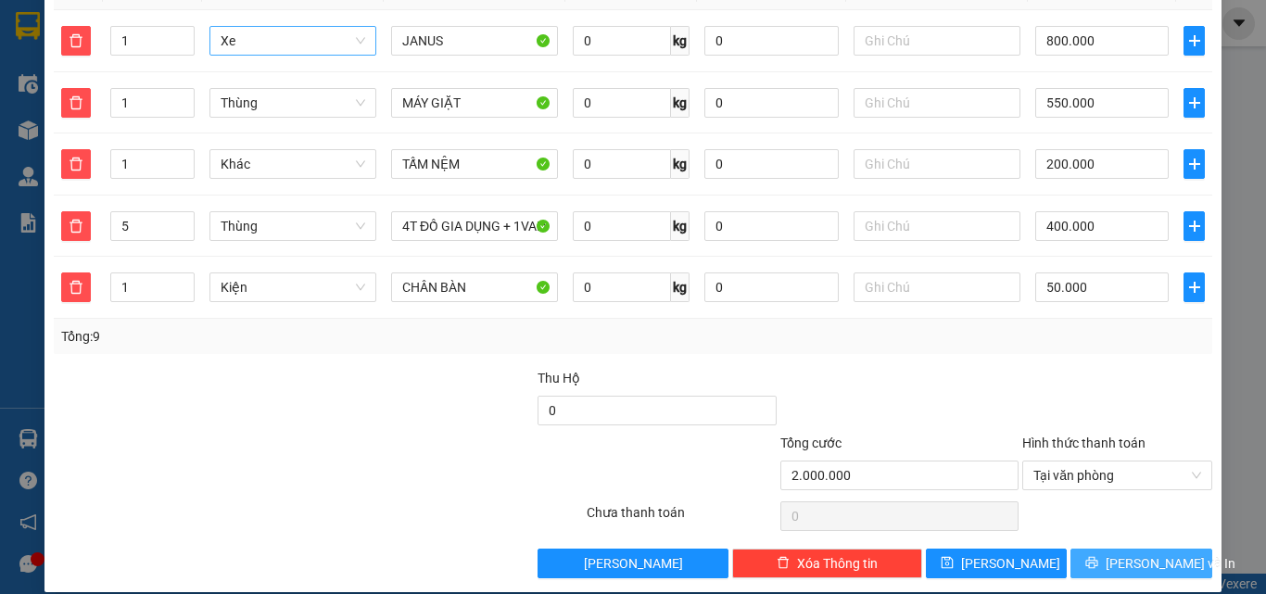
click at [1120, 553] on span "[PERSON_NAME] và In" at bounding box center [1170, 563] width 130 height 20
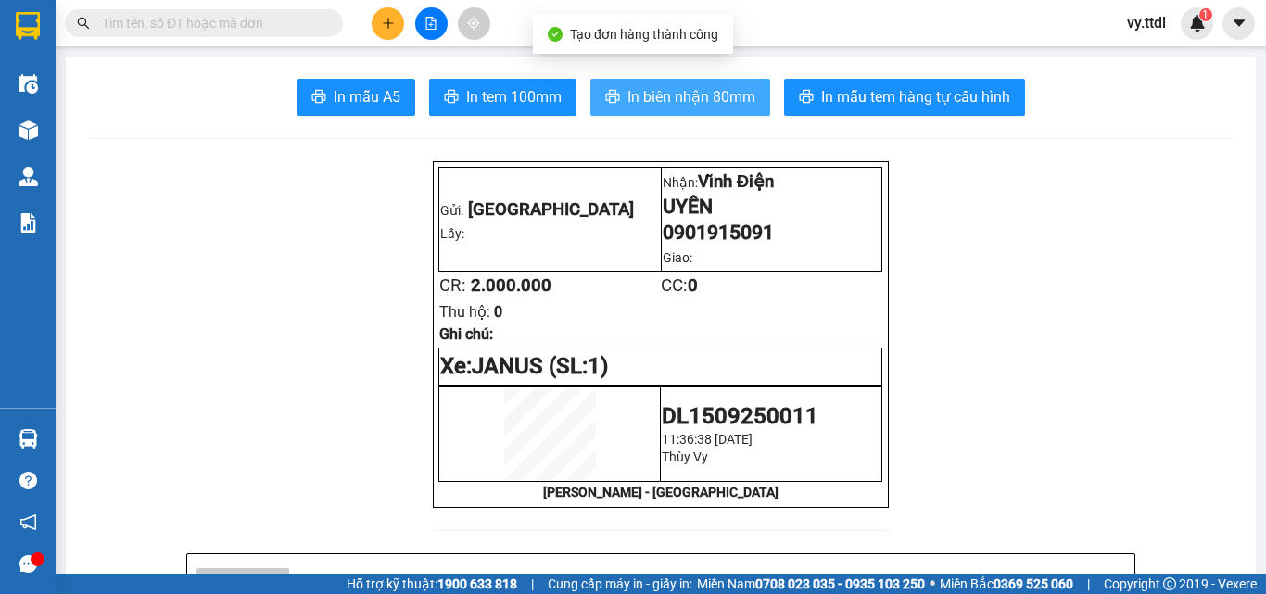
click at [722, 105] on span "In biên nhận 80mm" at bounding box center [691, 96] width 128 height 23
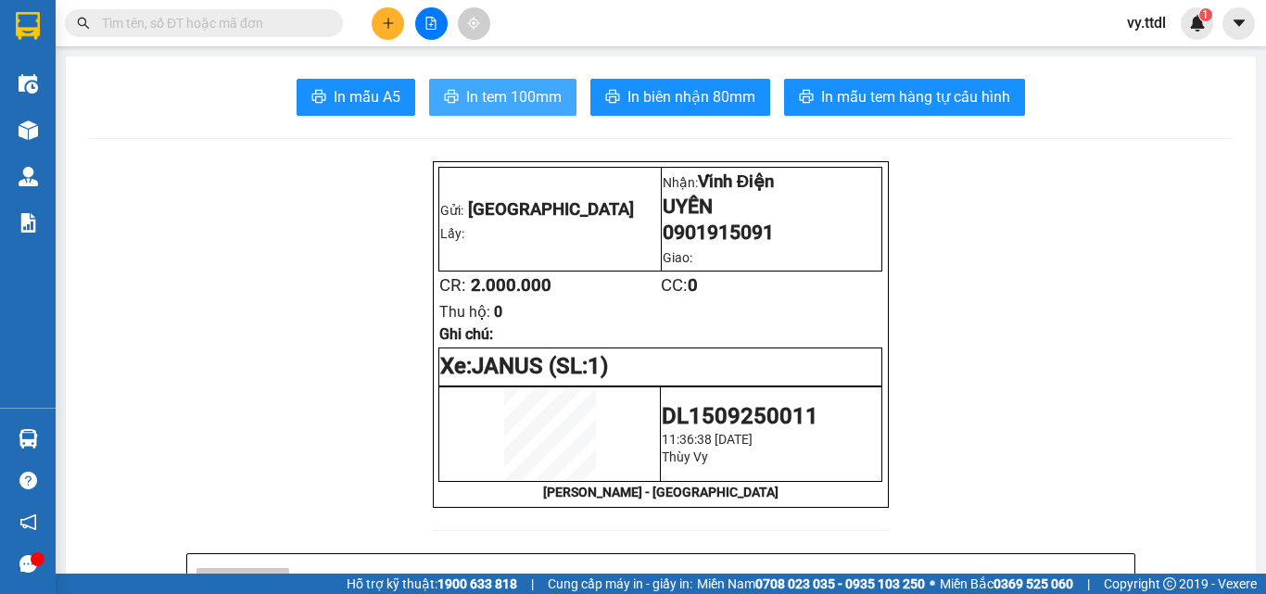
click at [537, 94] on span "In tem 100mm" at bounding box center [513, 96] width 95 height 23
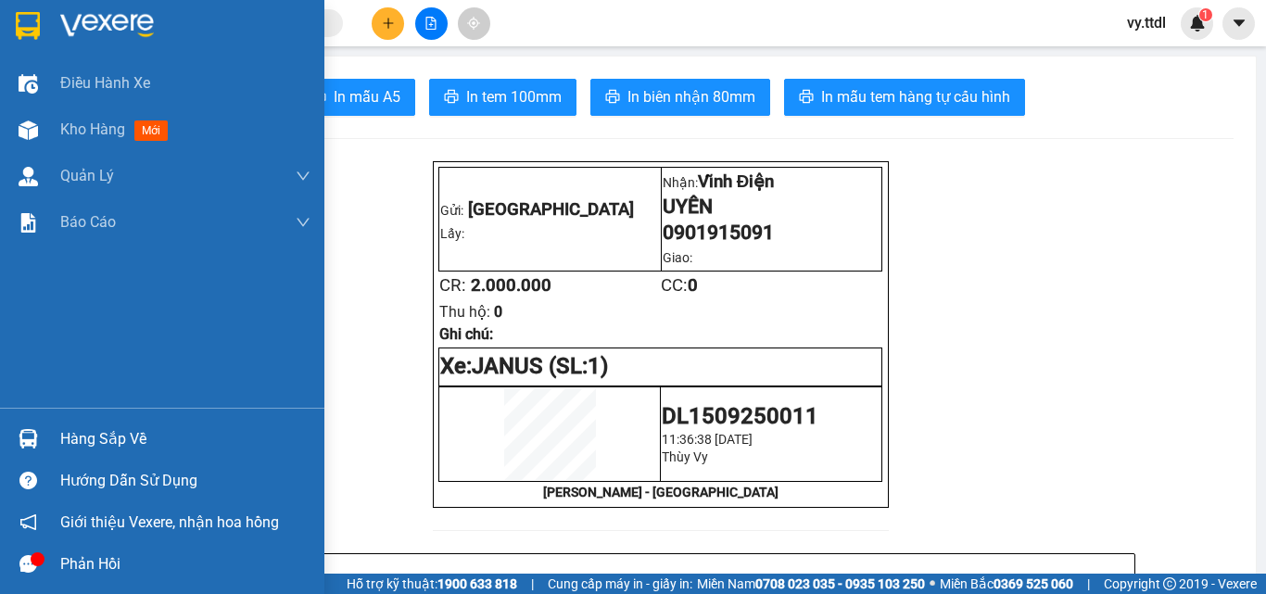
click at [57, 27] on div at bounding box center [162, 30] width 324 height 60
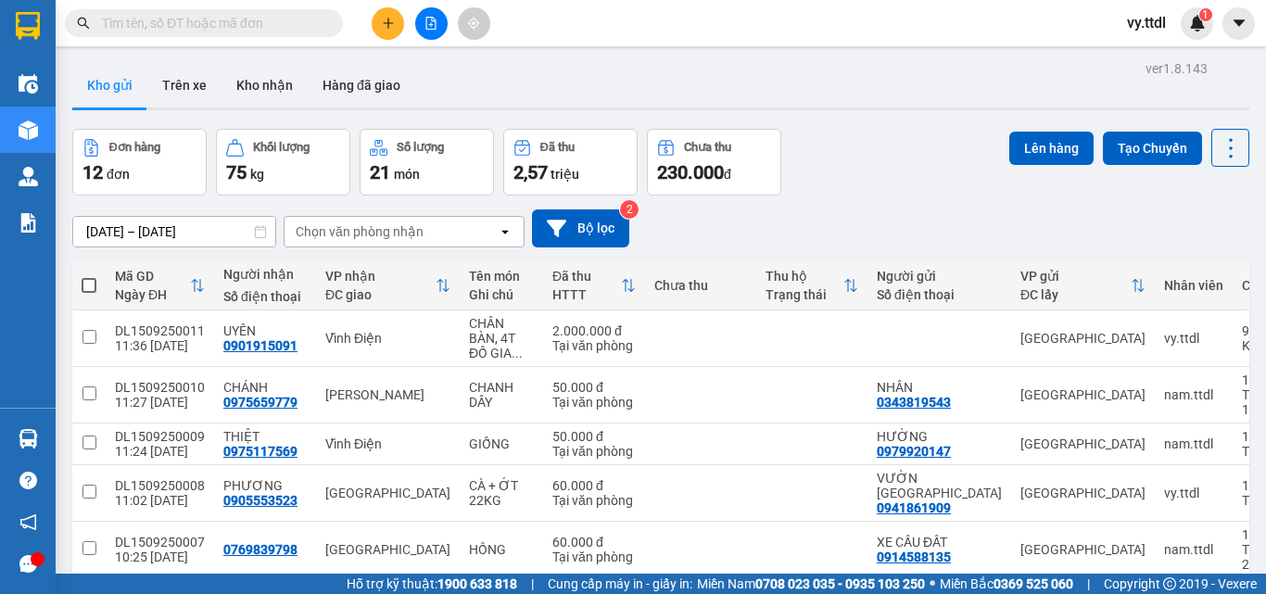
click at [591, 62] on div "ver 1.8.143 Kho gửi Trên xe Kho nhận Hàng đã giao Đơn hàng 12 đơn Khối lượng 75…" at bounding box center [660, 469] width 1191 height 827
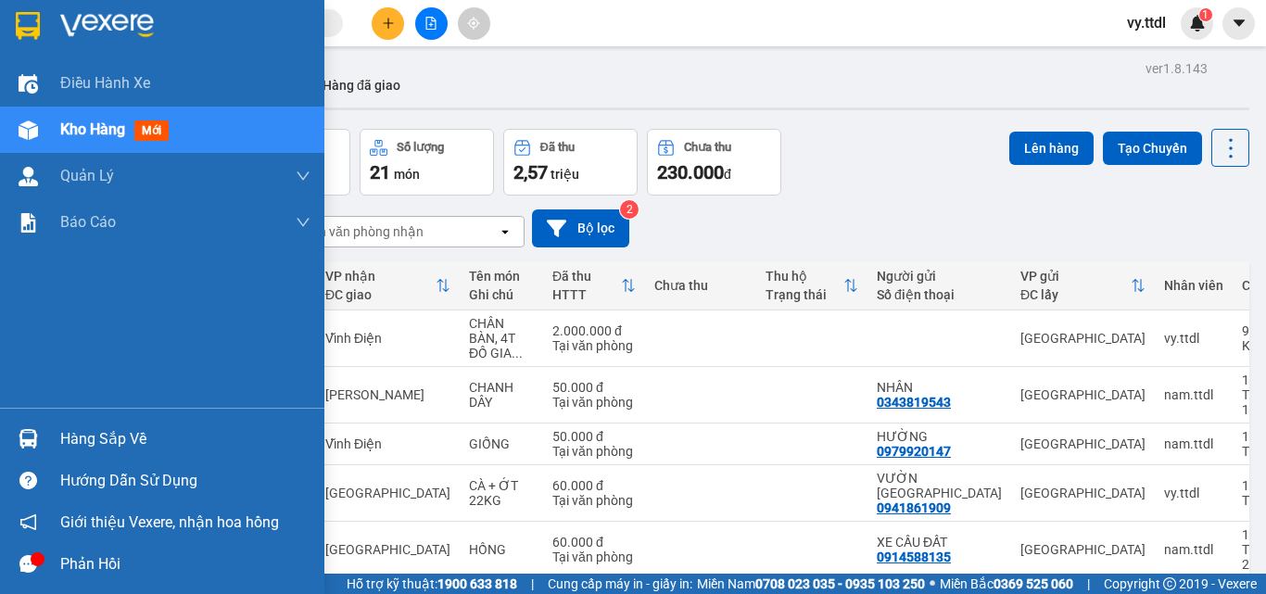
click at [0, 35] on div at bounding box center [162, 30] width 324 height 60
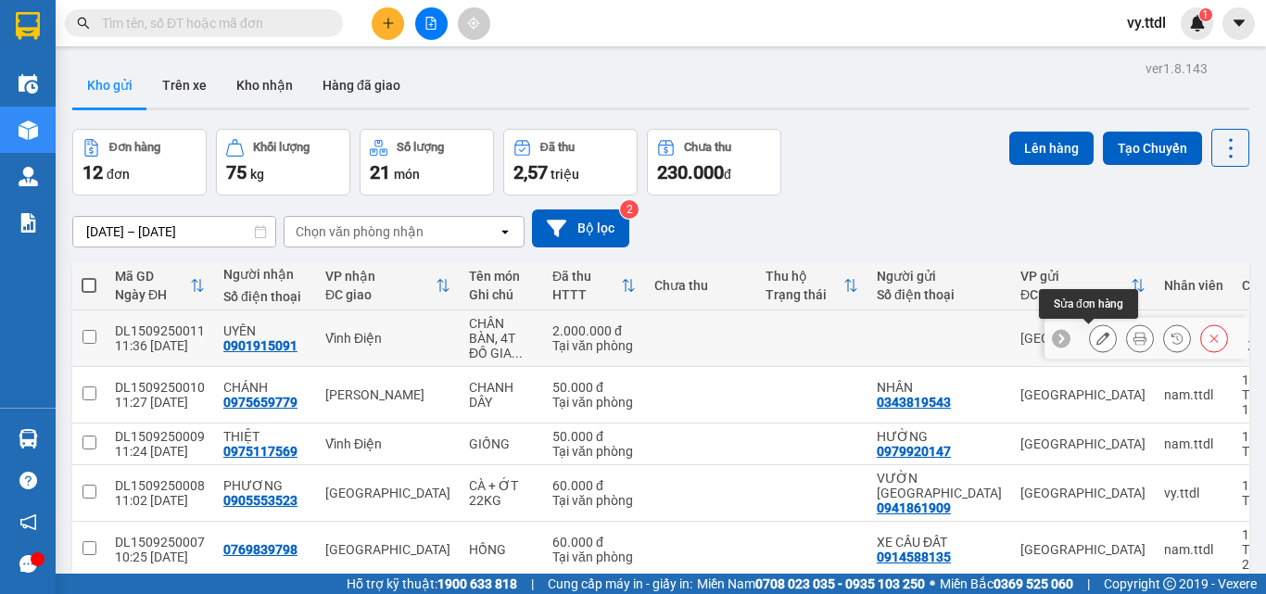
click at [1096, 344] on icon at bounding box center [1102, 338] width 13 height 13
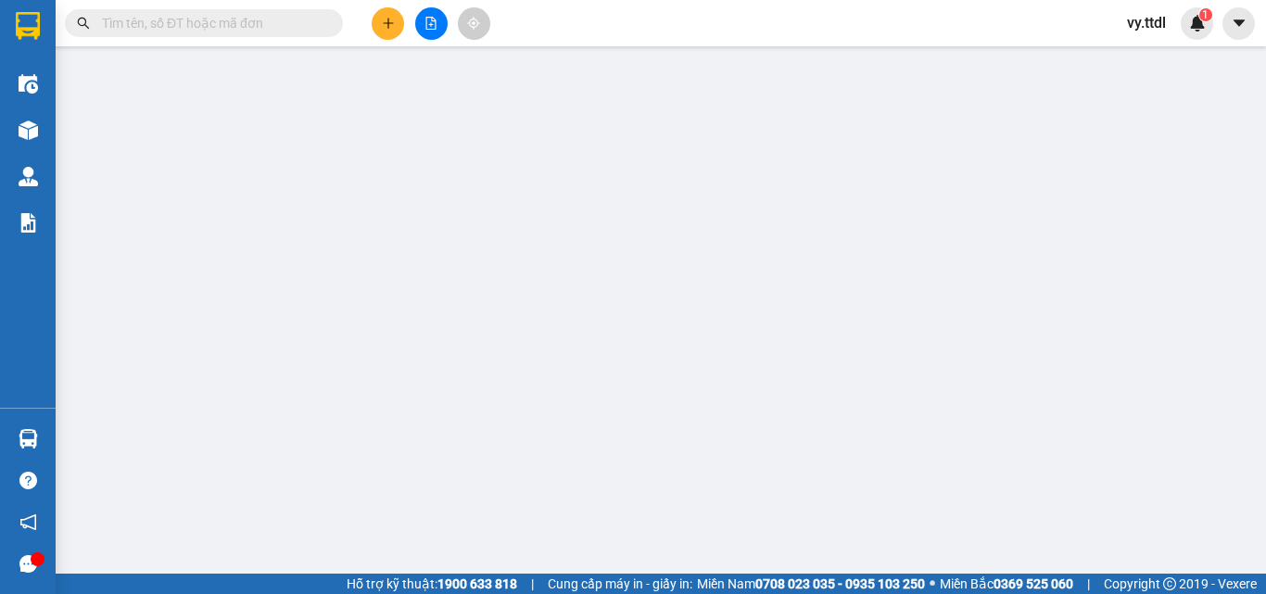
type input "0901915091"
type input "UYÊN"
type input "2.000.000"
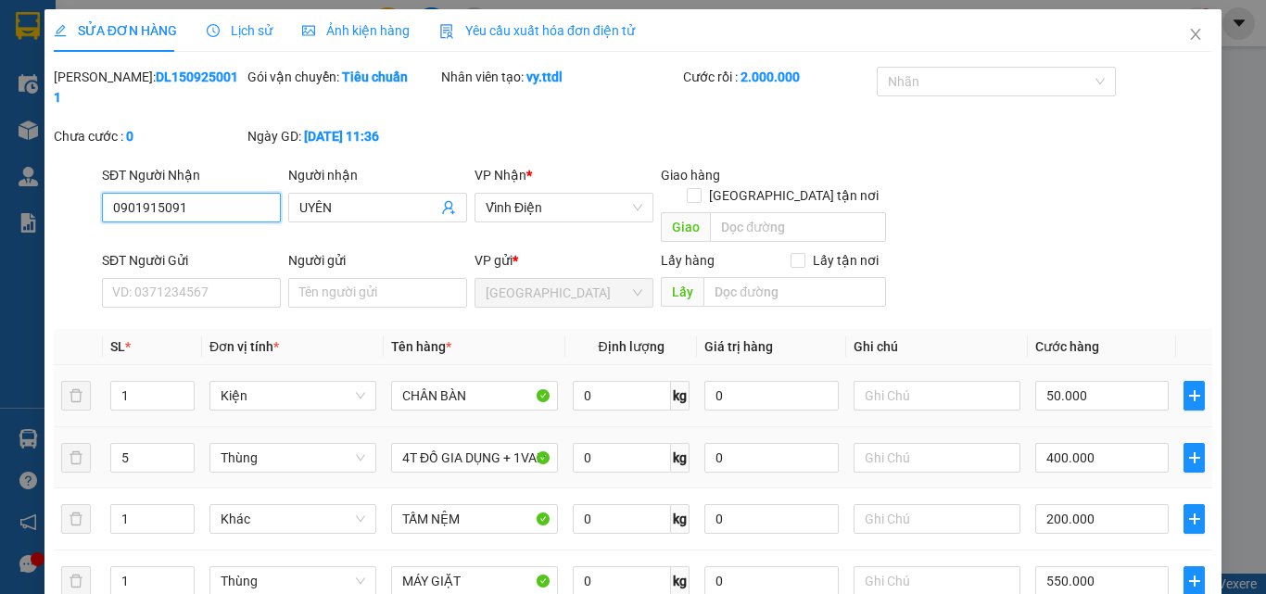
scroll to position [93, 0]
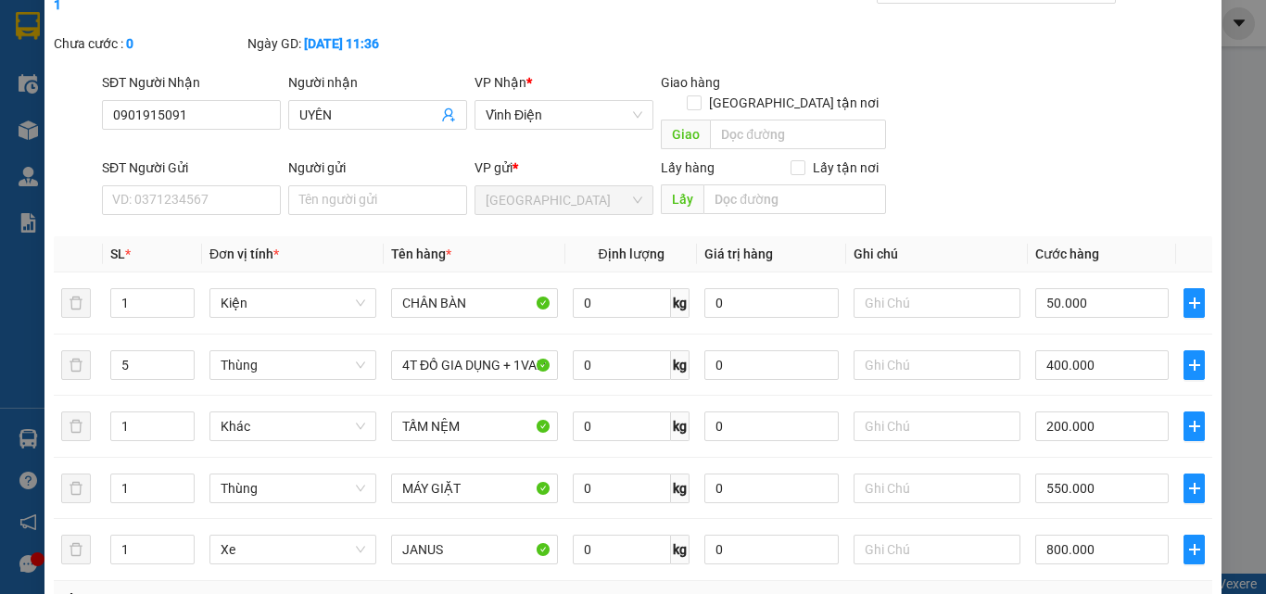
click at [1085, 158] on div "SĐT Người Gửi VD: 0371234567 Người gửi Tên người gửi VP gửi * [GEOGRAPHIC_DATA]…" at bounding box center [656, 190] width 1117 height 65
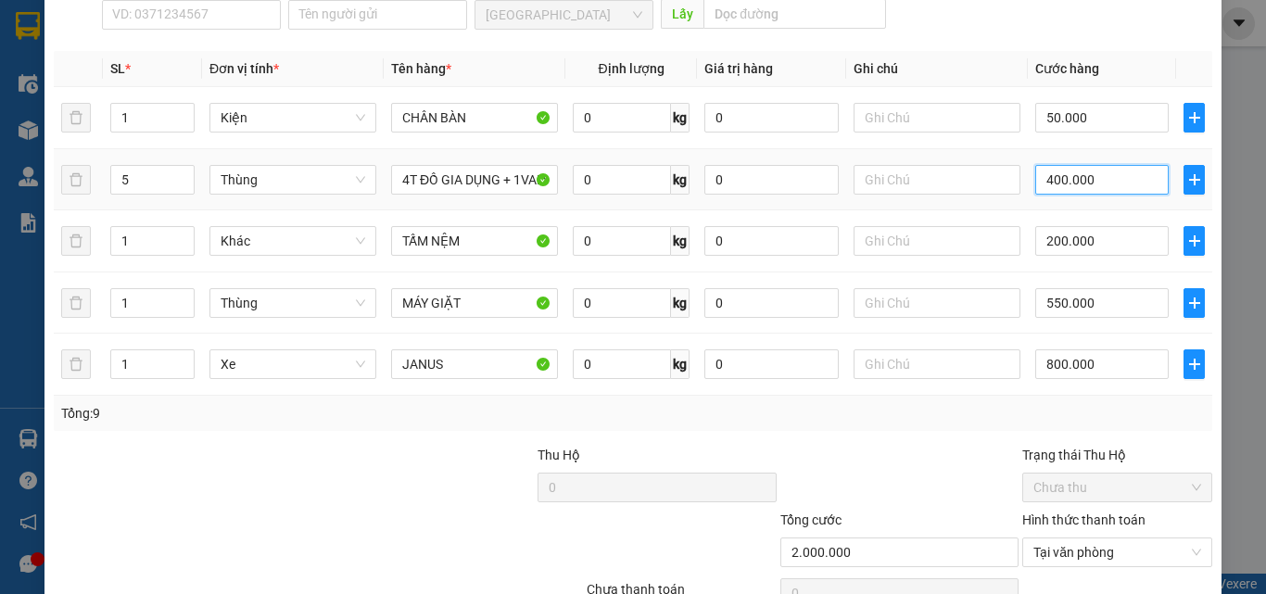
click at [1115, 165] on input "400.000" at bounding box center [1101, 180] width 133 height 30
drag, startPoint x: 1097, startPoint y: 259, endPoint x: 737, endPoint y: 316, distance: 364.8
click at [1090, 260] on tbody "1 Kiện CHÂN BÀN 0 kg 0 50.000 5 Thùng 4T ĐỒ GIA DỤNG + 1VALY 0 kg 0 400.000 1 K…" at bounding box center [633, 241] width 1158 height 309
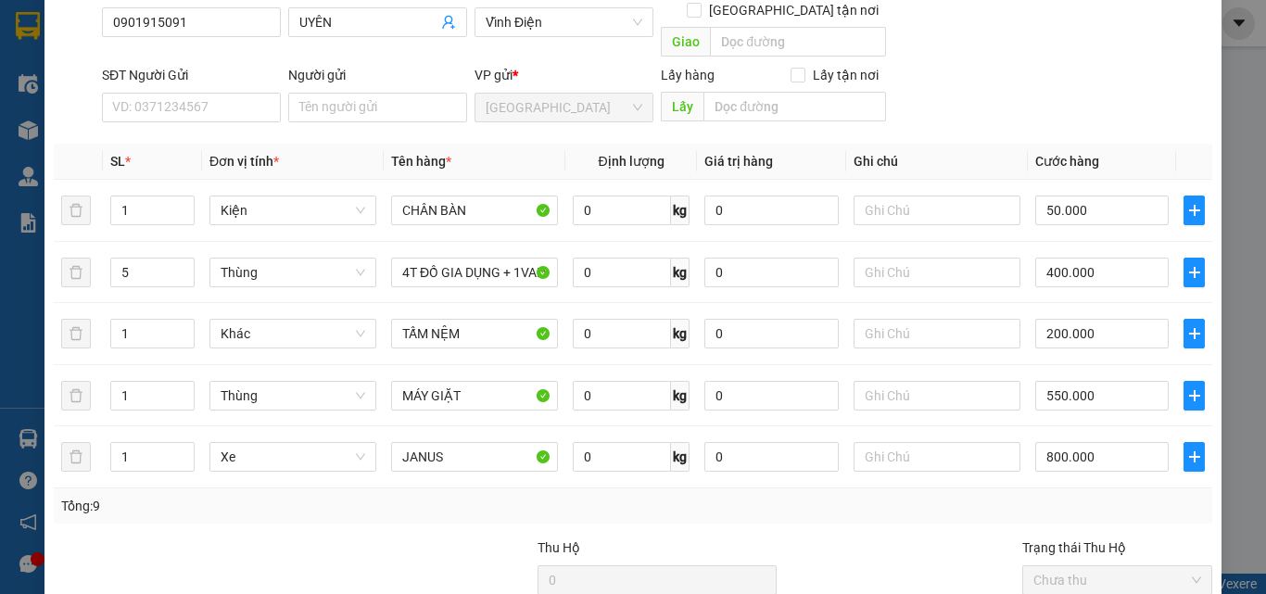
click at [378, 537] on div at bounding box center [415, 569] width 242 height 65
drag, startPoint x: 1213, startPoint y: 43, endPoint x: 1199, endPoint y: 51, distance: 16.2
click at [1206, 45] on div "SỬA ĐƠN HÀNG Lịch sử Ảnh kiện hàng Yêu cầu xuất hóa đơn điện tử Total Paid Fee …" at bounding box center [633, 297] width 1266 height 594
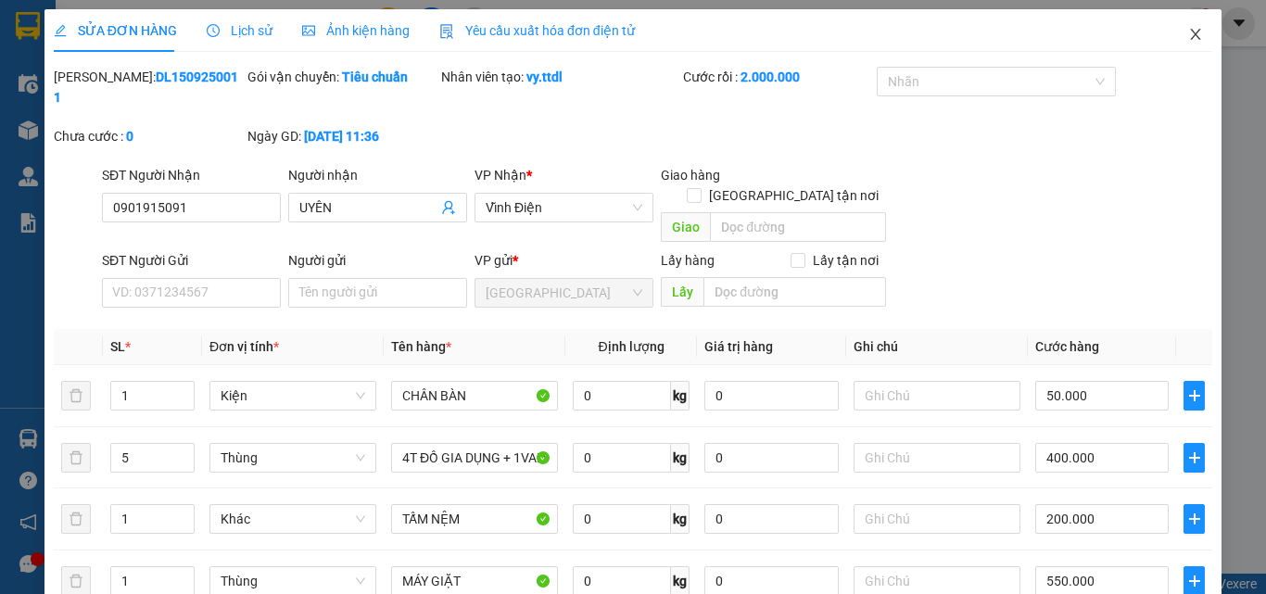
click at [1193, 37] on span "Close" at bounding box center [1195, 35] width 52 height 52
